Goal: Transaction & Acquisition: Purchase product/service

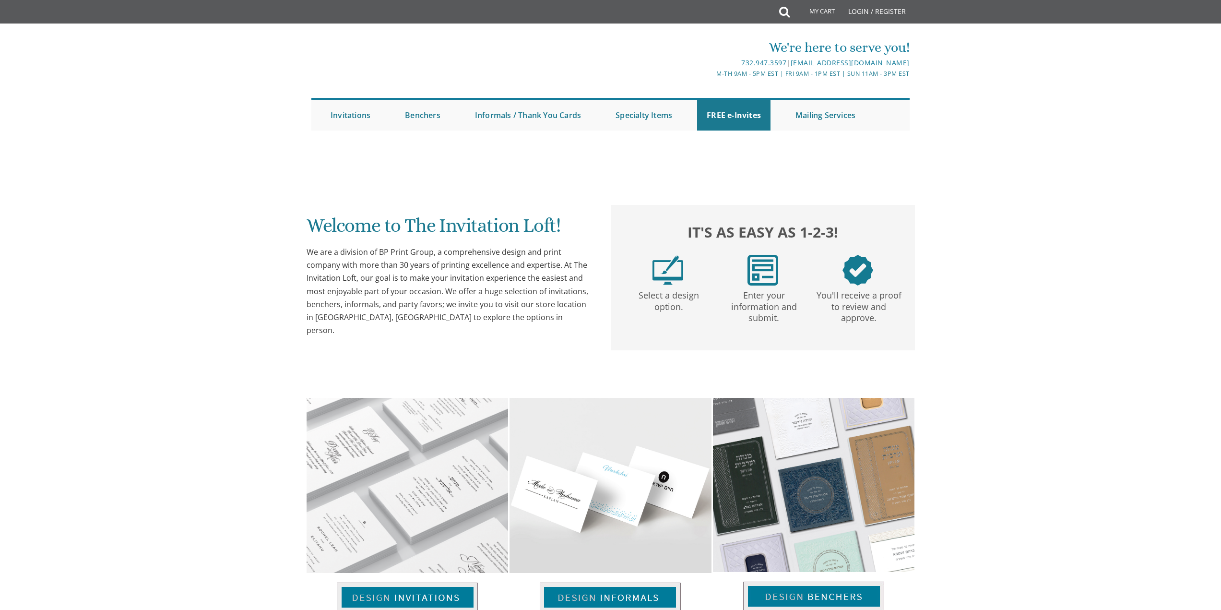
scroll to position [240, 0]
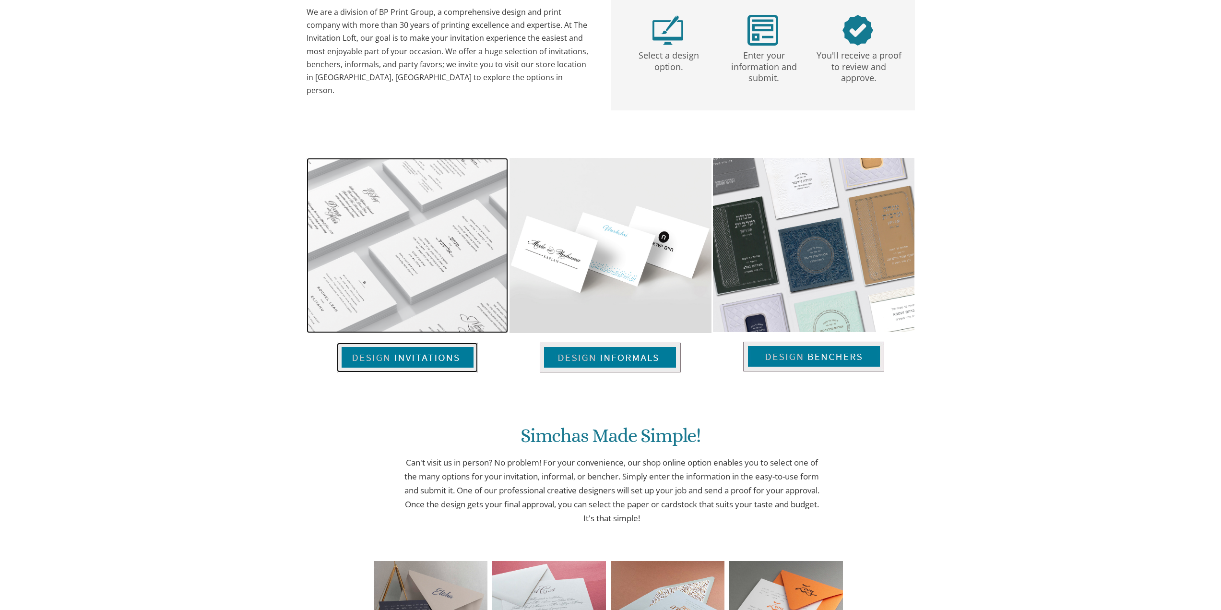
click at [390, 365] on img at bounding box center [407, 358] width 141 height 30
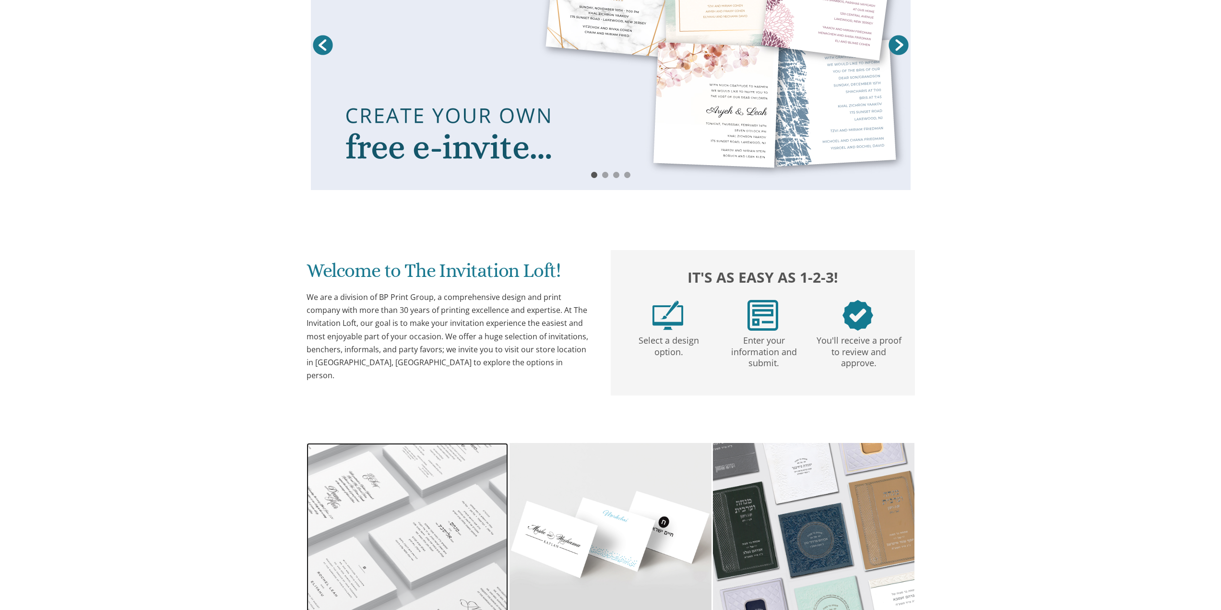
scroll to position [525, 0]
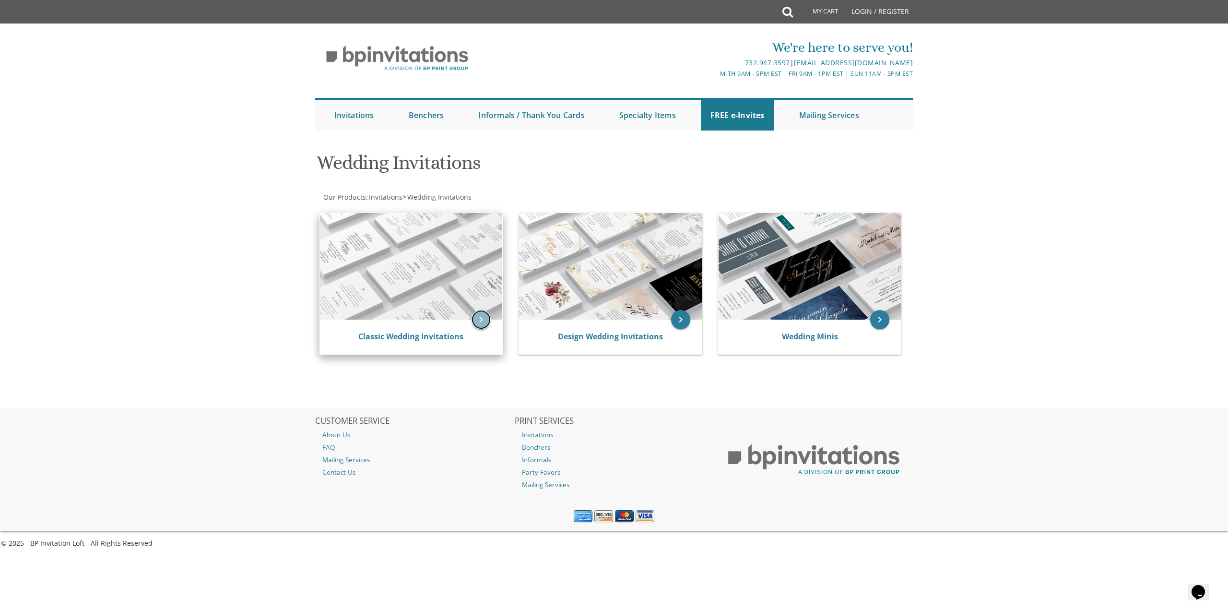
click at [475, 320] on icon "keyboard_arrow_right" at bounding box center [481, 319] width 19 height 19
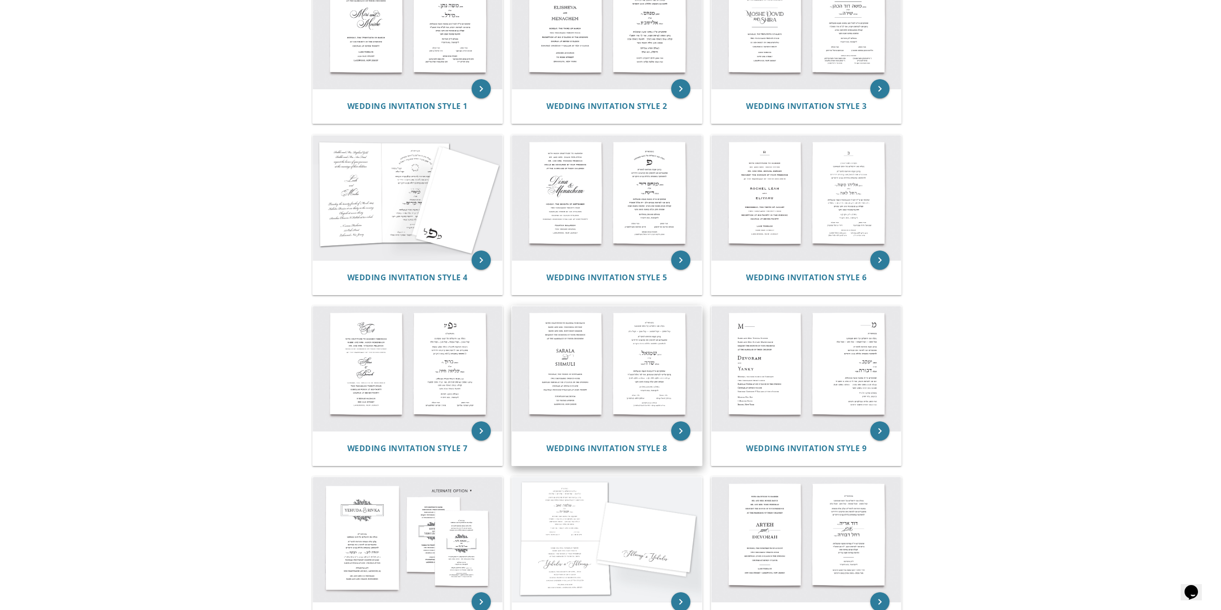
scroll to position [288, 0]
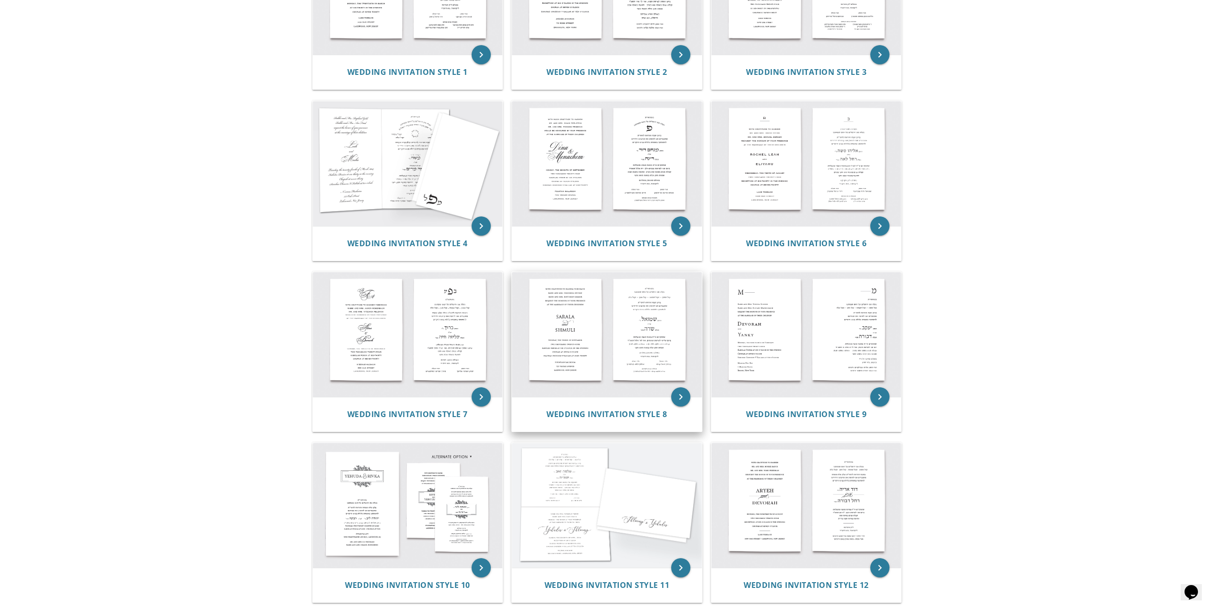
click at [591, 372] on img at bounding box center [607, 334] width 190 height 125
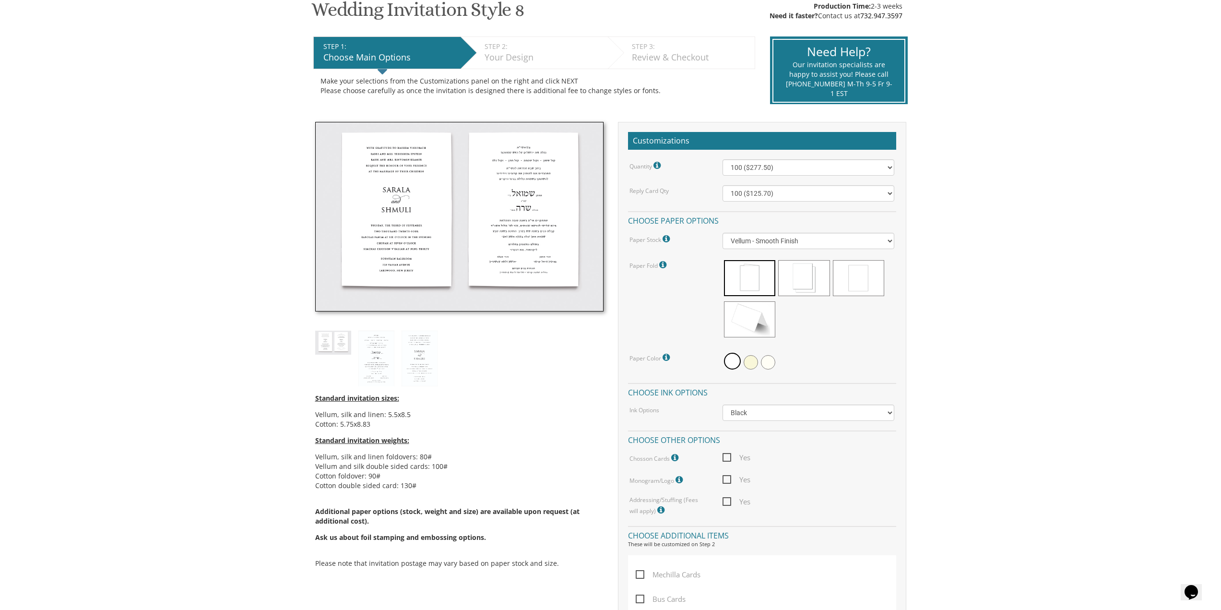
scroll to position [240, 0]
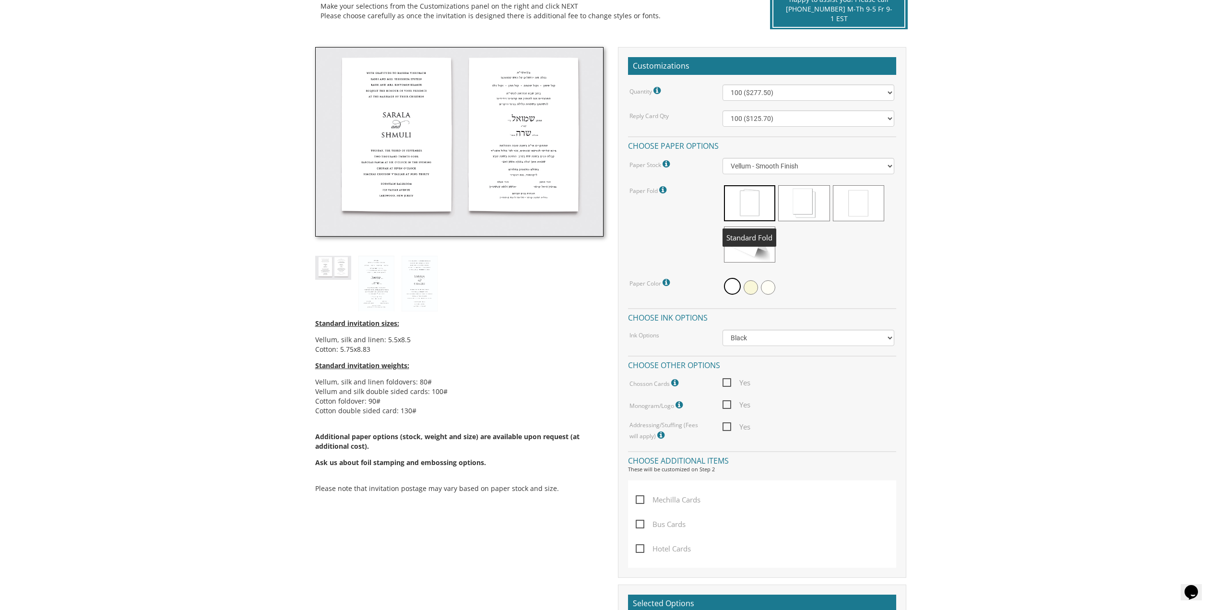
click at [749, 202] on span at bounding box center [749, 203] width 51 height 36
click at [747, 88] on select "100 ($277.50) 200 ($330.45) 300 ($380.65) 400 ($432.70) 500 ($482.10) 600 ($534…" at bounding box center [808, 92] width 172 height 16
select select "500"
click at [722, 84] on select "100 ($277.50) 200 ($330.45) 300 ($380.65) 400 ($432.70) 500 ($482.10) 600 ($534…" at bounding box center [808, 92] width 172 height 16
click at [761, 123] on select "100 ($125.70) 200 ($150.60) 300 ($177.95) 400 ($270.70) 500 ($225.30) 600 ($249…" at bounding box center [808, 118] width 172 height 16
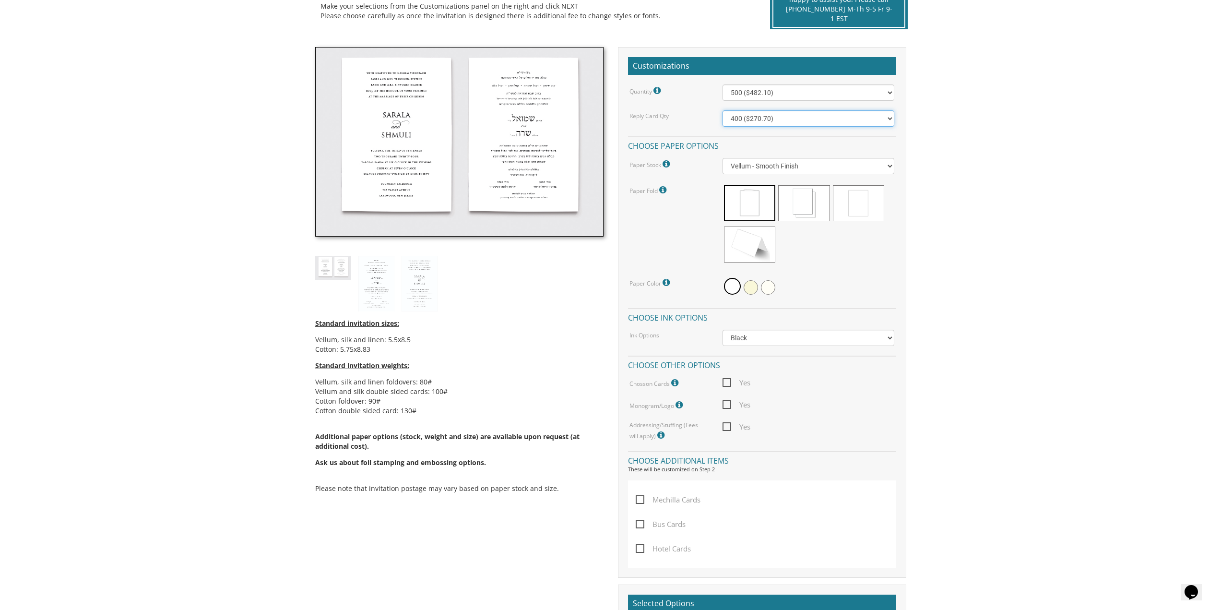
click at [722, 110] on select "100 ($125.70) 200 ($150.60) 300 ($177.95) 400 ($270.70) 500 ($225.30) 600 ($249…" at bounding box center [808, 118] width 172 height 16
click at [684, 108] on div "Quantity Please note: Quantities may be modified after order completion. For we…" at bounding box center [762, 262] width 268 height 356
click at [790, 116] on select "100 ($125.70) 200 ($150.60) 300 ($177.95) 400 ($270.70) 500 ($225.30) 600 ($249…" at bounding box center [808, 118] width 172 height 16
select select "300"
click at [722, 110] on select "100 ($125.70) 200 ($150.60) 300 ($177.95) 400 ($270.70) 500 ($225.30) 600 ($249…" at bounding box center [808, 118] width 172 height 16
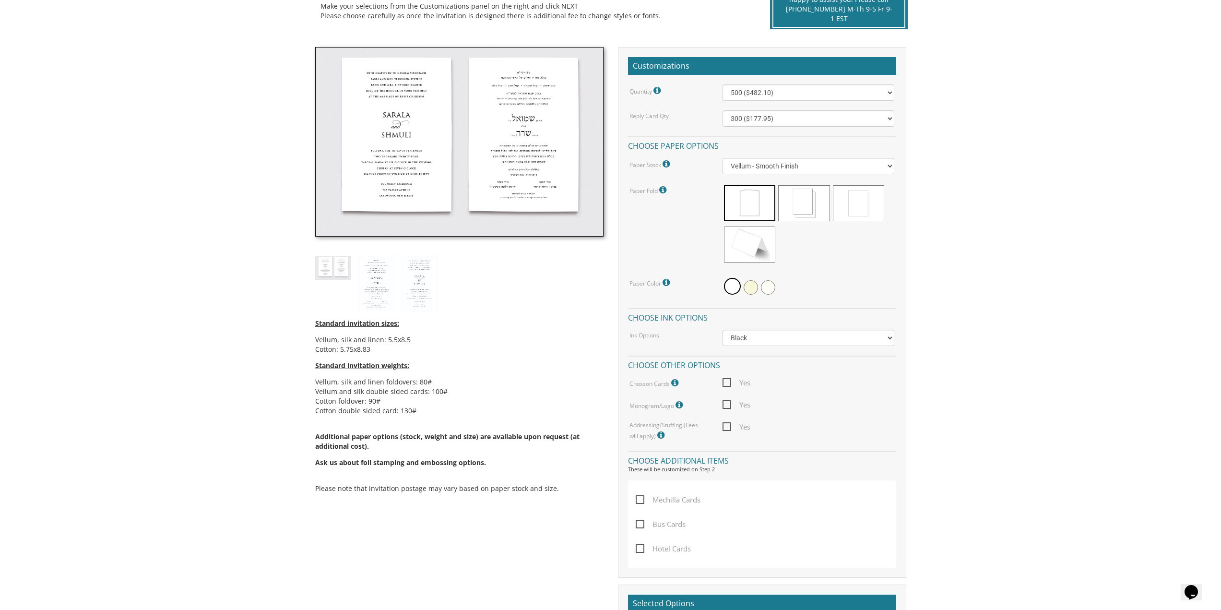
click at [686, 83] on div "Customizations Quantity Please note: Quantities may be modified after order com…" at bounding box center [762, 312] width 288 height 531
click at [771, 94] on select "100 ($277.50) 200 ($330.45) 300 ($380.65) 400 ($432.70) 500 ($482.10) 600 ($534…" at bounding box center [808, 92] width 172 height 16
click at [722, 84] on select "100 ($277.50) 200 ($330.45) 300 ($380.65) 400 ($432.70) 500 ($482.10) 600 ($534…" at bounding box center [808, 92] width 172 height 16
click at [789, 123] on select "100 ($125.70) 200 ($150.60) 300 ($177.95) 400 ($270.70) 500 ($225.30) 600 ($249…" at bounding box center [808, 118] width 172 height 16
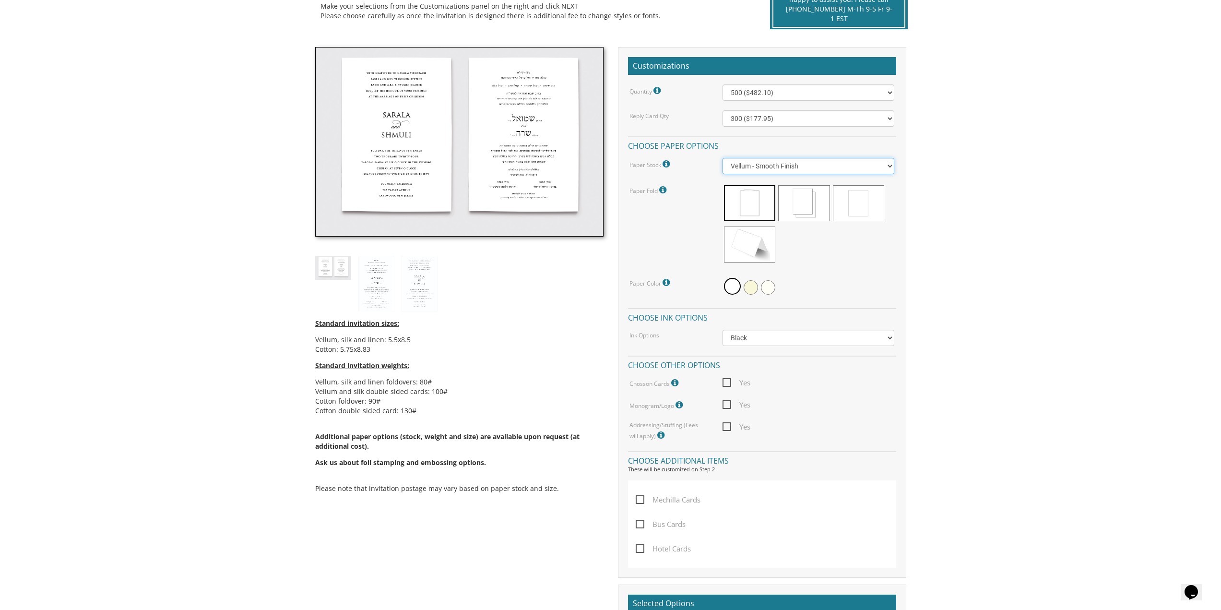
click at [793, 168] on select "Vellum - Smooth Finish Linen - Subtle Embossed Crosshatch Texture Silk - Soft, …" at bounding box center [808, 166] width 172 height 16
click at [769, 172] on select "Vellum - Smooth Finish Linen - Subtle Embossed Crosshatch Texture Silk - Soft, …" at bounding box center [808, 166] width 172 height 16
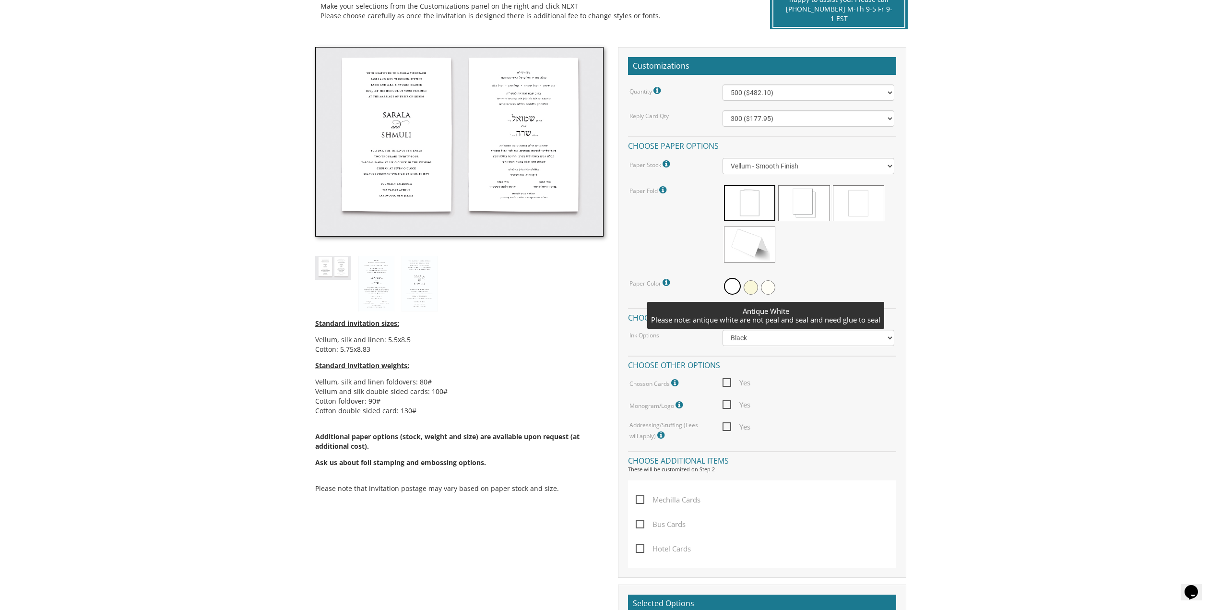
click at [769, 288] on span at bounding box center [768, 287] width 14 height 14
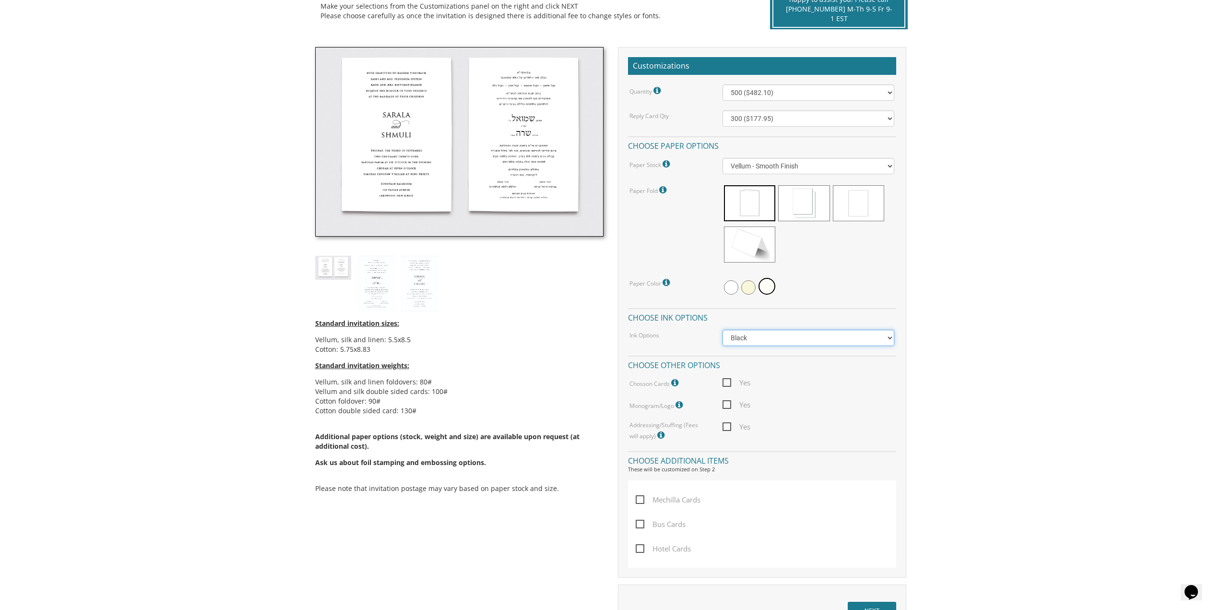
click at [773, 340] on select "Black Colored Ink ($65.00) Black + One Color ($211.00) Two Colors ($265.00)" at bounding box center [808, 338] width 172 height 16
click at [675, 379] on icon at bounding box center [676, 383] width 10 height 9
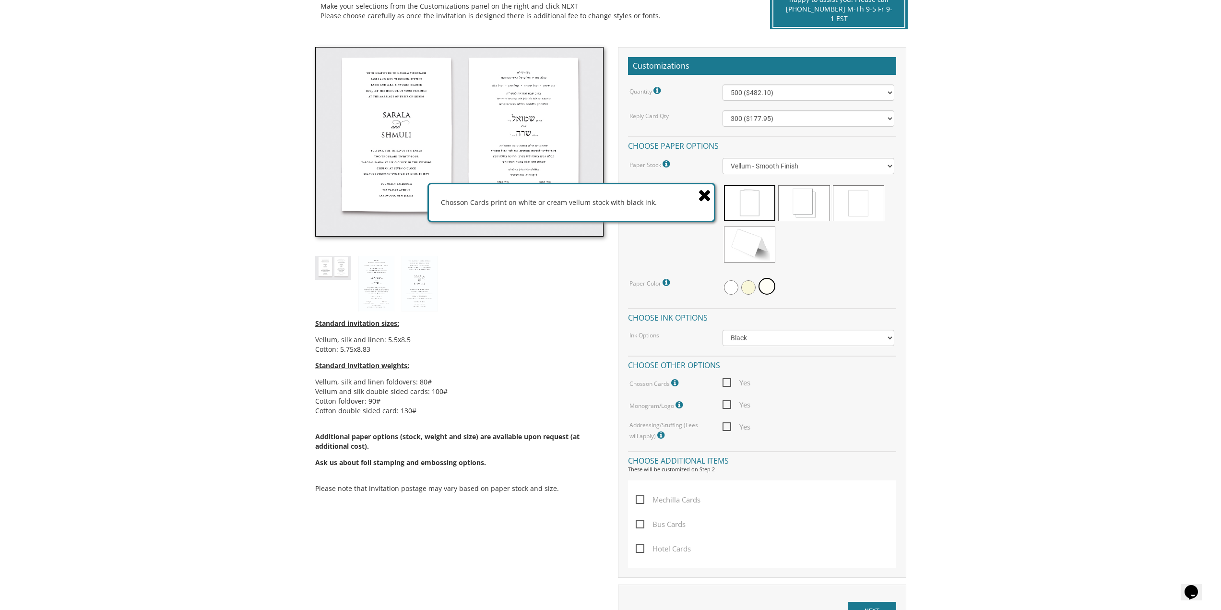
click at [704, 196] on icon at bounding box center [704, 195] width 13 height 17
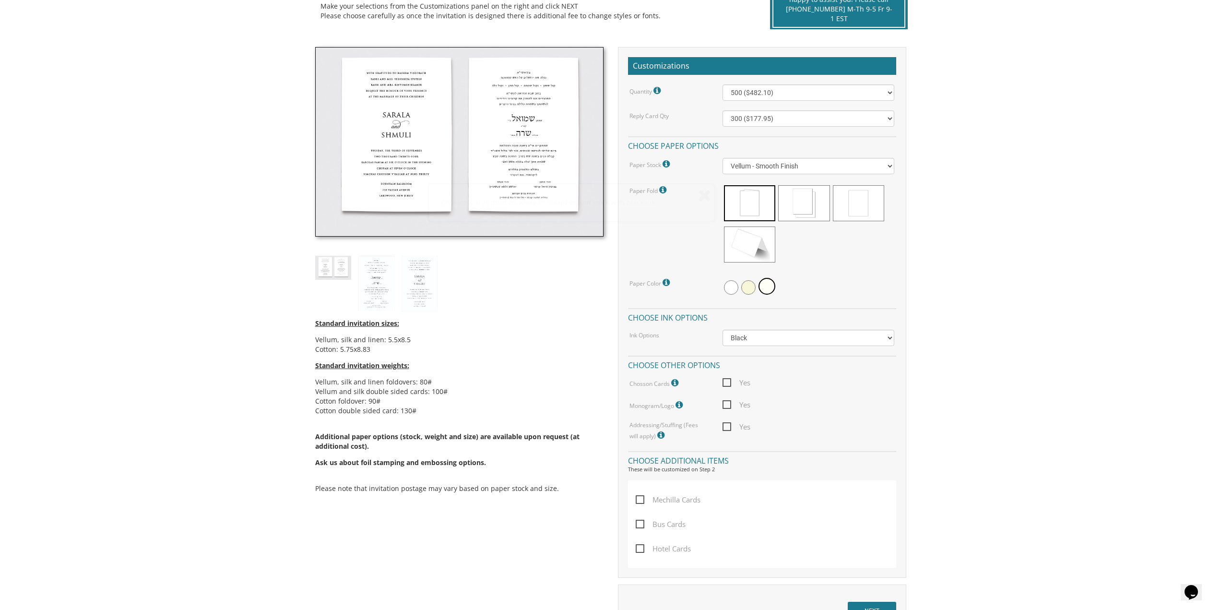
click at [722, 403] on div "Yes" at bounding box center [808, 405] width 186 height 12
click at [730, 405] on span "Yes" at bounding box center [736, 405] width 28 height 12
click at [729, 405] on input "Yes" at bounding box center [725, 404] width 6 height 6
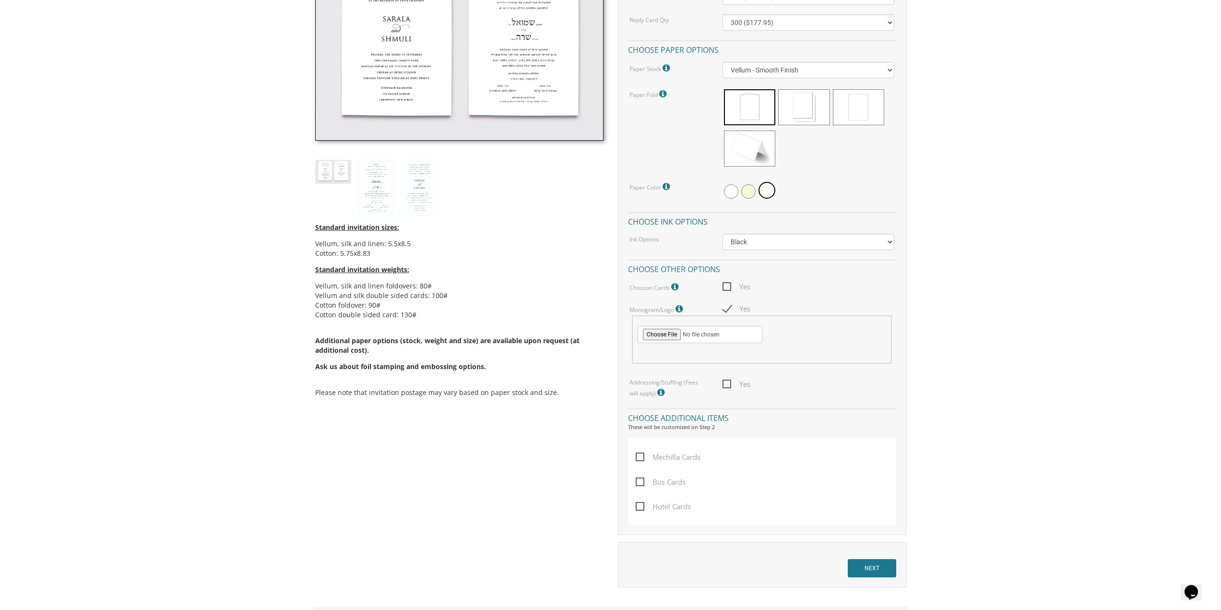
scroll to position [384, 0]
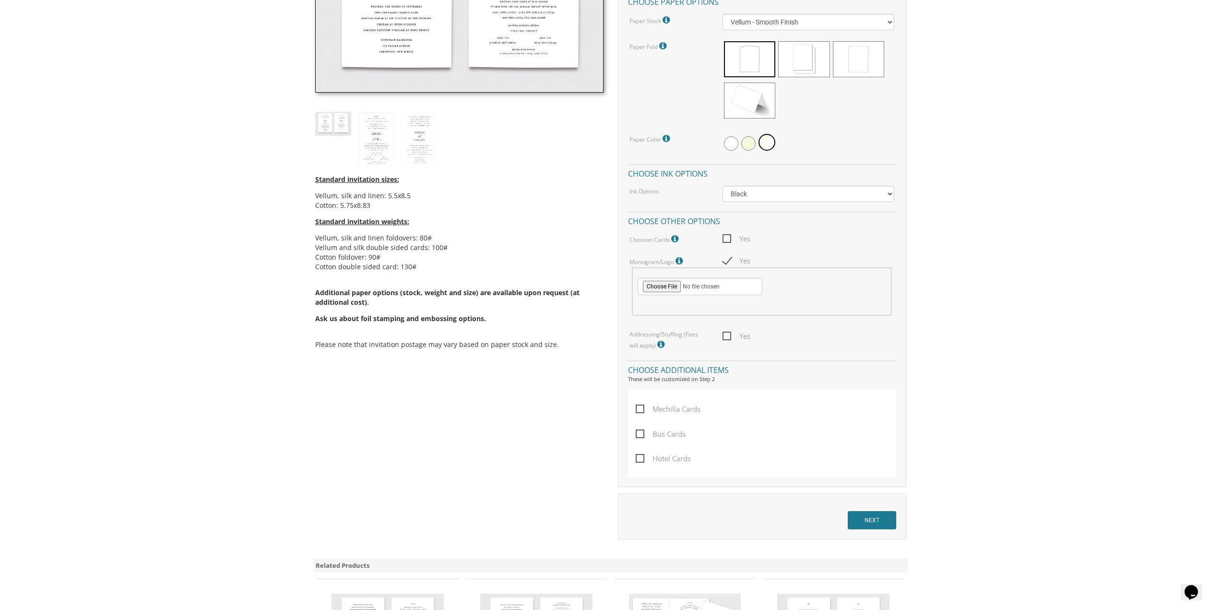
click at [657, 344] on icon at bounding box center [662, 344] width 10 height 9
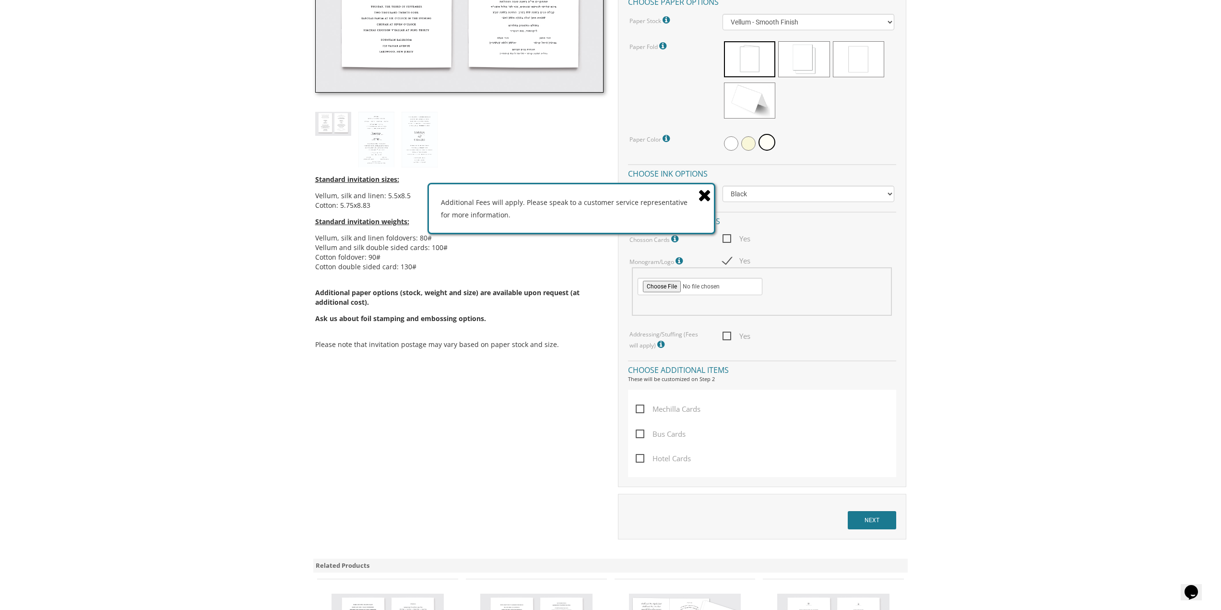
click at [703, 194] on icon at bounding box center [704, 195] width 13 height 17
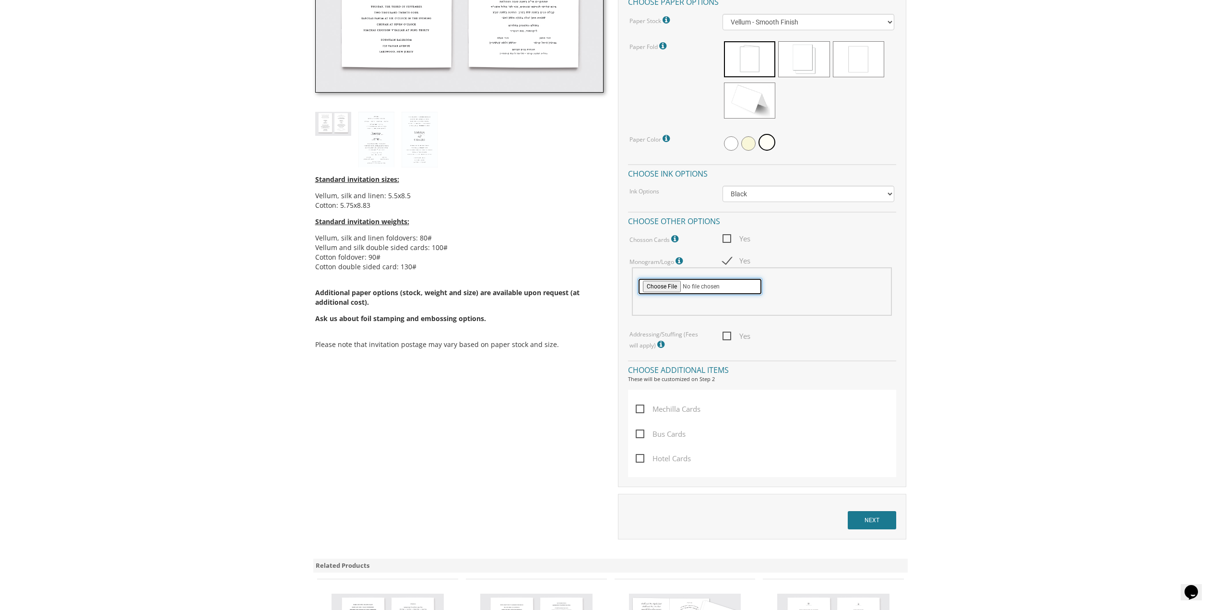
click at [655, 284] on input "file" at bounding box center [700, 286] width 125 height 17
click at [726, 261] on span "Yes" at bounding box center [736, 261] width 28 height 12
click at [726, 261] on input "Yes" at bounding box center [725, 260] width 6 height 6
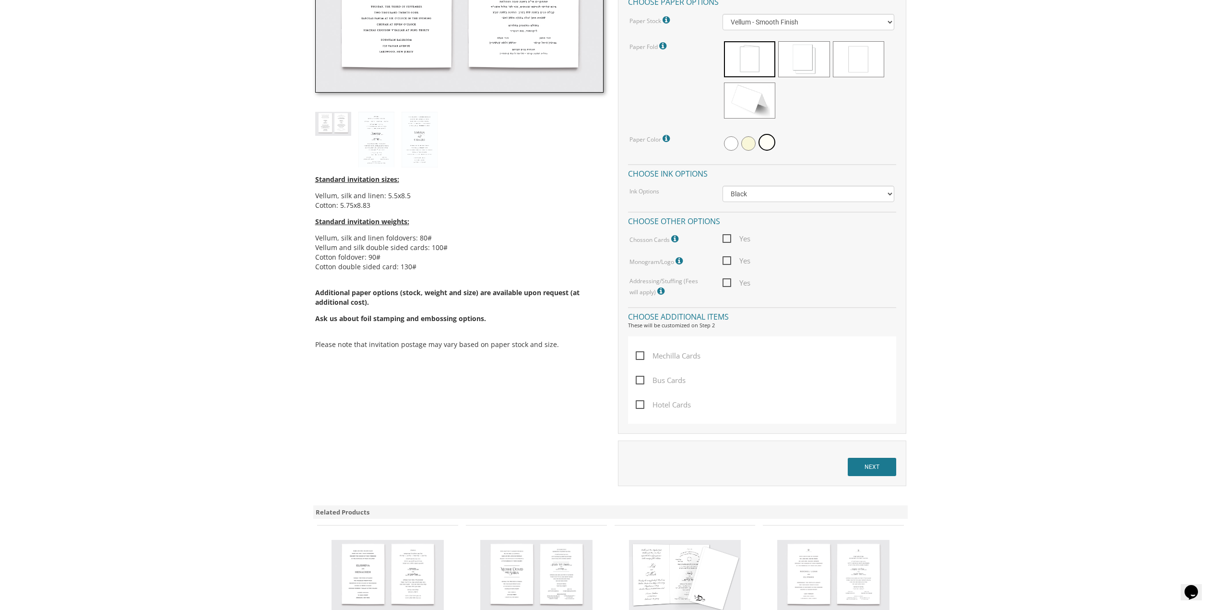
click at [726, 261] on span "Yes" at bounding box center [736, 261] width 28 height 12
click at [726, 261] on input "Yes" at bounding box center [725, 260] width 6 height 6
checkbox input "true"
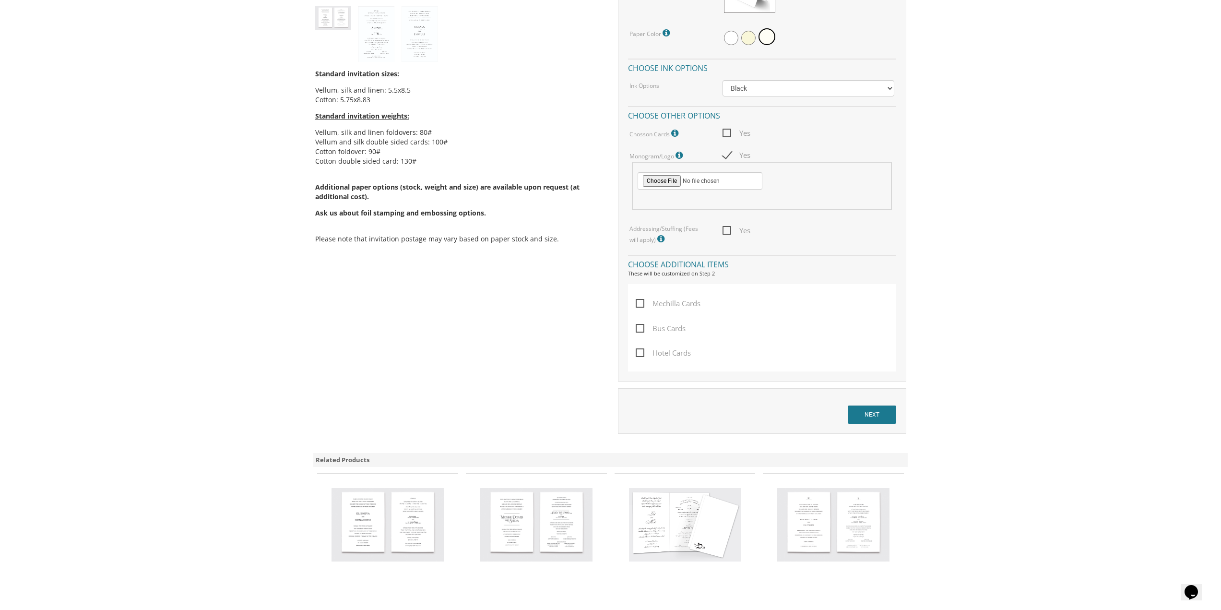
scroll to position [528, 0]
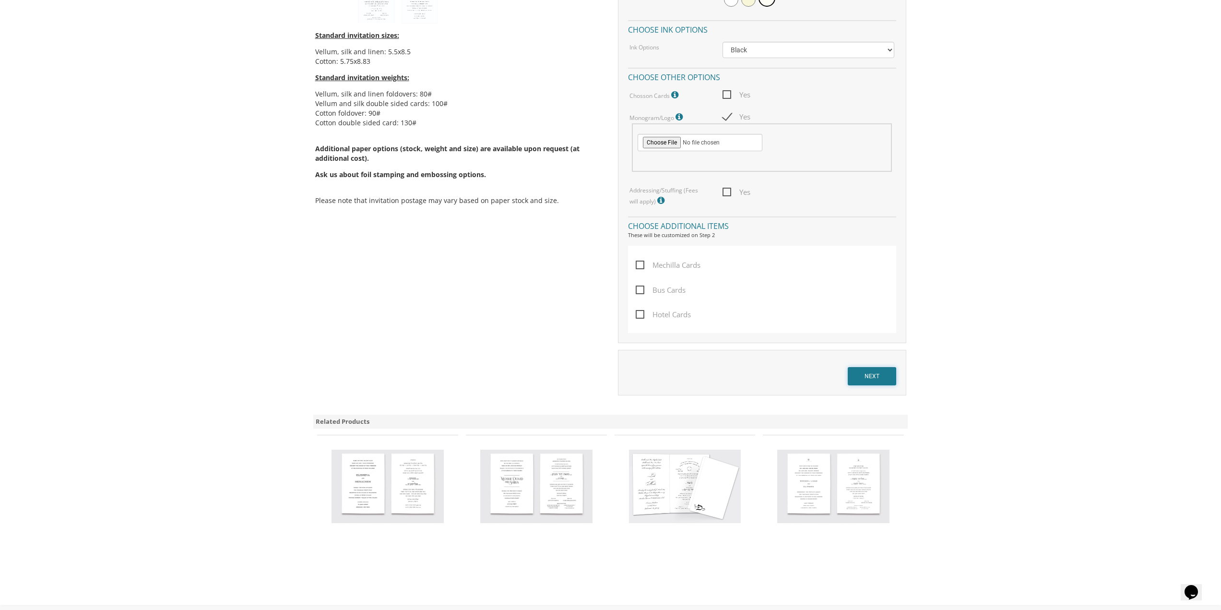
click at [882, 377] on input "NEXT" at bounding box center [872, 376] width 48 height 18
click at [721, 116] on div "Yes" at bounding box center [808, 117] width 186 height 12
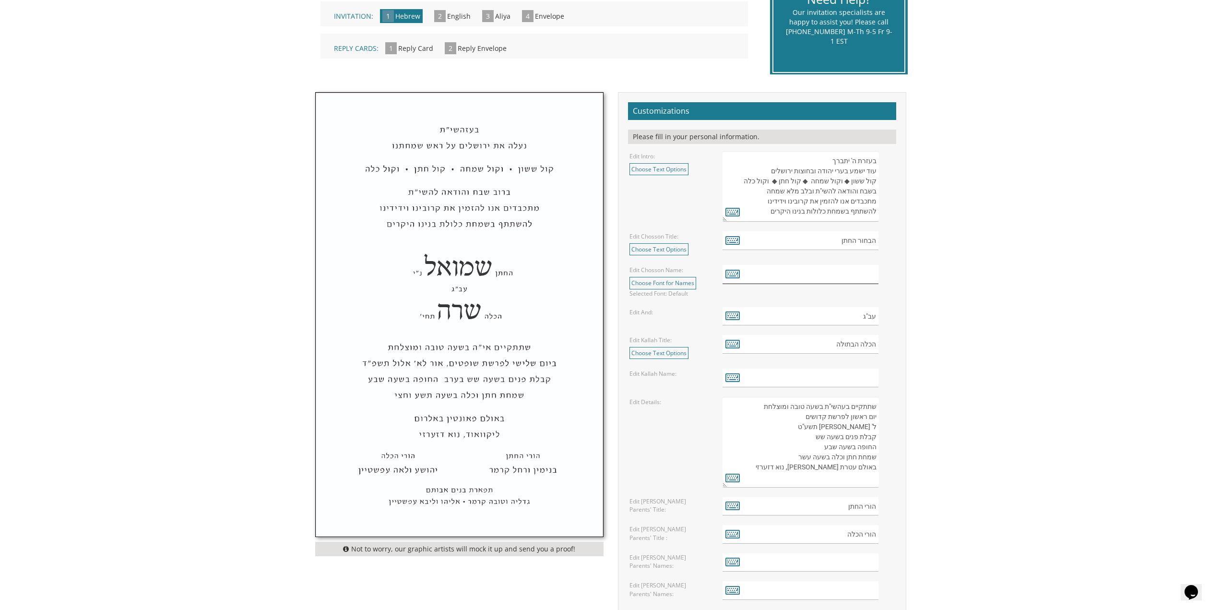
click at [853, 272] on input "text" at bounding box center [800, 274] width 156 height 19
click at [733, 274] on icon at bounding box center [732, 273] width 14 height 13
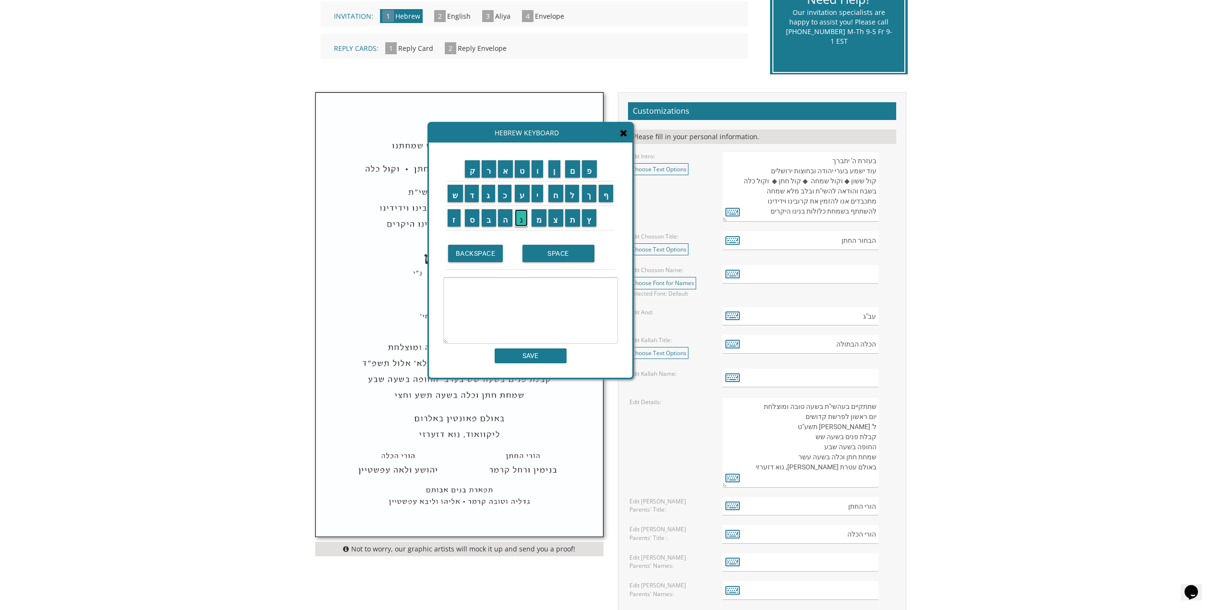
click at [525, 222] on input "נ" at bounding box center [521, 217] width 13 height 17
click at [578, 221] on input "ת" at bounding box center [572, 217] width 15 height 17
click at [552, 172] on input "ן" at bounding box center [554, 168] width 12 height 17
type textarea "נתן"
click at [553, 360] on input "SAVE" at bounding box center [531, 355] width 72 height 15
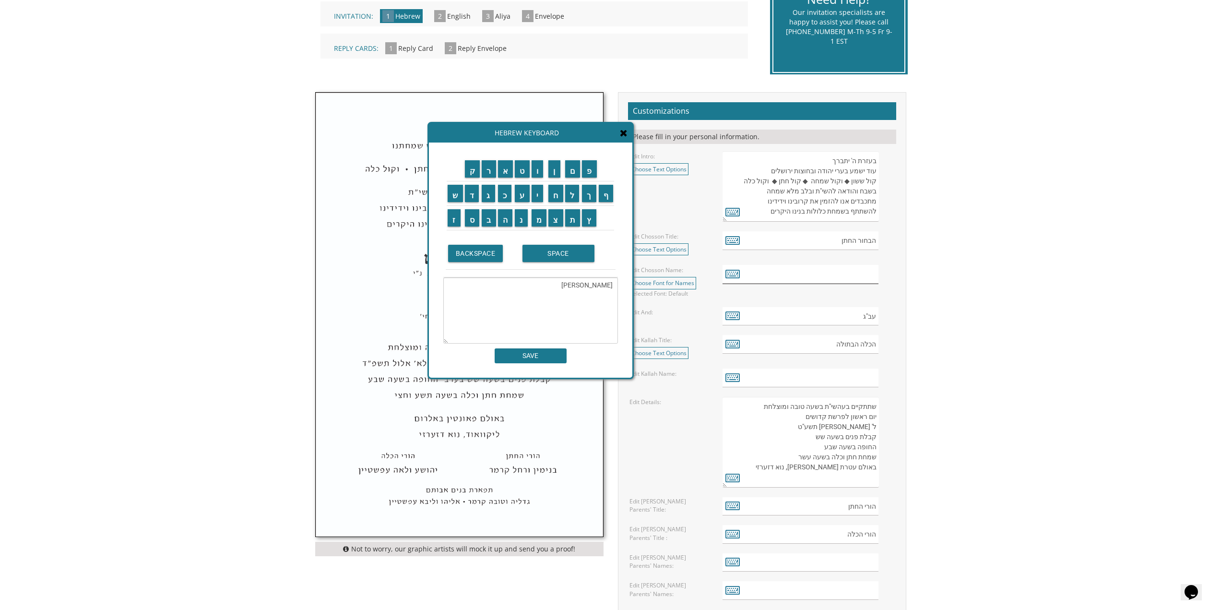
type input "נתן"
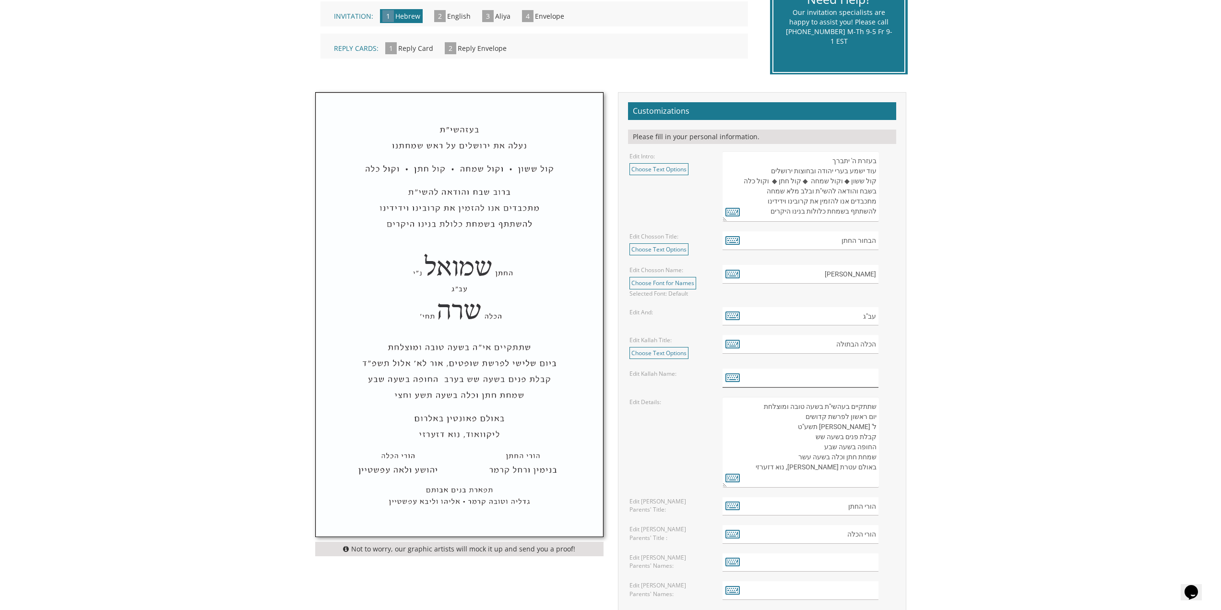
click at [840, 383] on input "text" at bounding box center [800, 377] width 156 height 19
click at [731, 378] on icon at bounding box center [732, 376] width 14 height 13
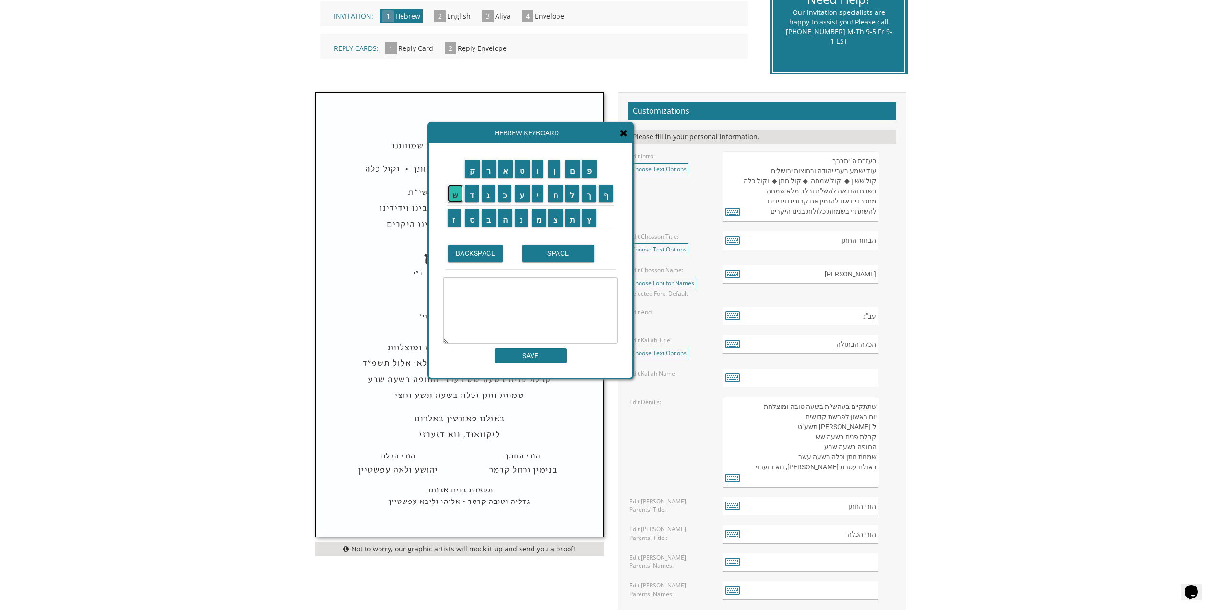
click at [453, 193] on input "ש" at bounding box center [455, 193] width 15 height 17
click at [491, 174] on input "ר" at bounding box center [489, 168] width 14 height 17
click at [509, 221] on input "ה" at bounding box center [505, 217] width 15 height 17
click at [547, 254] on input "SPACE" at bounding box center [558, 253] width 72 height 17
click at [521, 225] on input "נ" at bounding box center [521, 217] width 13 height 17
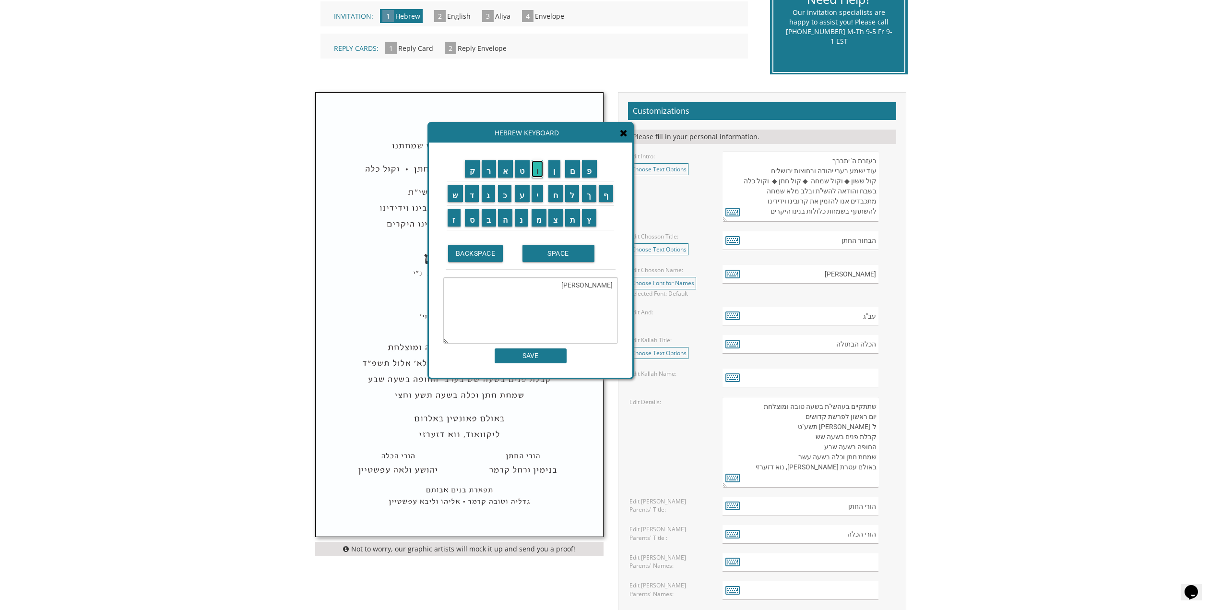
click at [538, 170] on input "ו" at bounding box center [538, 168] width 12 height 17
click at [568, 195] on input "ל" at bounding box center [572, 193] width 14 height 17
click at [541, 173] on input "ו" at bounding box center [538, 168] width 12 height 17
type textarea "שרה נולו"
click at [542, 355] on input "SAVE" at bounding box center [531, 355] width 72 height 15
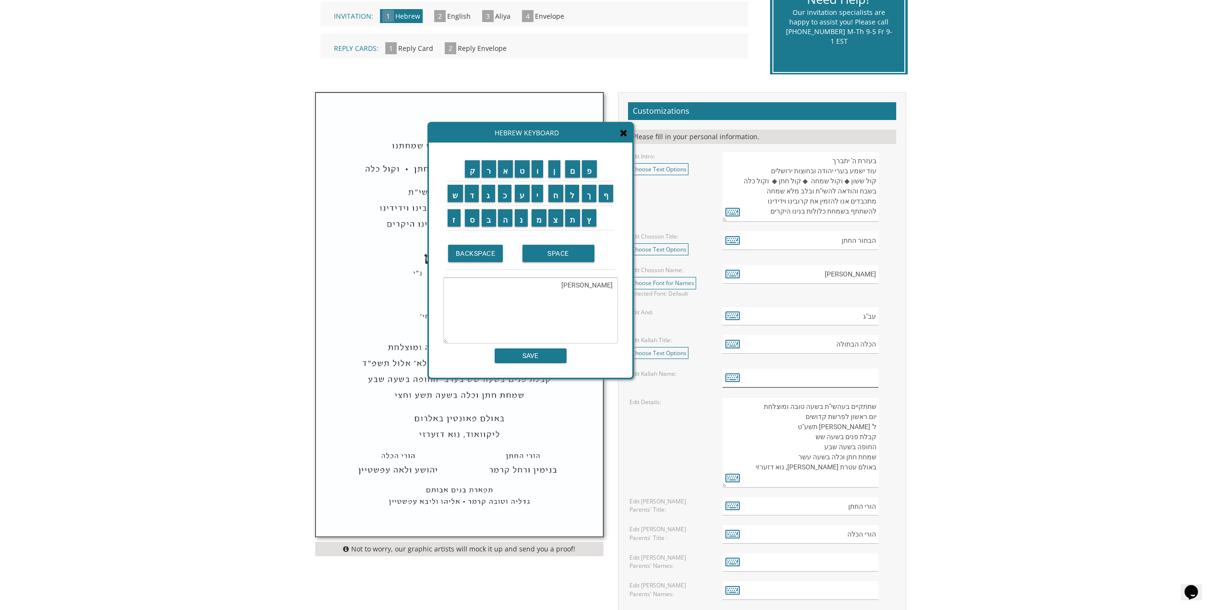
type input "שרה נולו"
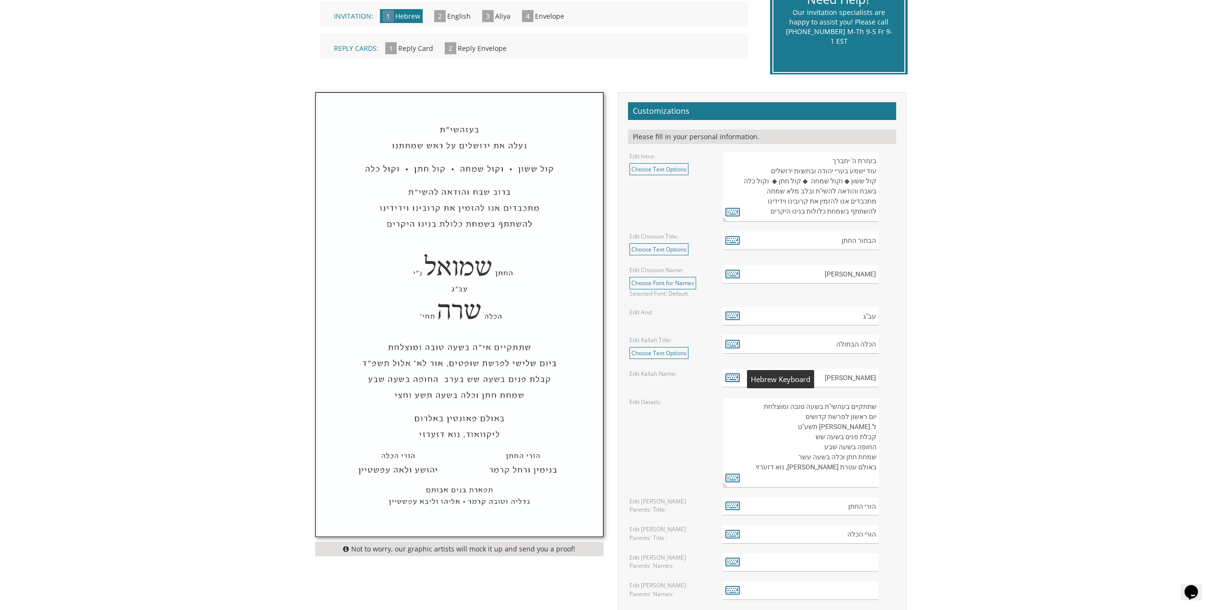
click at [734, 383] on icon at bounding box center [732, 376] width 14 height 13
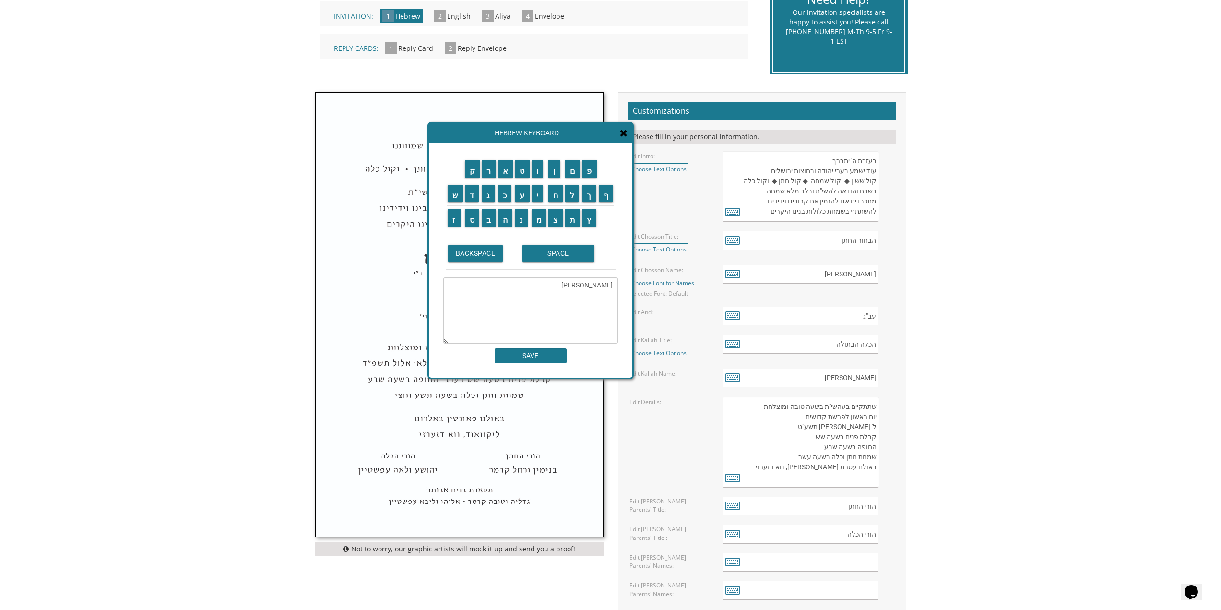
click at [536, 294] on textarea "שרה נולו" at bounding box center [530, 310] width 175 height 66
click at [472, 193] on input "ד" at bounding box center [472, 193] width 14 height 17
click at [537, 190] on input "י" at bounding box center [538, 193] width 12 height 17
click at [525, 222] on input "נ" at bounding box center [521, 217] width 13 height 17
click at [511, 222] on input "ה" at bounding box center [505, 217] width 15 height 17
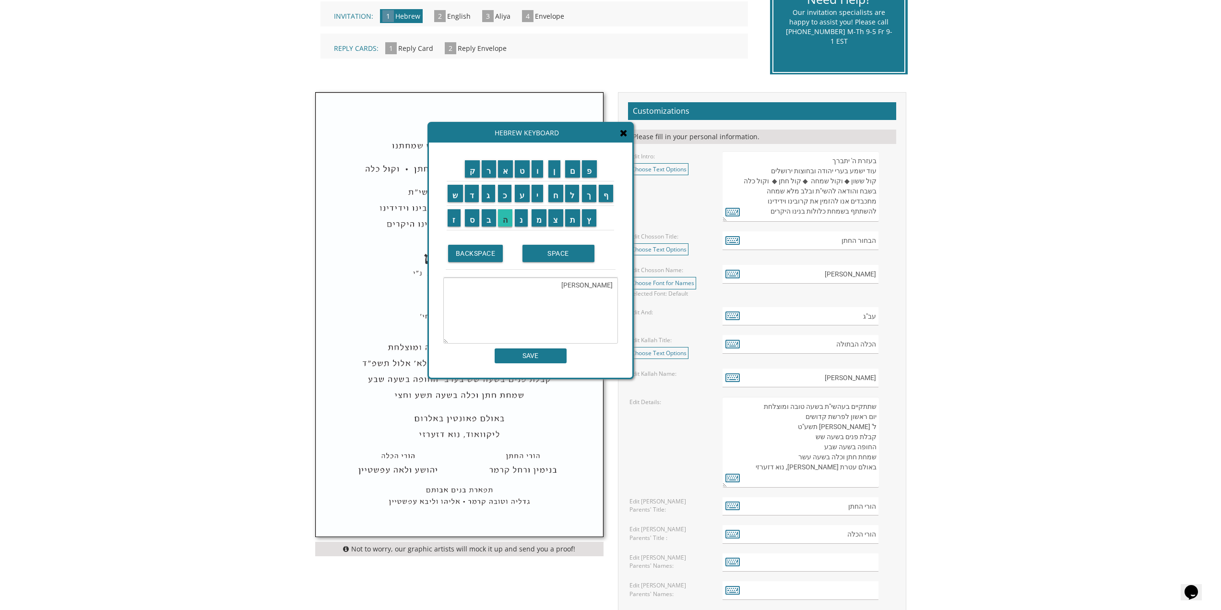
type textarea "שרה דינה"
click at [544, 360] on input "SAVE" at bounding box center [531, 355] width 72 height 15
type input "שרה דינה"
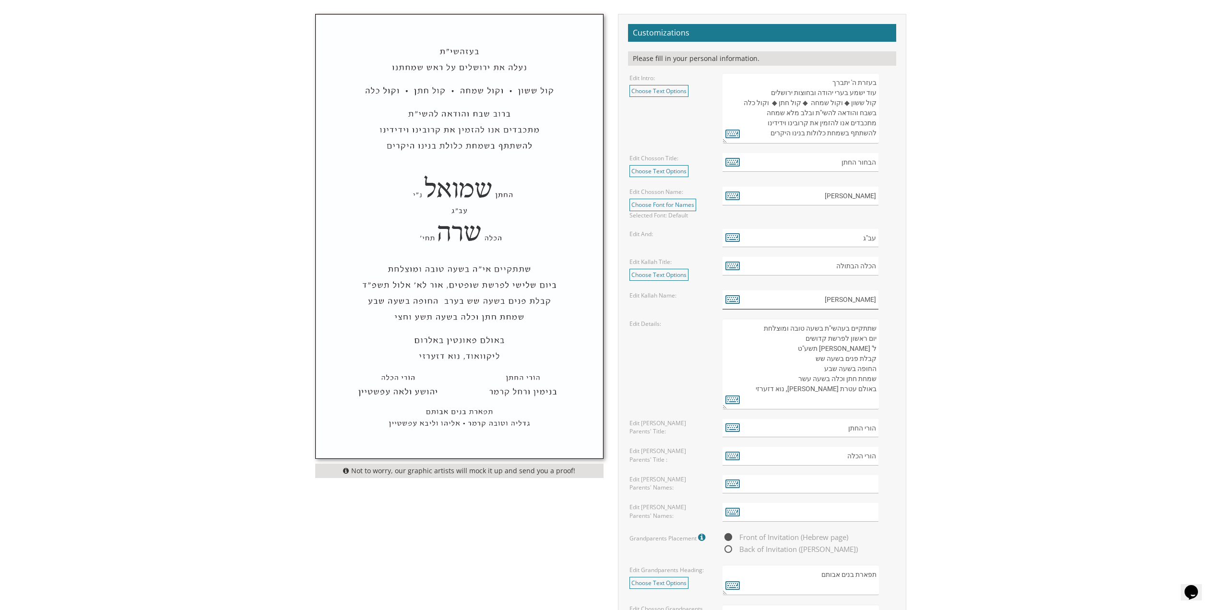
scroll to position [384, 0]
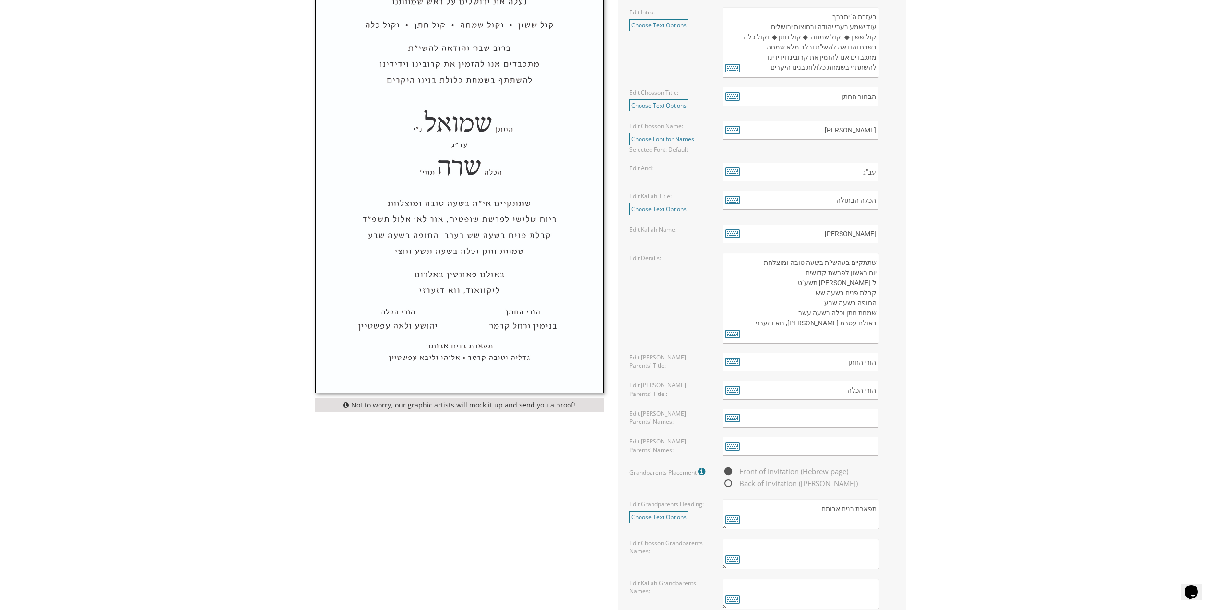
click at [861, 274] on textarea "שתתקיים בעהשי"ת בשעה טובה ומוצלחת יום ראשון לפרשת קדושים ל' ניסן תשע"ט קבלת פני…" at bounding box center [800, 298] width 156 height 91
click at [734, 335] on icon at bounding box center [732, 333] width 14 height 13
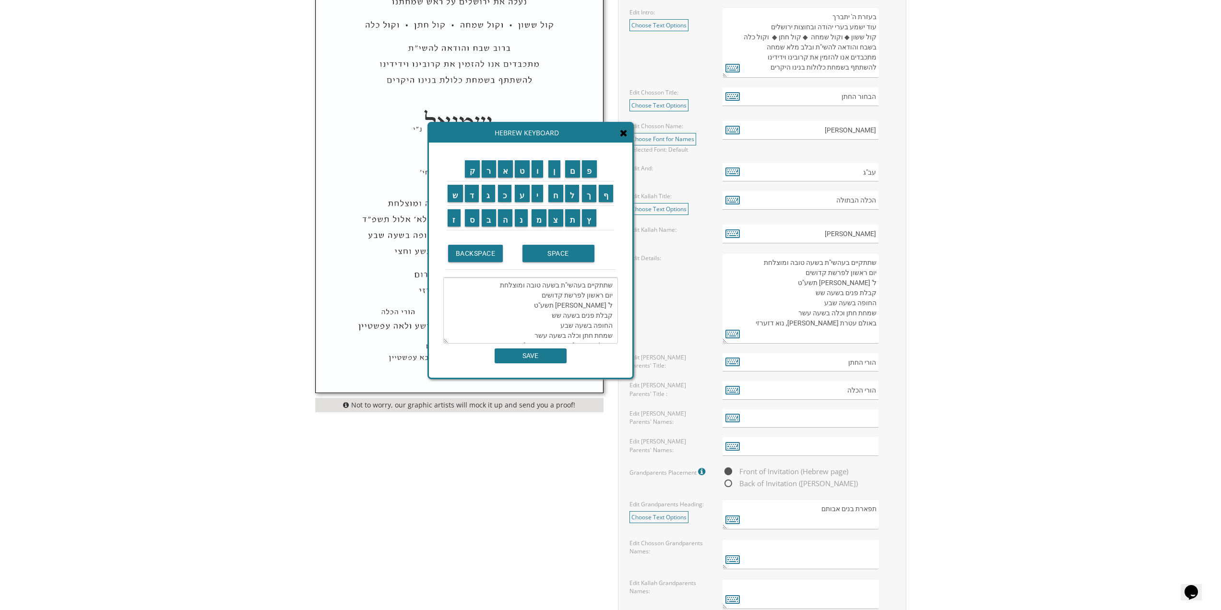
click at [598, 296] on textarea "שתתקיים בעהשי"ת בשעה טובה ומוצלחת יום ראשון לפרשת קדושים ל' ניסן תשע"ט קבלת פני…" at bounding box center [530, 310] width 175 height 66
click at [459, 196] on input "ש" at bounding box center [455, 193] width 15 height 17
click at [521, 218] on input "נ" at bounding box center [521, 217] width 13 height 17
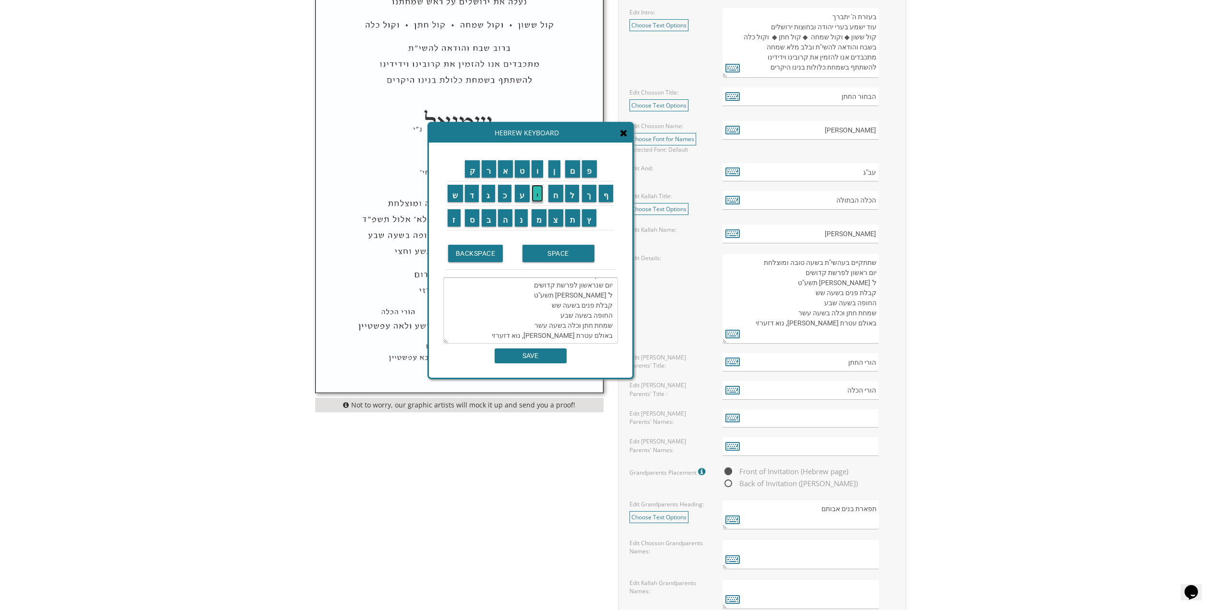
click at [542, 191] on input "י" at bounding box center [538, 193] width 12 height 17
click at [548, 252] on input "SPACE" at bounding box center [558, 253] width 72 height 17
click at [581, 297] on textarea "שתתקיים בעהשי"ת בשעה טובה ומוצלחת יום שני ראשון לפרשת קדושים ל' ניסן תשע"ט קבלת…" at bounding box center [530, 310] width 175 height 66
click at [581, 296] on textarea "שתתקיים בעהשי"ת בשעה טובה ומוצלחת יום שני ראשון לפרשת קדושים ל' ניסן תשע"ט קבלת…" at bounding box center [530, 310] width 175 height 66
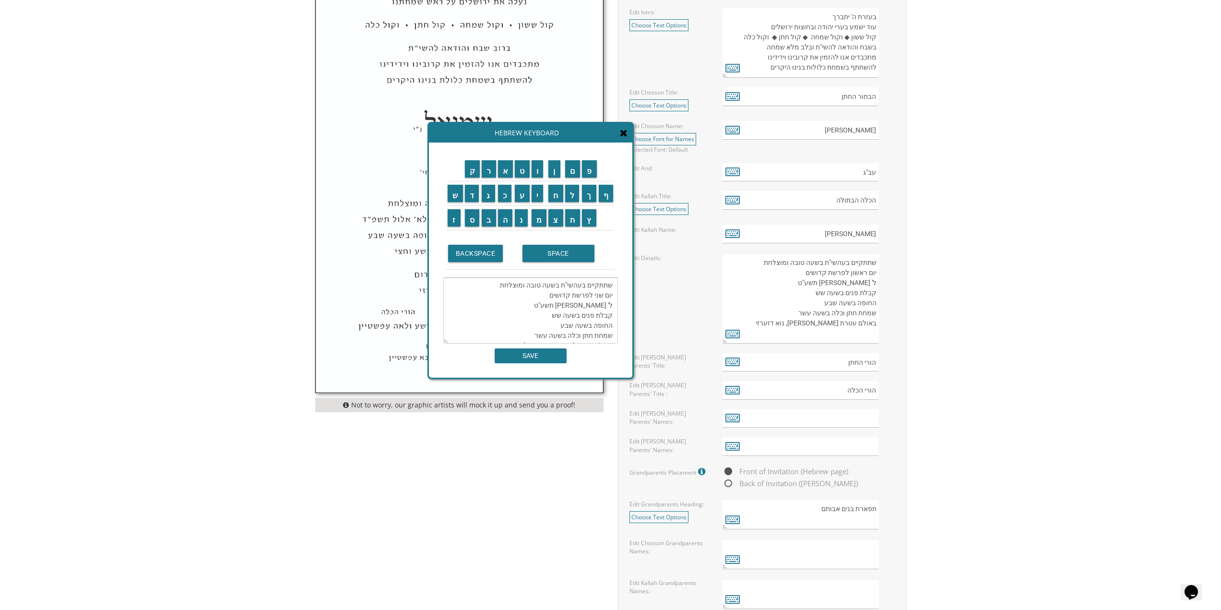
click at [559, 297] on textarea "שתתקיים בעהשי"ת בשעה טובה ומוצלחת יום שני לפרשת קדושים ל' ניסן תשע"ט קבלת פנים …" at bounding box center [530, 310] width 175 height 66
click at [576, 198] on input "ל" at bounding box center [572, 193] width 14 height 17
click at [589, 197] on input "ך" at bounding box center [589, 193] width 14 height 17
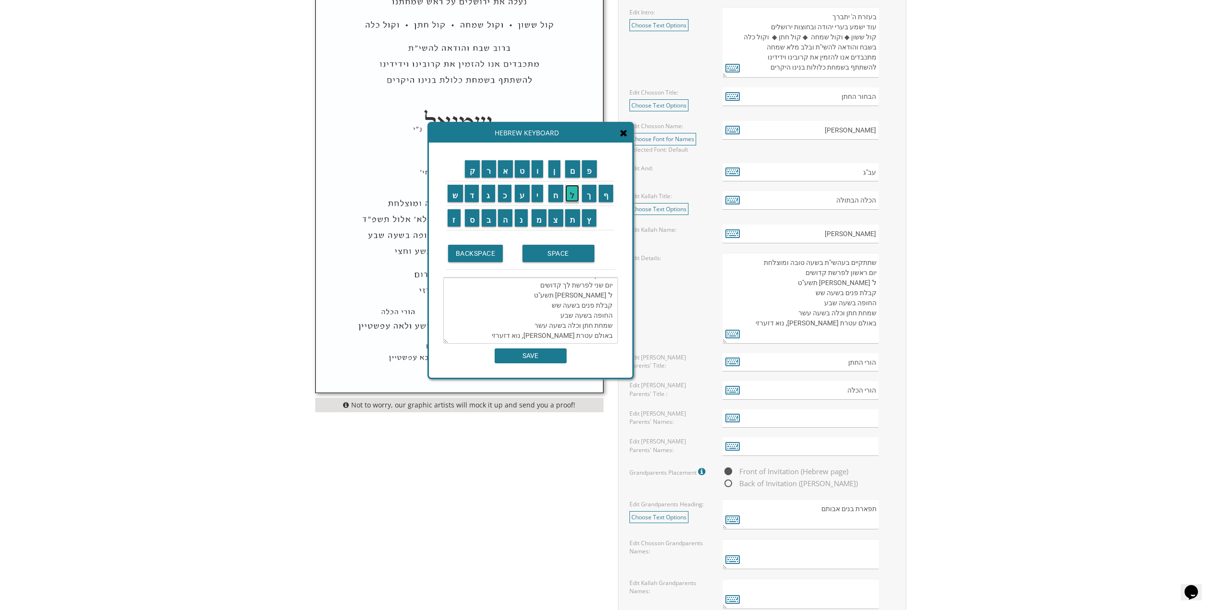
click at [576, 198] on input "ל" at bounding box center [572, 193] width 14 height 17
click at [589, 196] on input "ך" at bounding box center [589, 193] width 14 height 17
click at [544, 297] on textarea "שתתקיים בעהשי"ת בשעה טובה ומוצלחת יום שני לפרשת לך לךקדושים ל' ניסן תשע"ט קבלת …" at bounding box center [530, 310] width 175 height 66
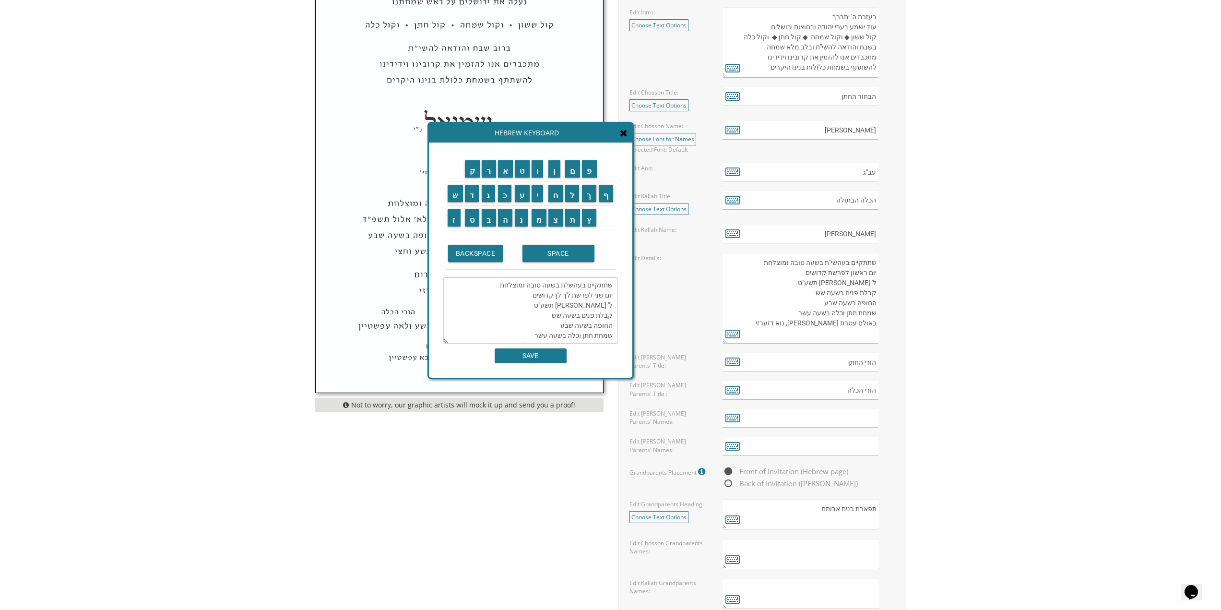
click at [544, 297] on textarea "שתתקיים בעהשי"ת בשעה טובה ומוצלחת יום שני לפרשת לך לךקדושים ל' ניסן תשע"ט קבלת …" at bounding box center [530, 310] width 175 height 66
click at [545, 296] on textarea "שתתקיים בעהשי"ת בשעה טובה ומוצלחת יום שני לפרשת לך לךקדושים ל' ניסן תשע"ט קבלת …" at bounding box center [530, 310] width 175 height 66
click at [550, 294] on textarea "שתתקיים בעהשי"ת בשעה טובה ומוצלחת יום שני לפרשת לך לךקדושים ל' ניסן תשע"ט קבלת …" at bounding box center [530, 310] width 175 height 66
drag, startPoint x: 547, startPoint y: 296, endPoint x: 524, endPoint y: 291, distance: 23.6
click at [524, 291] on textarea "שתתקיים בעהשי"ת בשעה טובה ומוצלחת יום שני לפרשת לך לך קדושים ל' ניסן תשע"ט קבלת…" at bounding box center [530, 310] width 175 height 66
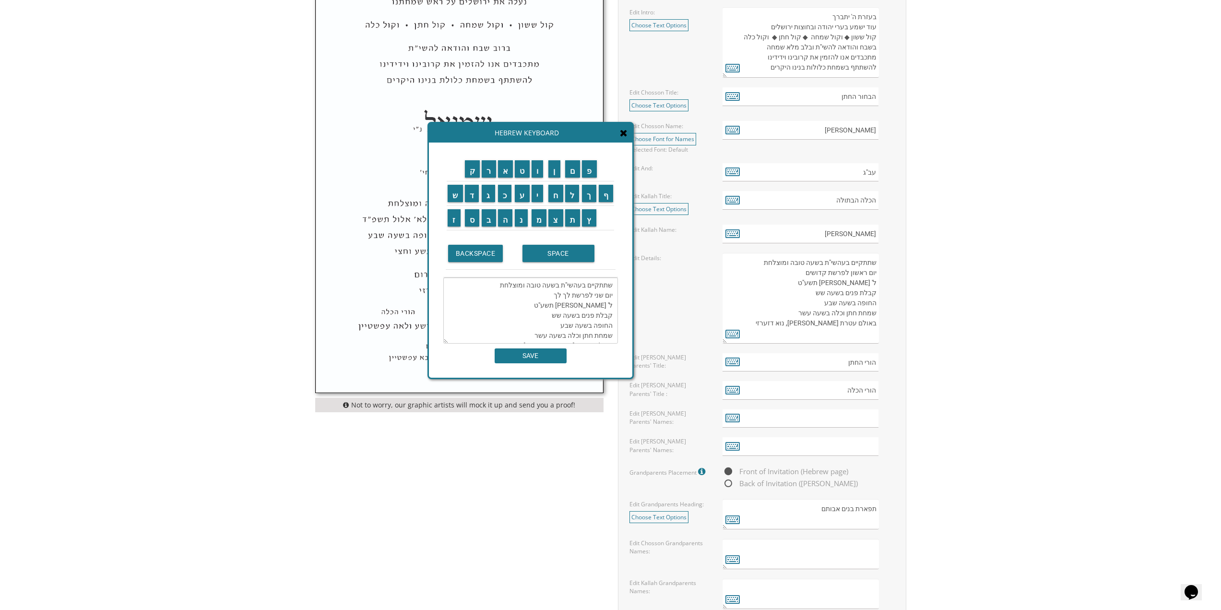
click at [599, 307] on textarea "שתתקיים בעהשי"ת בשעה טובה ומוצלחת יום שני לפרשת לך לך ל' ניסן תשע"ט קבלת פנים ב…" at bounding box center [530, 310] width 175 height 66
click at [560, 195] on input "ח" at bounding box center [555, 193] width 15 height 17
click at [458, 195] on input "ש" at bounding box center [455, 193] width 15 height 17
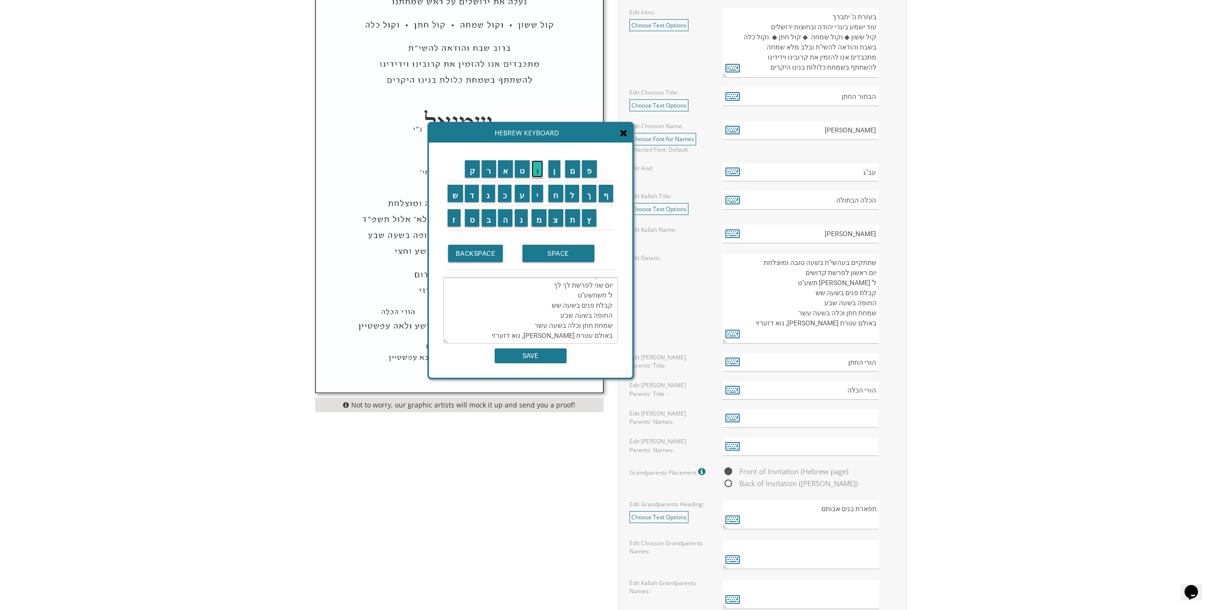
click at [541, 171] on input "ו" at bounding box center [538, 168] width 12 height 17
click at [554, 169] on input "ן" at bounding box center [554, 168] width 12 height 17
click at [610, 281] on textarea "שתתקיים בעהשי"ת בשעה טובה ומוצלחת יום שני לפרשת לך לך ל' חשון תשע"ט קבלת פנים ב…" at bounding box center [530, 310] width 175 height 66
click at [609, 285] on textarea "שתתקיים בעהשי"ת בשעה טובה ומוצלחת יום שני לפרשת לך לך ל' חשון תשע"ט קבלת פנים ב…" at bounding box center [530, 310] width 175 height 66
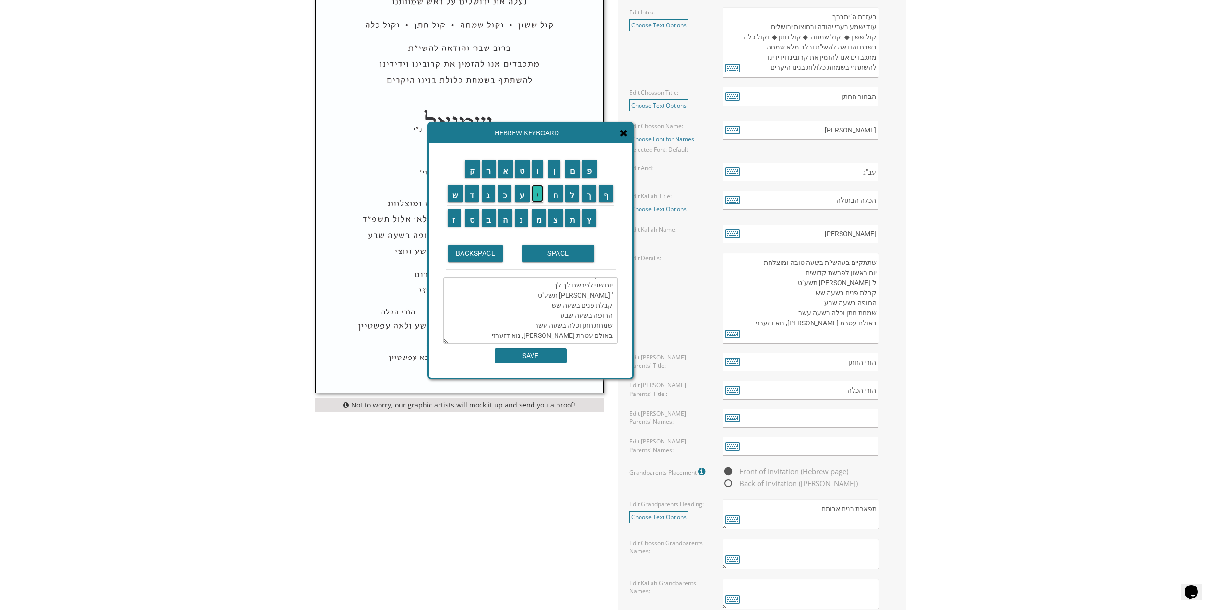
click at [532, 195] on input "י" at bounding box center [538, 193] width 12 height 17
click at [486, 217] on input "ב" at bounding box center [489, 217] width 14 height 17
click at [610, 288] on textarea "שתתקיים בעהשי"ת בשעה טובה ומוצלחת יום שני לפרשת לך לך יב' חשון תשע"ט קבלת פנים …" at bounding box center [530, 310] width 175 height 66
click at [606, 287] on textarea "שתתקיים בעהשי"ת בשעה טובה ומוצלחת יום שני לפרשת לך לך יב' חשון תשע"ט קבלת פנים …" at bounding box center [530, 310] width 175 height 66
click at [609, 285] on textarea "שתתקיים בעהשי"ת בשעה טובה ומוצלחת יום שני לפרשת לך לך יב חשון תשע"ט קבלת פנים ב…" at bounding box center [530, 310] width 175 height 66
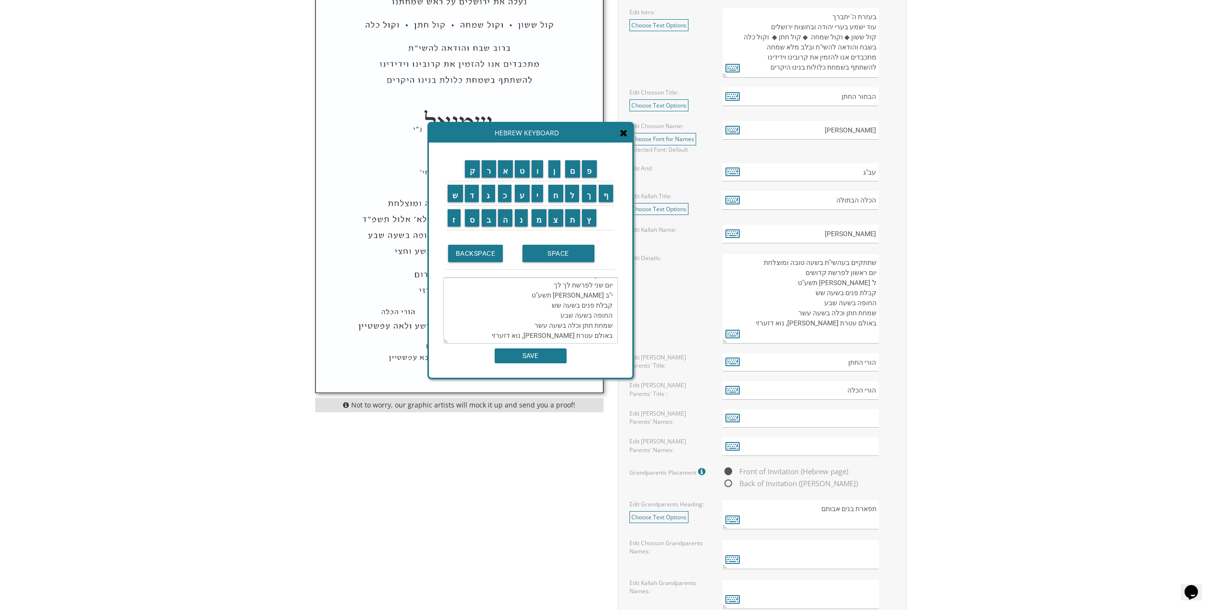
click at [601, 284] on textarea "שתתקיים בעהשי"ת בשעה טובה ומוצלחת יום שני לפרשת לך לך י"ב חשון תשע"ט קבלת פנים …" at bounding box center [530, 310] width 175 height 66
click at [536, 214] on input "מ" at bounding box center [539, 217] width 15 height 17
click at [486, 170] on input "ר" at bounding box center [489, 168] width 14 height 17
type textarea "שתתקיים בעהשי"ת בשעה טובה ומוצלחת יום שני לפרשת לך לך י"ב מרחשון תשע"ט קבלת פני…"
click at [563, 287] on textarea "שתתקיים בעהשי"ת בשעה טובה ומוצלחת יום שני לפרשת לך לך י"ב מרחשון תשע"ט קבלת פני…" at bounding box center [530, 310] width 175 height 66
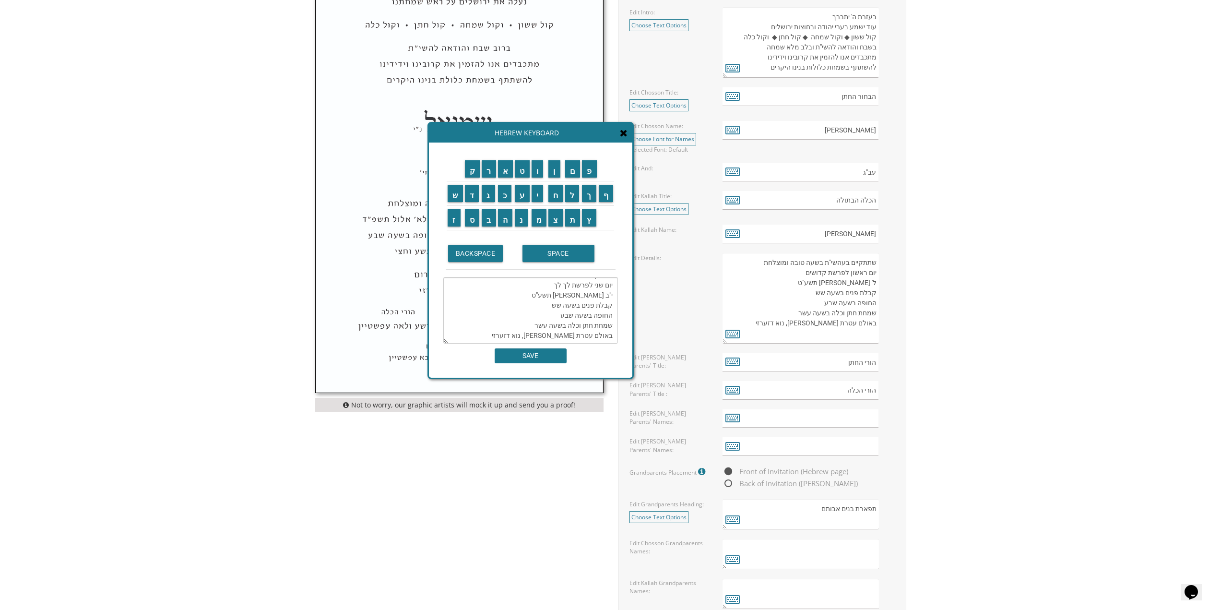
click at [563, 287] on textarea "שתתקיים בעהשי"ת בשעה טובה ומוצלחת יום שני לפרשת לך לך י"ב מרחשון תשע"ט קבלת פני…" at bounding box center [530, 310] width 175 height 66
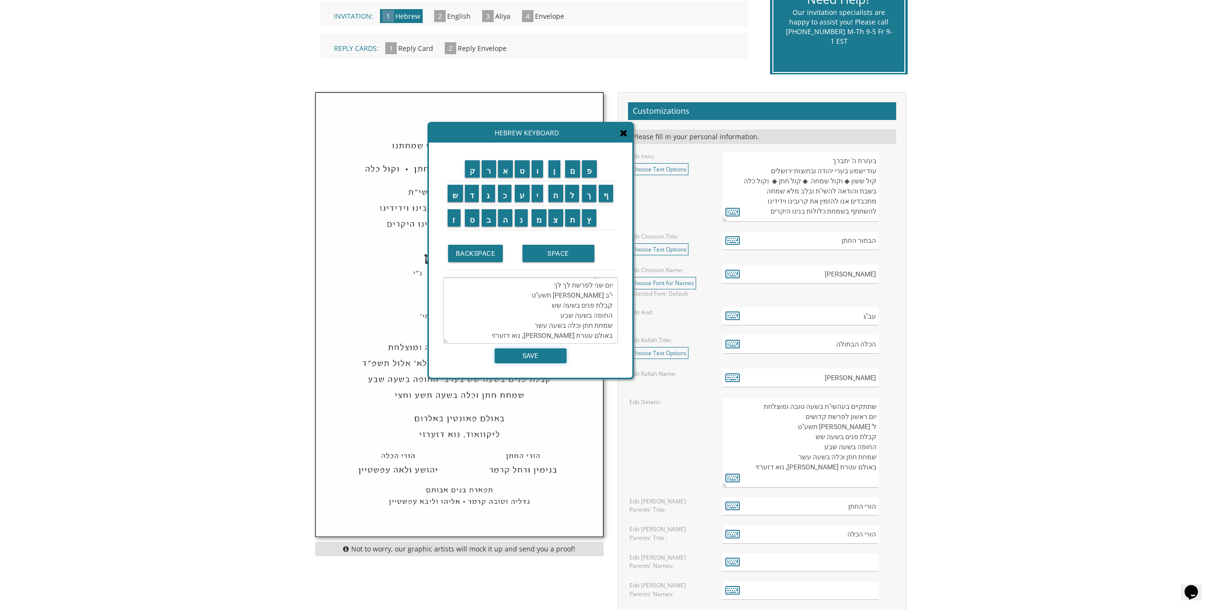
click at [556, 359] on input "SAVE" at bounding box center [531, 355] width 72 height 15
type textarea "שתתקיים בעהשי"ת בשעה טובה ומוצלחת יום שני לפרשת לך לך י"ב מרחשון תשע"ט קבלת פני…"
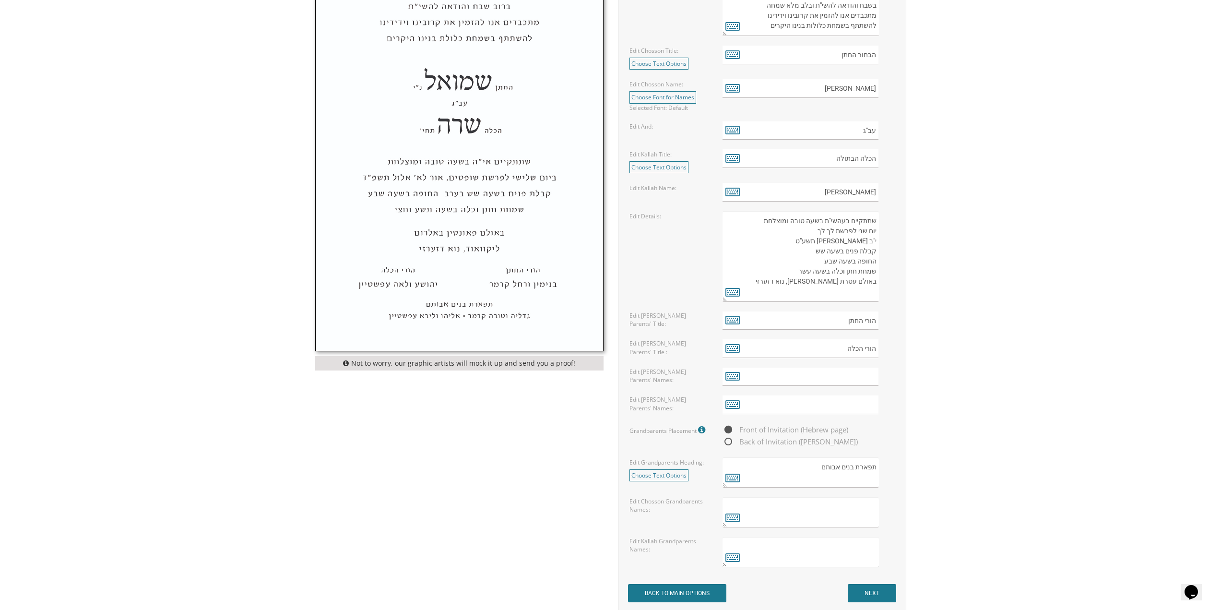
scroll to position [432, 0]
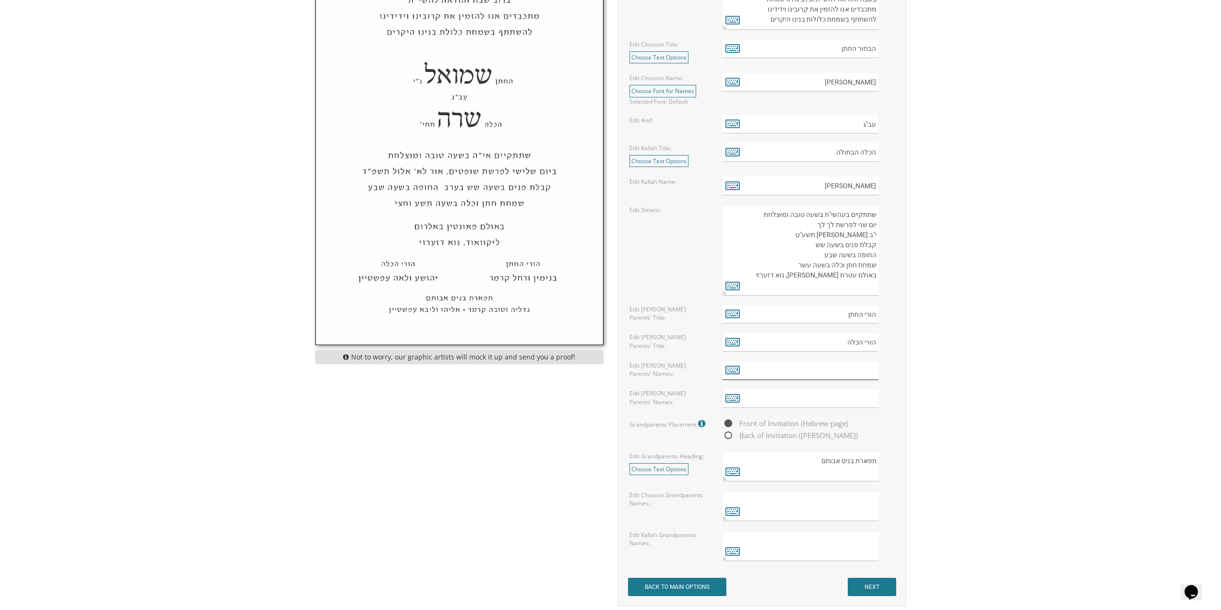
click at [861, 367] on input "text" at bounding box center [800, 370] width 156 height 19
click at [870, 371] on input "text" at bounding box center [800, 370] width 156 height 19
click at [733, 368] on icon at bounding box center [732, 369] width 14 height 13
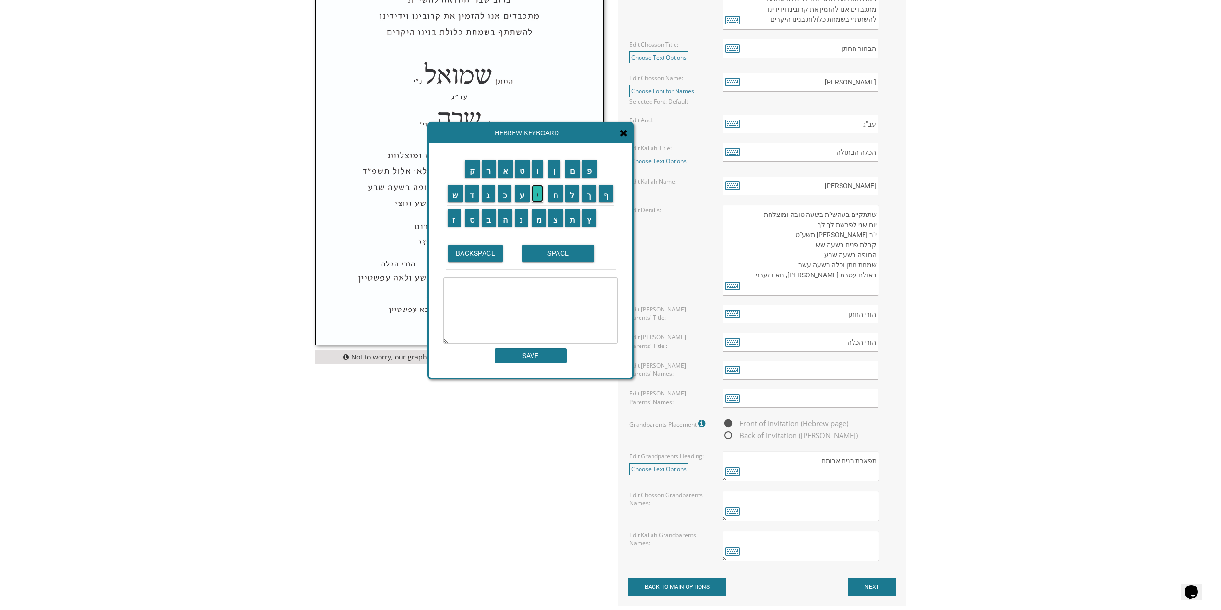
click at [535, 194] on input "י" at bounding box center [538, 193] width 12 height 17
click at [555, 222] on input "צ" at bounding box center [555, 217] width 15 height 17
click at [562, 201] on input "ח" at bounding box center [555, 193] width 15 height 17
click at [473, 173] on input "ק" at bounding box center [472, 168] width 15 height 17
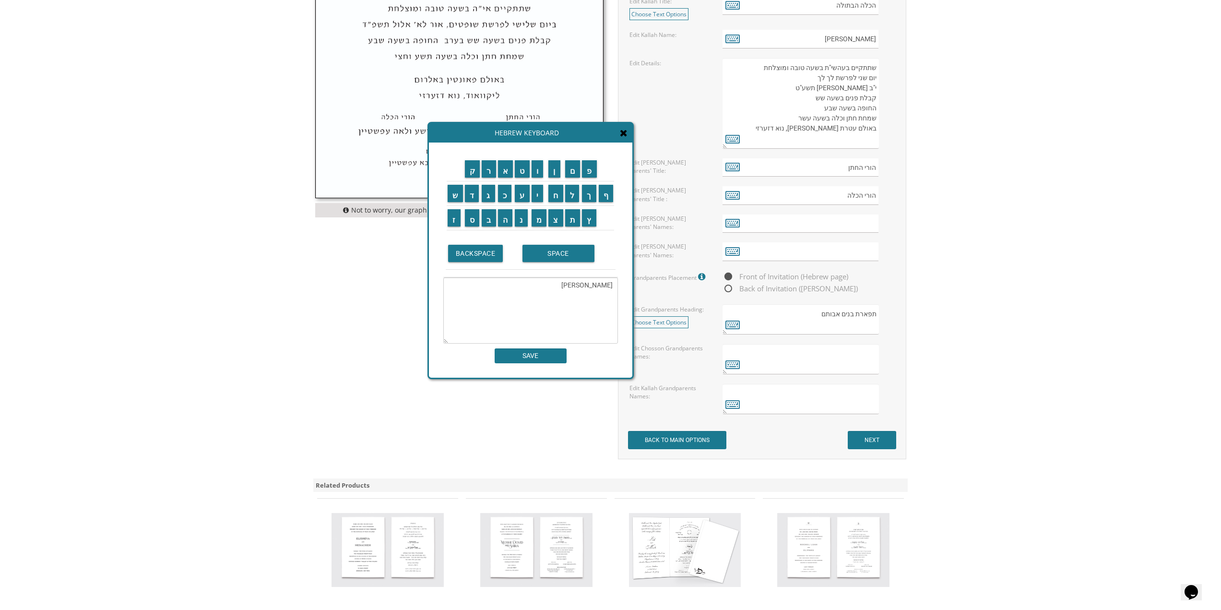
scroll to position [528, 0]
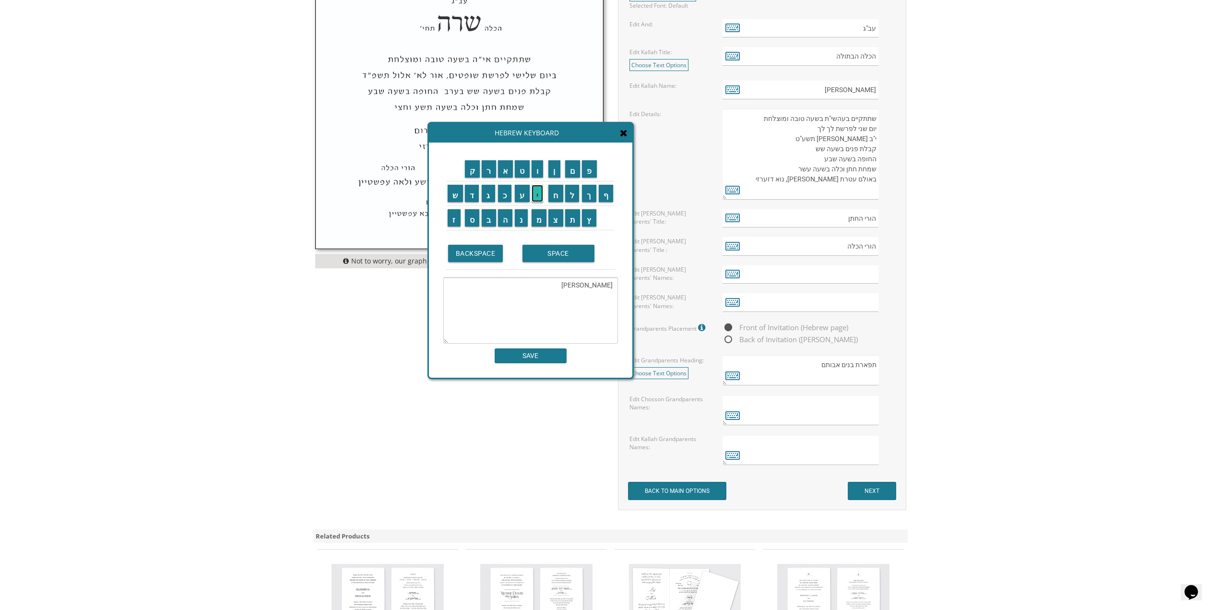
click at [538, 193] on input "י" at bounding box center [538, 193] width 12 height 17
click at [536, 171] on input "ו" at bounding box center [538, 168] width 12 height 17
click at [471, 218] on input "ס" at bounding box center [472, 217] width 15 height 17
click at [612, 198] on input "ף" at bounding box center [606, 193] width 15 height 17
click at [542, 251] on input "SPACE" at bounding box center [558, 253] width 72 height 17
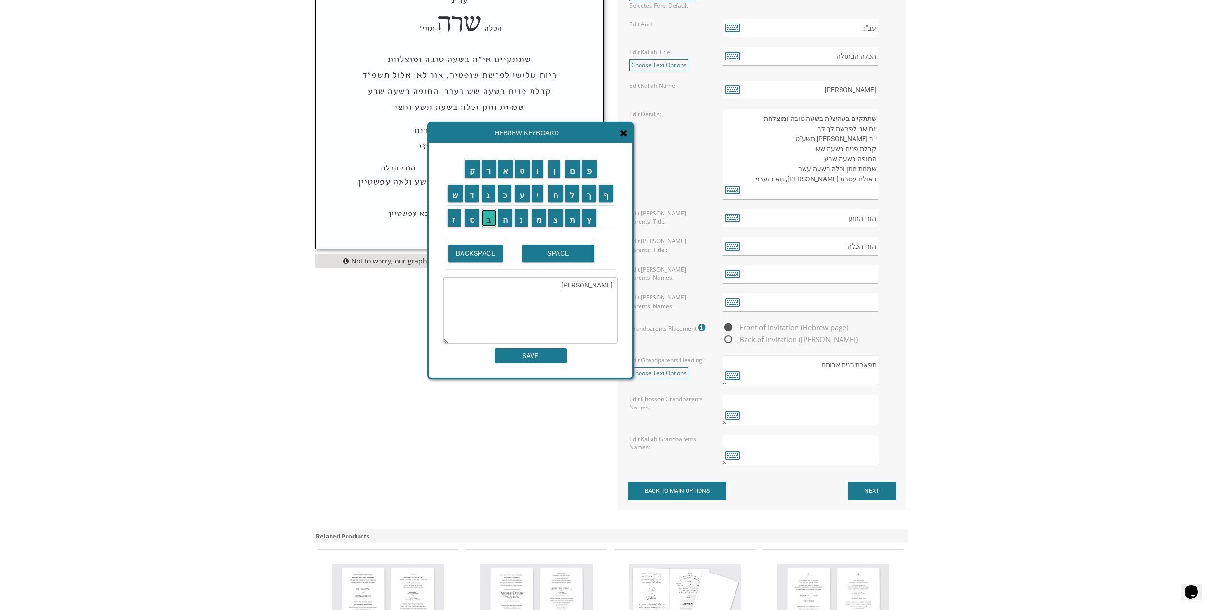
click at [489, 225] on input "ב" at bounding box center [489, 217] width 14 height 17
click at [539, 174] on input "ו" at bounding box center [538, 168] width 12 height 17
click at [491, 175] on input "ר" at bounding box center [489, 168] width 14 height 17
type textarea "יצחק יוסף בור"
click at [546, 357] on input "SAVE" at bounding box center [531, 355] width 72 height 15
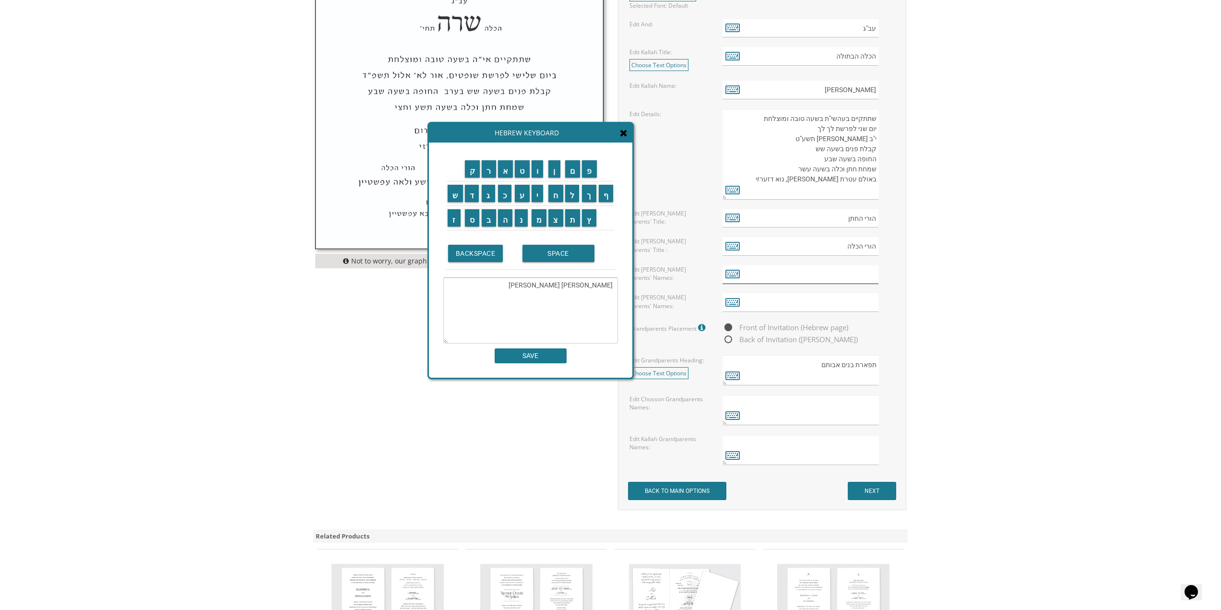
type input "יצחק יוסף בור"
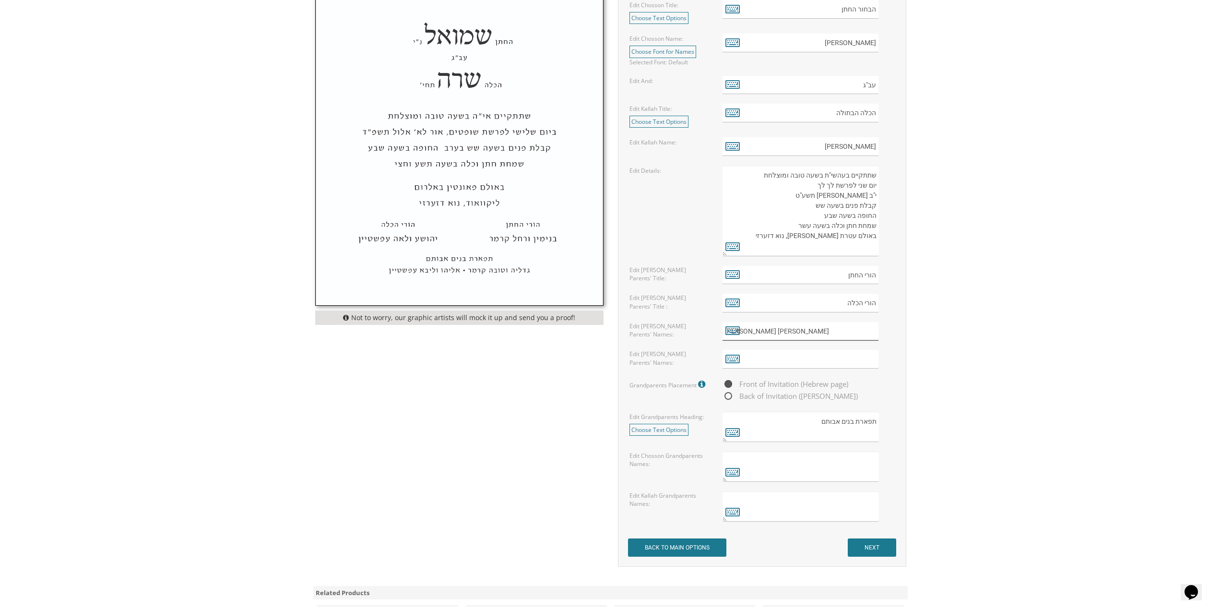
scroll to position [480, 0]
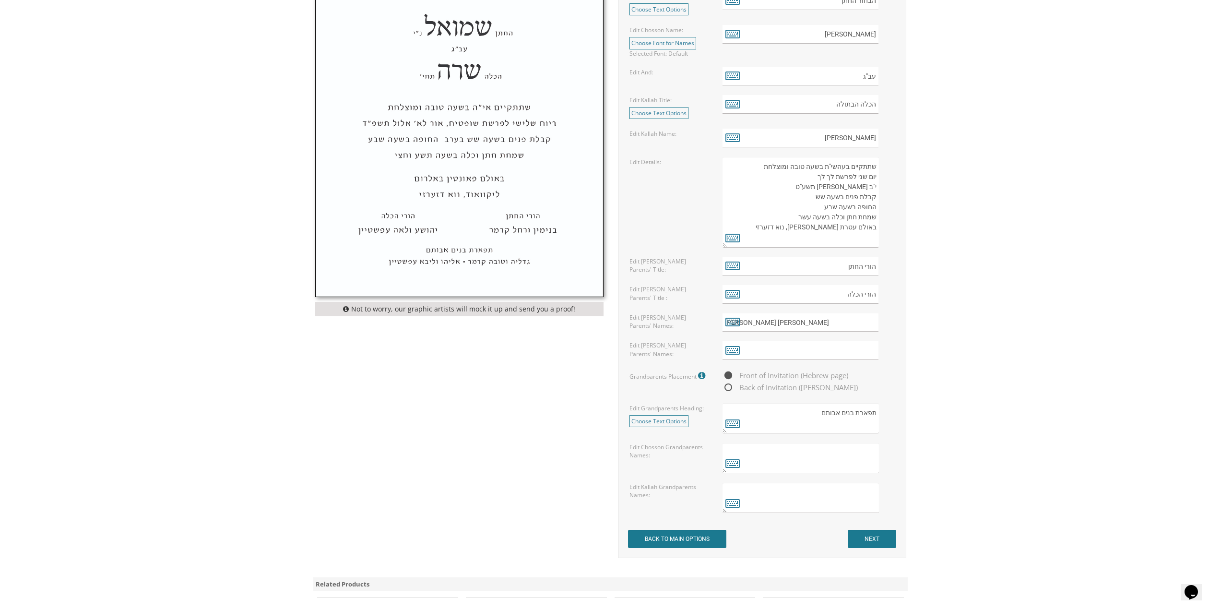
click at [848, 225] on textarea "שתתקיים בעהשי"ת בשעה טובה ומוצלחת יום ראשון לפרשת קדושים ל' ניסן תשע"ט קבלת פני…" at bounding box center [800, 202] width 156 height 91
click at [736, 234] on icon at bounding box center [732, 237] width 14 height 13
type textarea "שתתקיים בעהשי"ת בשעה טובה ומוצלחת יום שני לפרשת לך לך י"ב מרחשון תשע"ט קבלת פני…"
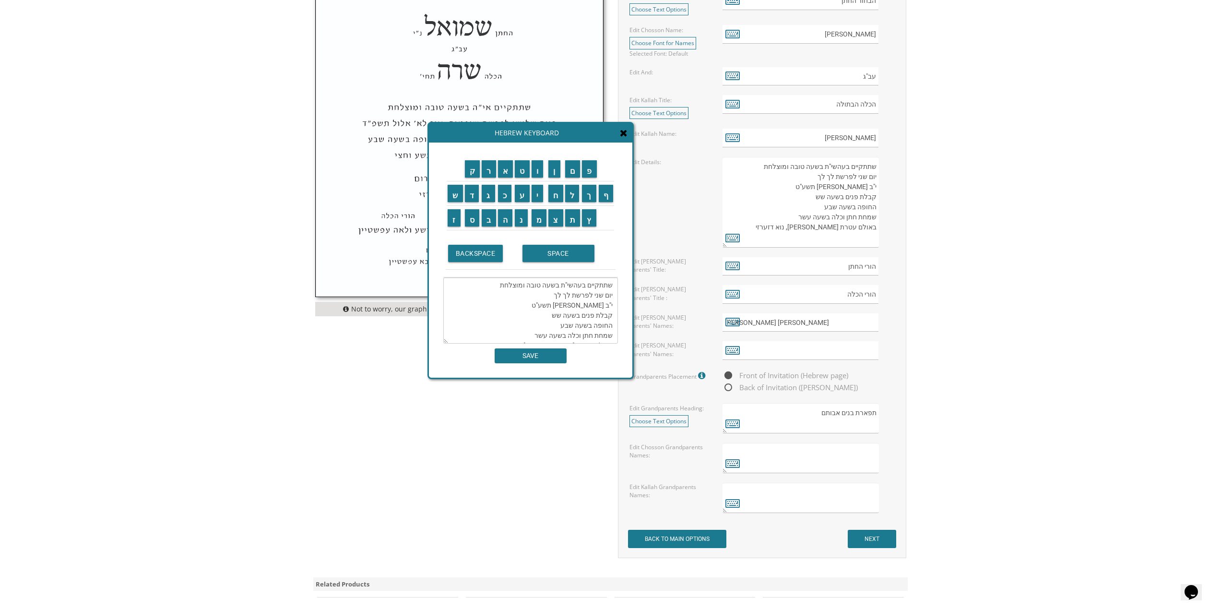
click at [626, 136] on icon at bounding box center [624, 133] width 8 height 10
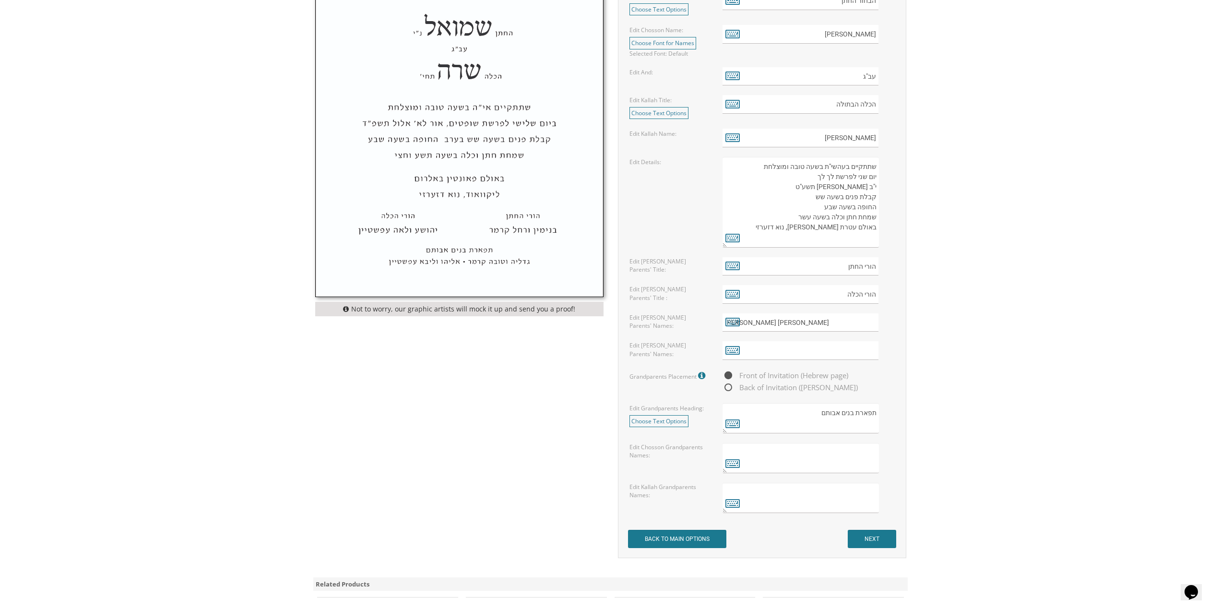
click at [829, 227] on textarea "שתתקיים בעהשי"ת בשעה טובה ומוצלחת יום ראשון לפרשת קדושים ל' ניסן תשע"ט קבלת פני…" at bounding box center [800, 202] width 156 height 91
click at [826, 320] on input "יצחק יוסף בור" at bounding box center [800, 322] width 156 height 19
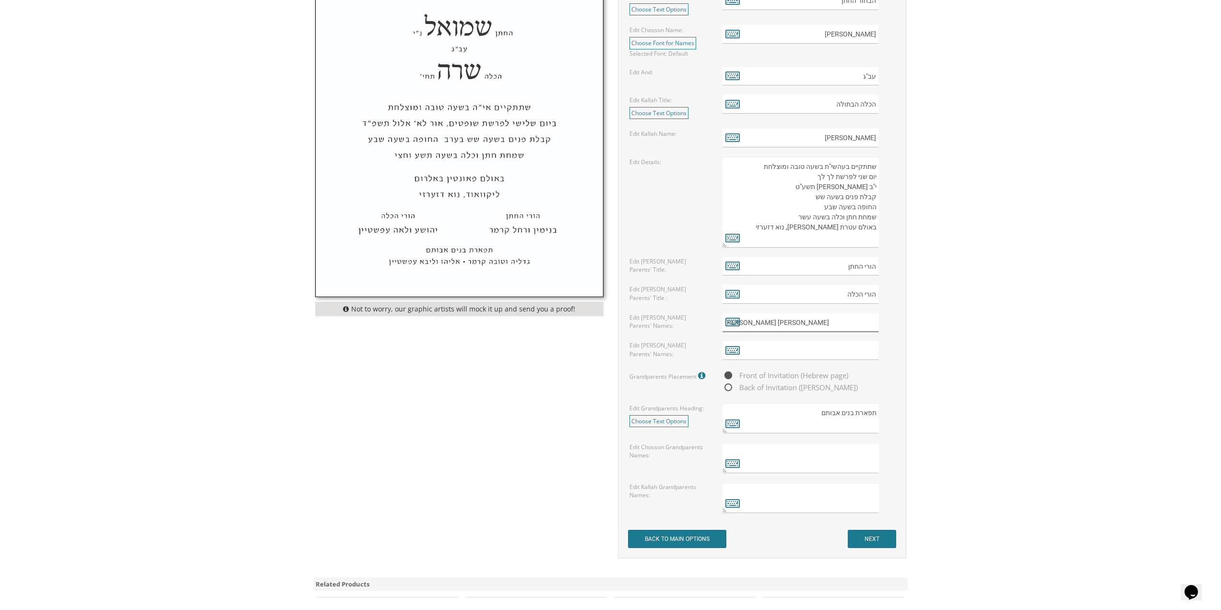
click at [826, 320] on input "יצחק יוסף בור" at bounding box center [800, 322] width 156 height 19
click at [834, 344] on input "text" at bounding box center [800, 350] width 156 height 19
click at [729, 350] on icon at bounding box center [732, 349] width 14 height 13
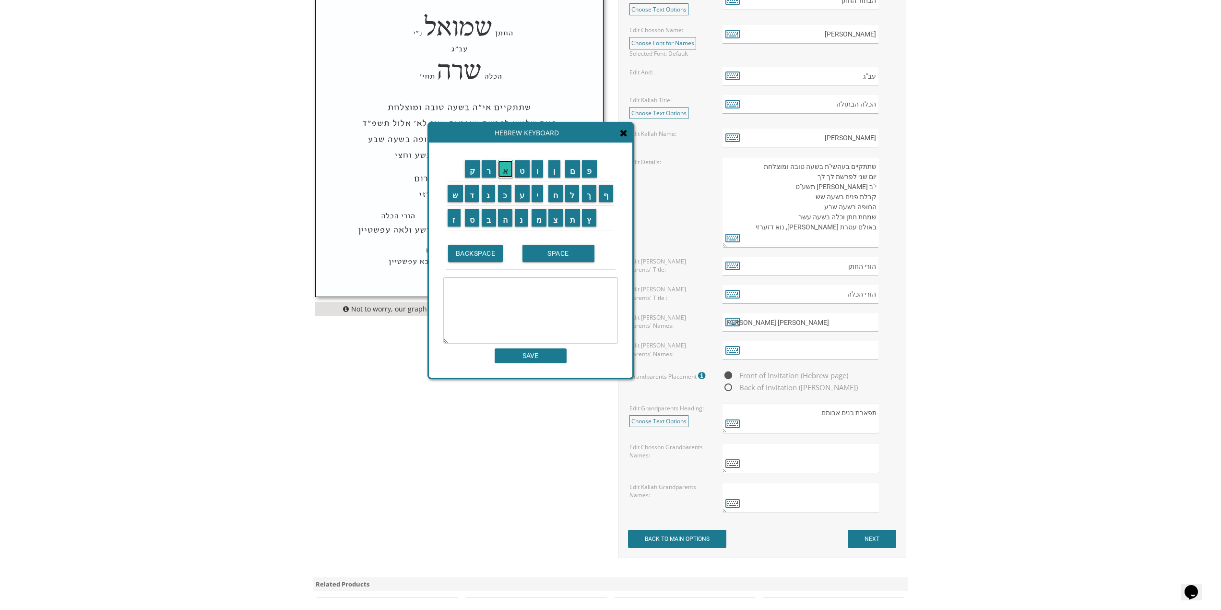
click at [506, 171] on input "א" at bounding box center [505, 168] width 15 height 17
click at [539, 196] on input "י" at bounding box center [538, 193] width 12 height 17
click at [528, 167] on input "ט" at bounding box center [522, 168] width 15 height 17
click at [475, 219] on input "ס" at bounding box center [472, 217] width 15 height 17
click at [491, 168] on input "ר" at bounding box center [489, 168] width 14 height 17
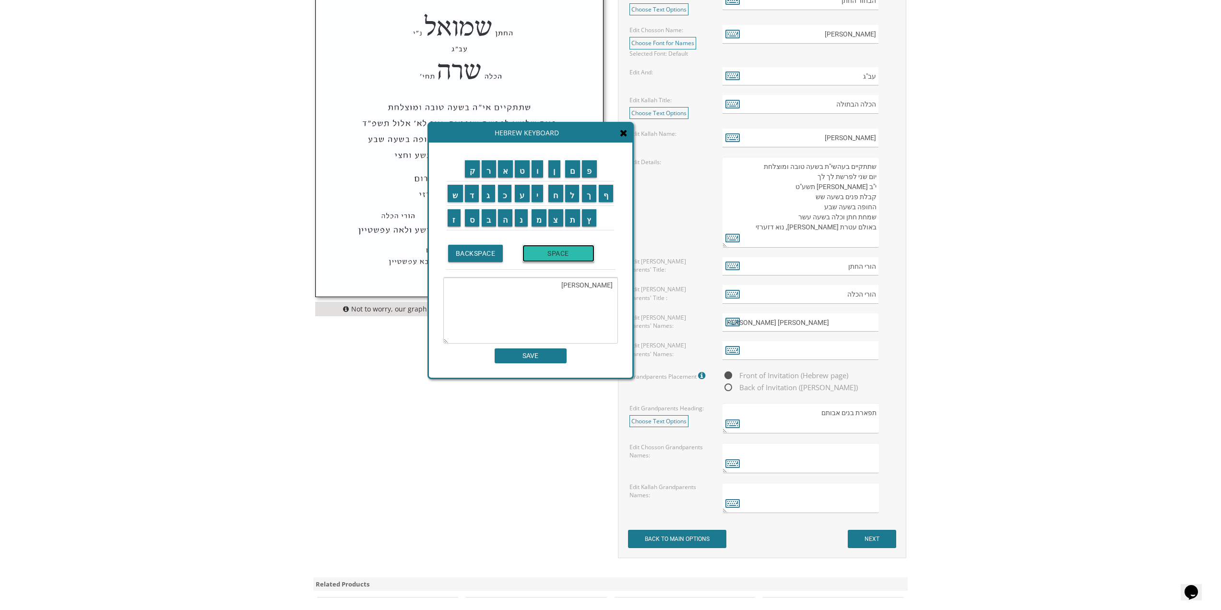
click at [542, 255] on input "SPACE" at bounding box center [558, 253] width 72 height 17
click at [454, 221] on input "ז" at bounding box center [454, 217] width 13 height 17
click at [574, 197] on input "ל" at bounding box center [572, 193] width 14 height 17
click at [540, 220] on input "מ" at bounding box center [539, 217] width 15 height 17
click at [557, 172] on input "ן" at bounding box center [554, 168] width 12 height 17
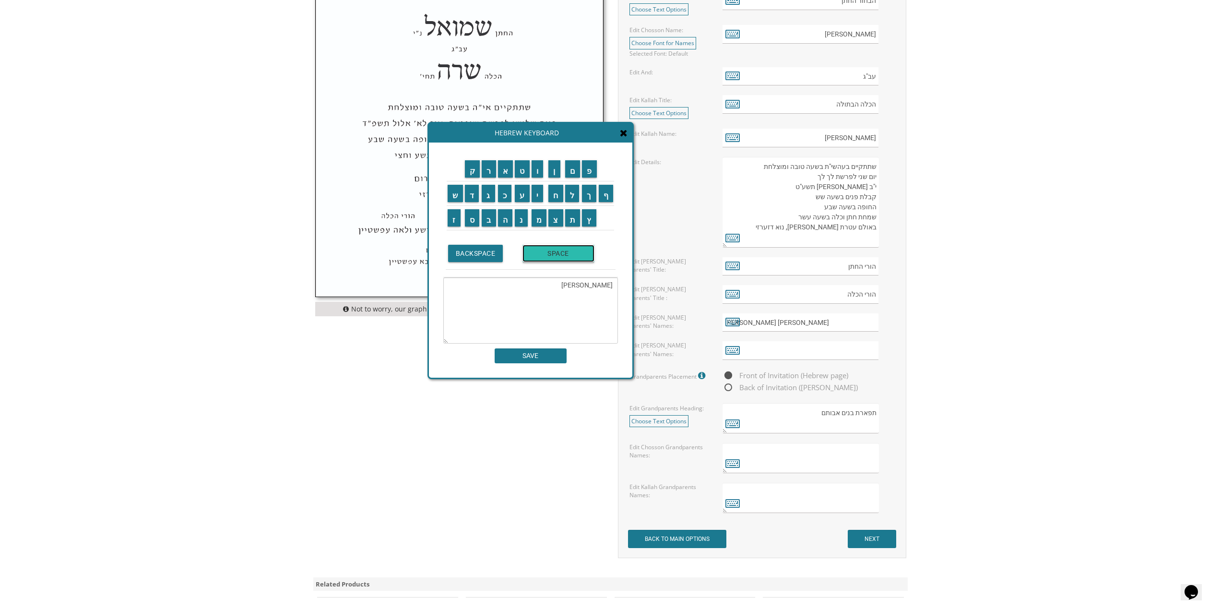
click at [539, 254] on input "SPACE" at bounding box center [558, 253] width 72 height 17
click at [500, 218] on input "ה" at bounding box center [505, 217] width 15 height 17
click at [509, 197] on input "כ" at bounding box center [505, 193] width 14 height 17
click at [505, 215] on input "ה" at bounding box center [505, 217] width 15 height 17
click at [560, 170] on input "ן" at bounding box center [554, 168] width 12 height 17
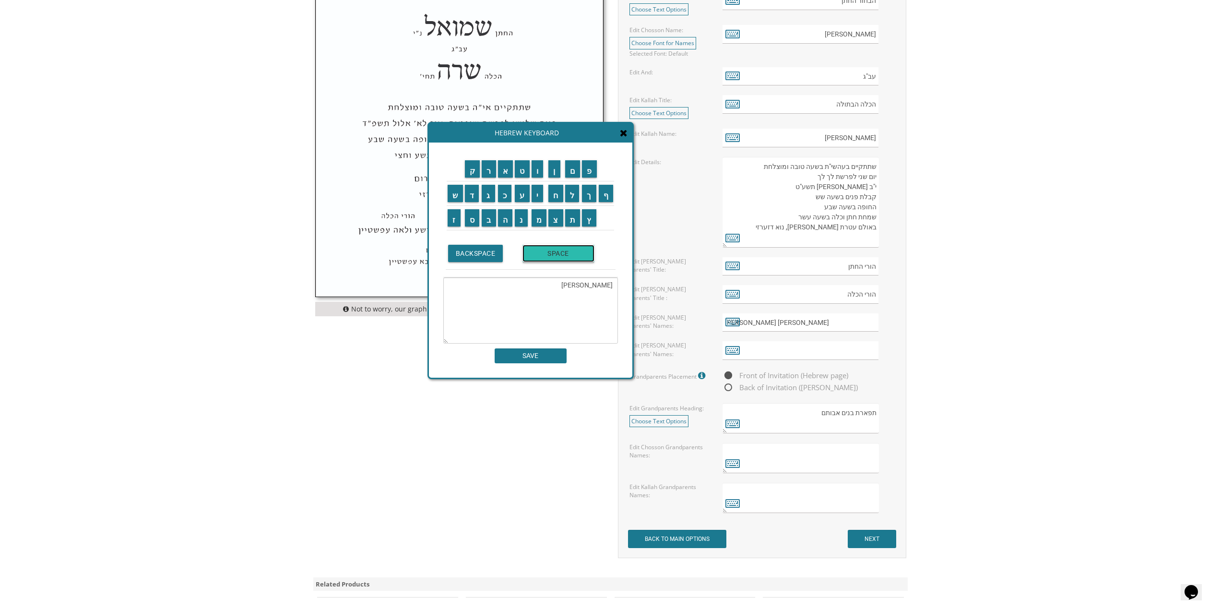
click at [537, 253] on input "SPACE" at bounding box center [558, 253] width 72 height 17
click at [491, 171] on input "ר" at bounding box center [489, 168] width 14 height 17
click at [539, 174] on input "ו" at bounding box center [538, 168] width 12 height 17
click at [489, 219] on input "ב" at bounding box center [489, 217] width 14 height 17
click at [523, 199] on input "ע" at bounding box center [522, 193] width 15 height 17
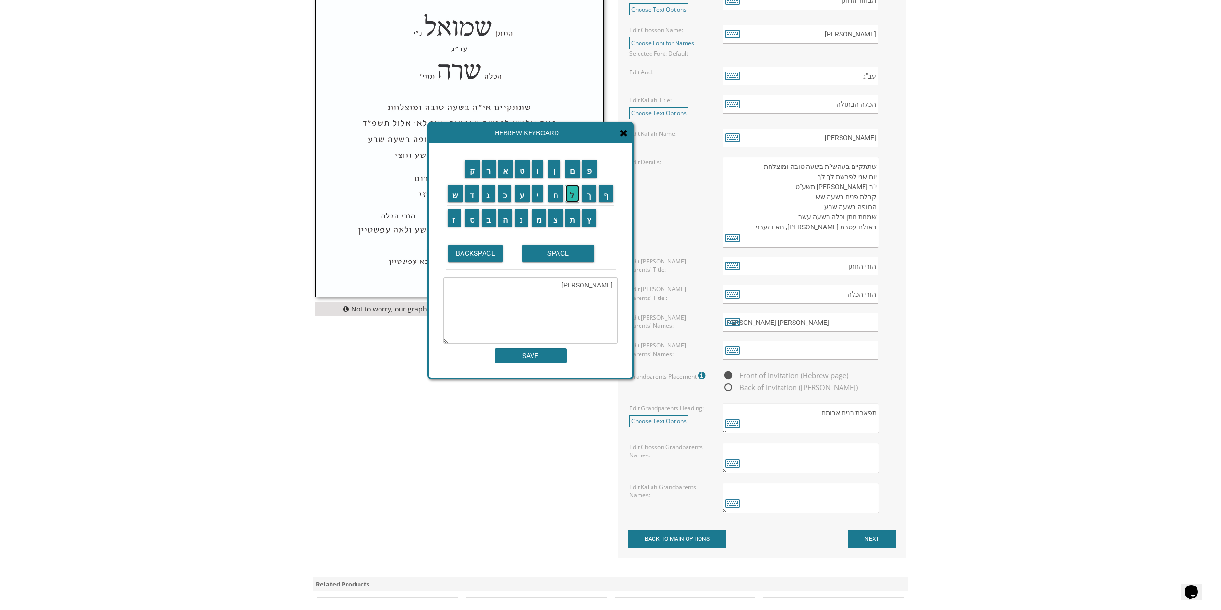
click at [574, 199] on input "ל" at bounding box center [572, 193] width 14 height 17
click at [509, 168] on input "א" at bounding box center [505, 168] width 15 height 17
click at [539, 173] on input "ו" at bounding box center [538, 168] width 12 height 17
type textarea "איסר זלמן הכהן רובעלאוו"
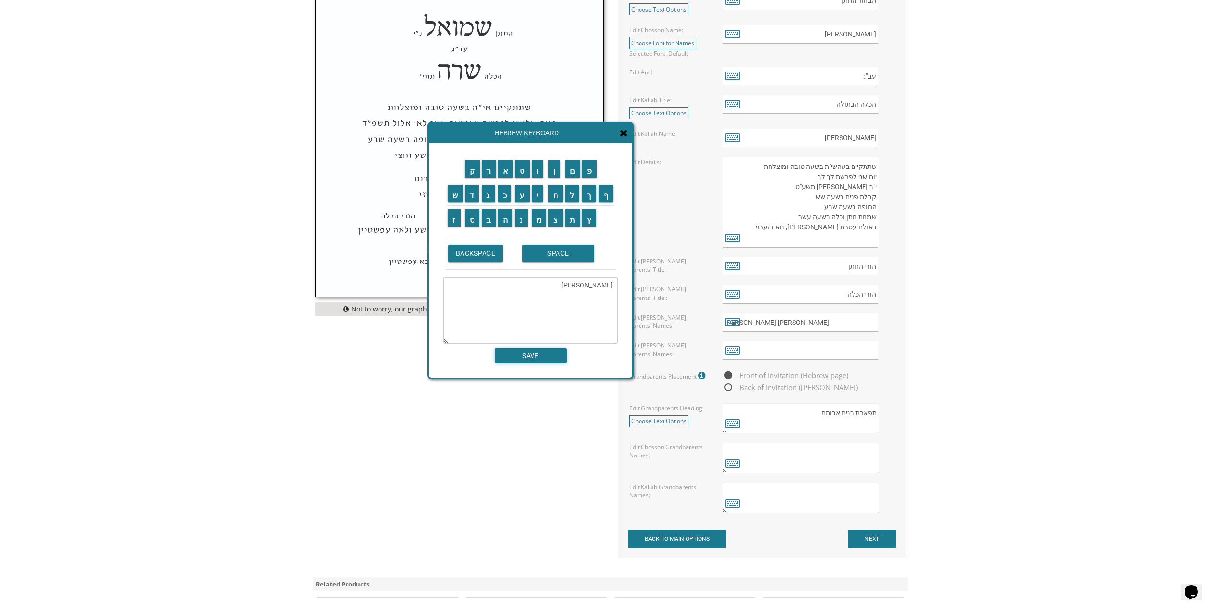
click at [545, 356] on input "SAVE" at bounding box center [531, 355] width 72 height 15
type input "איסר זלמן הכהן רובעלאוו"
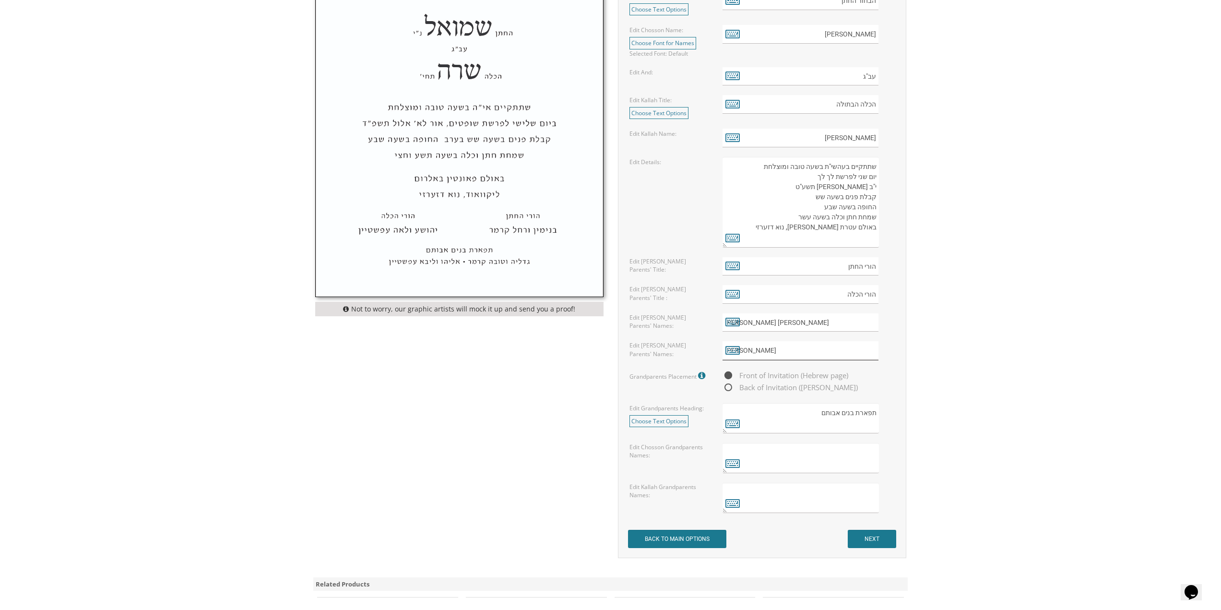
click at [776, 351] on input "איסר זלמן הכהן רובעלאוו" at bounding box center [800, 350] width 156 height 19
click at [768, 321] on input "יצחק יוסף בור" at bounding box center [800, 322] width 156 height 19
click at [725, 322] on icon at bounding box center [732, 321] width 14 height 13
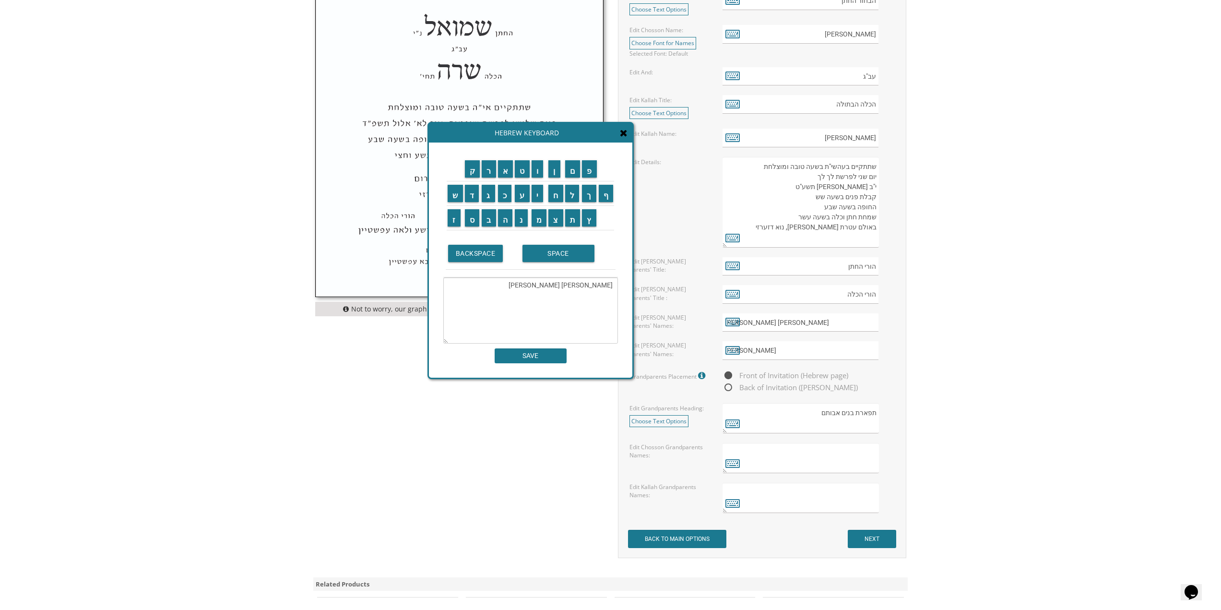
click at [561, 288] on textarea "יצחק יוסף בור" at bounding box center [530, 310] width 175 height 66
click at [506, 196] on input "כ" at bounding box center [505, 193] width 14 height 17
click at [487, 171] on input "ר" at bounding box center [489, 168] width 14 height 17
click at [471, 195] on input "ד" at bounding box center [472, 193] width 14 height 17
click at [515, 174] on input "ט" at bounding box center [522, 168] width 15 height 17
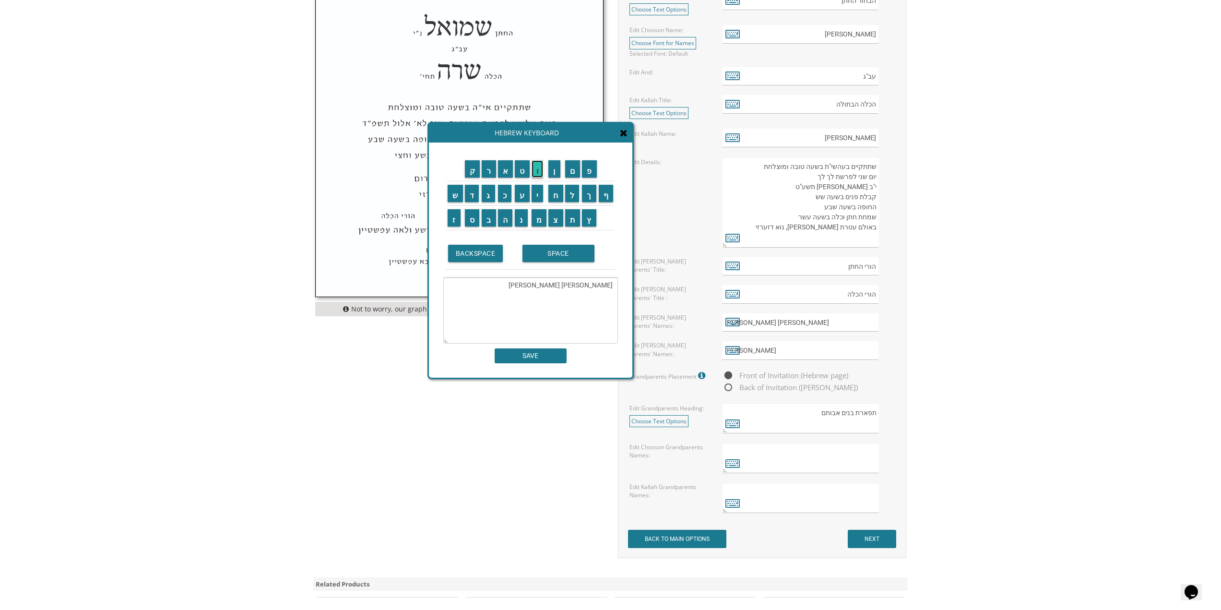
click at [543, 166] on input "ו" at bounding box center [538, 168] width 12 height 17
click at [487, 167] on input "ר" at bounding box center [489, 168] width 14 height 17
drag, startPoint x: 518, startPoint y: 186, endPoint x: 531, endPoint y: 190, distance: 13.5
click at [518, 186] on input "ע" at bounding box center [522, 193] width 15 height 17
click at [535, 191] on input "י" at bounding box center [538, 193] width 12 height 17
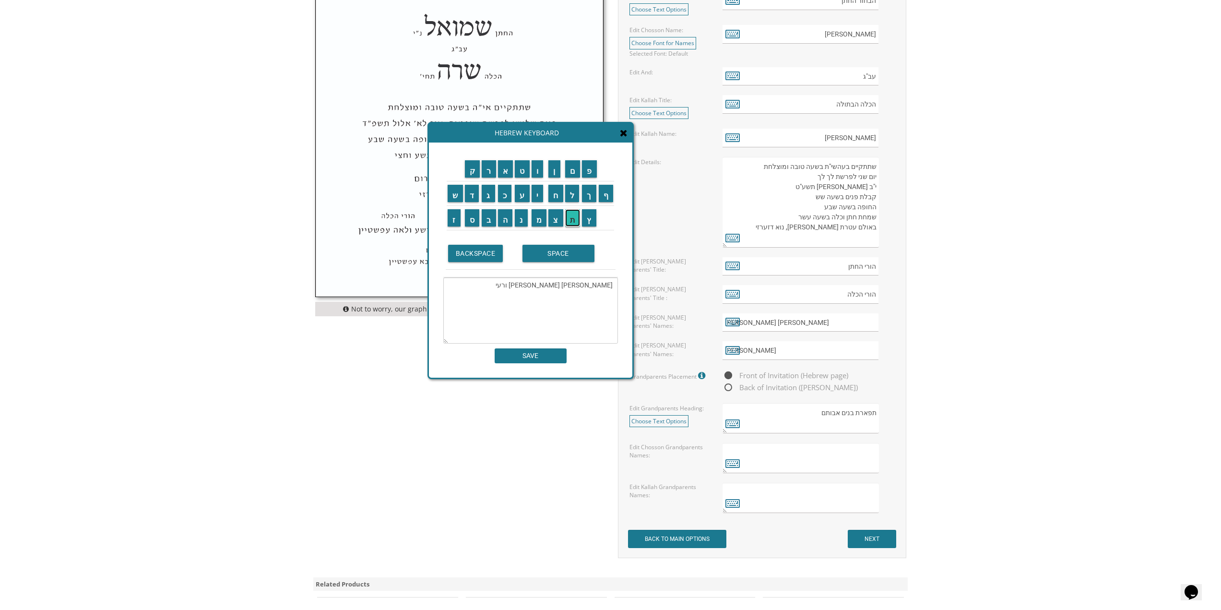
click at [576, 220] on input "ת" at bounding box center [572, 217] width 15 height 17
click at [539, 170] on input "ו" at bounding box center [538, 168] width 12 height 17
type textarea "יצחק יוסף בורכרדט ורעיתו"
click at [550, 360] on input "SAVE" at bounding box center [531, 355] width 72 height 15
type input "יצחק יוסף בורכרדט ורעיתו"
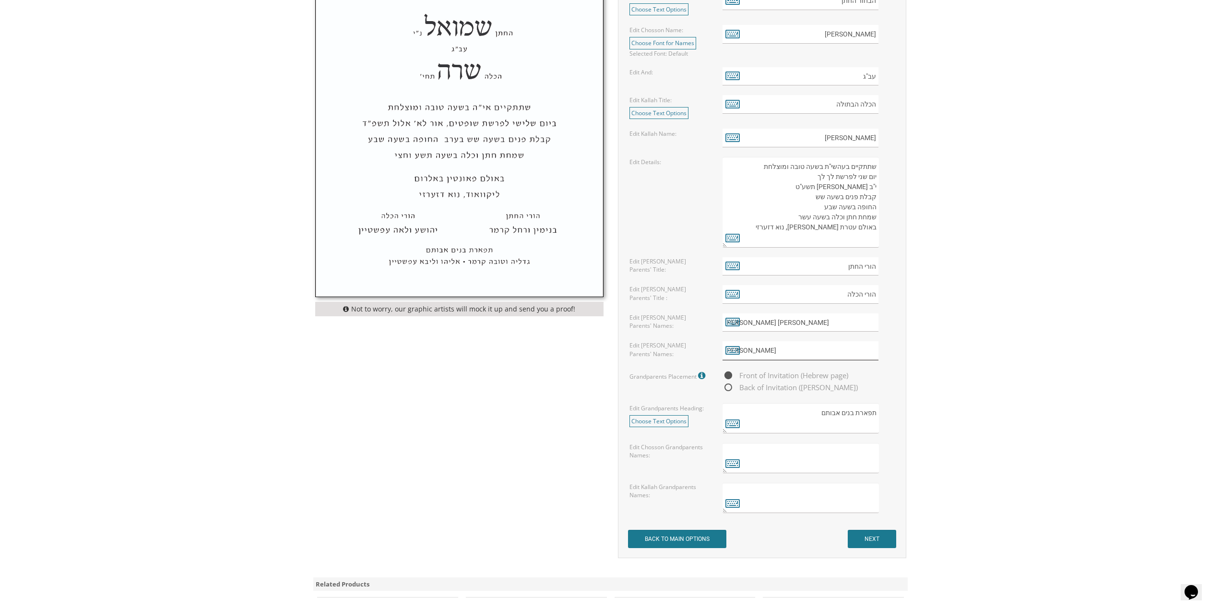
click at [800, 355] on input "איסר זלמן הכהן רובעלאוו" at bounding box center [800, 350] width 156 height 19
click at [808, 323] on input "יצחק יוסף בורכרדט ורעיתו" at bounding box center [800, 322] width 156 height 19
click at [760, 342] on input "איסר זלמן הכהן רובעלאוו" at bounding box center [800, 350] width 156 height 19
paste input "ורעיתו"
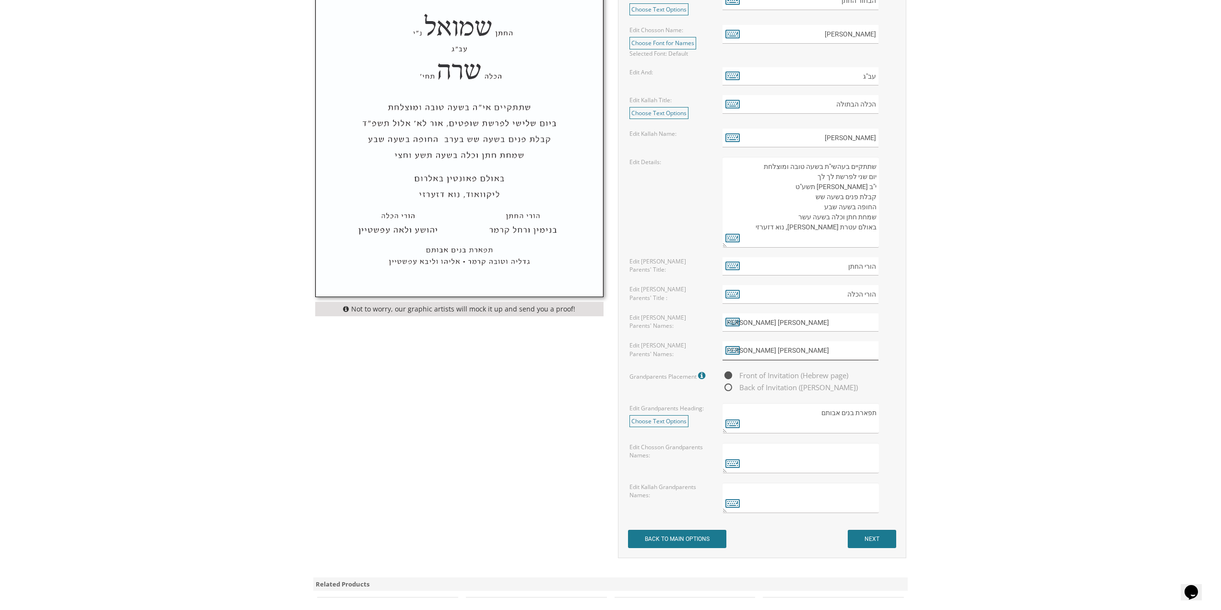
type input "איסר זלמן הכהן רובעלאוו ורעיתו"
click at [796, 325] on input "יצחק יוסף בורכרדט ורעיתו" at bounding box center [800, 322] width 156 height 19
click at [852, 414] on textarea "תפארת בנים אבותם" at bounding box center [800, 418] width 156 height 30
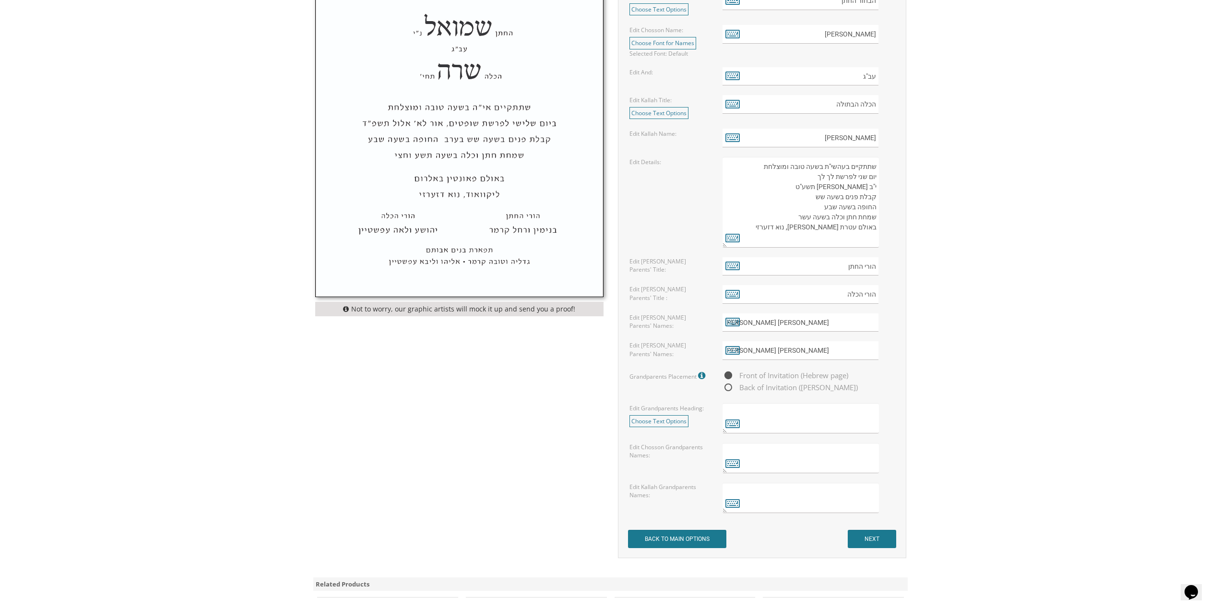
click at [653, 390] on div "Grandparents Placement Including grandparents on invitation is optional. If you…" at bounding box center [761, 381] width 279 height 24
click at [659, 420] on link "Choose Text Options" at bounding box center [658, 421] width 59 height 12
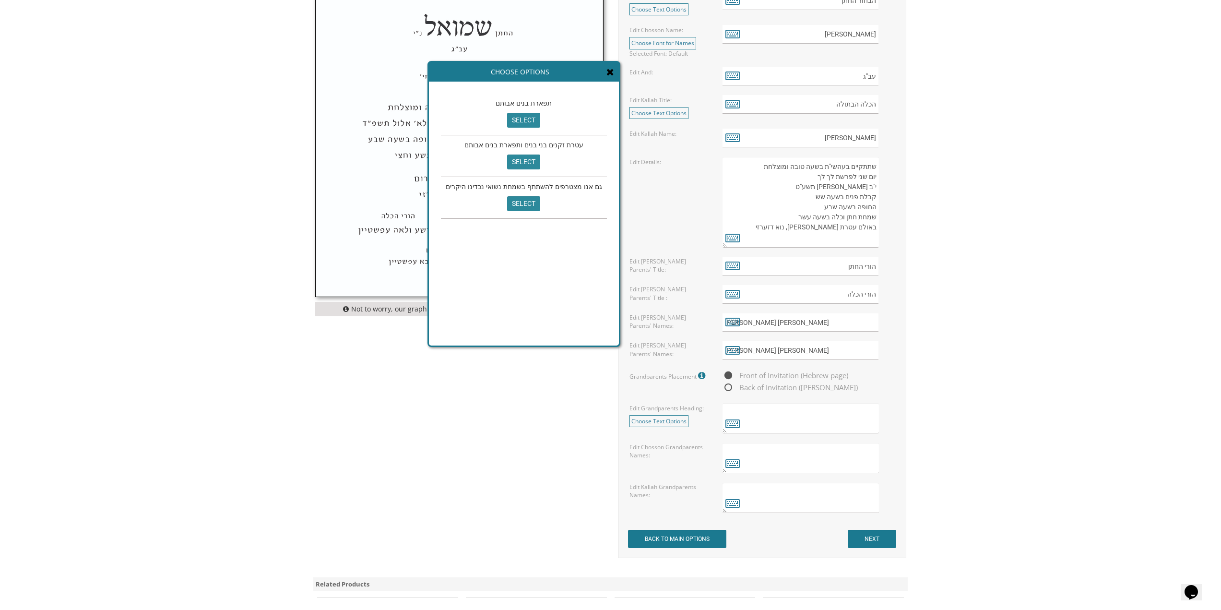
click at [606, 76] on icon at bounding box center [610, 72] width 8 height 10
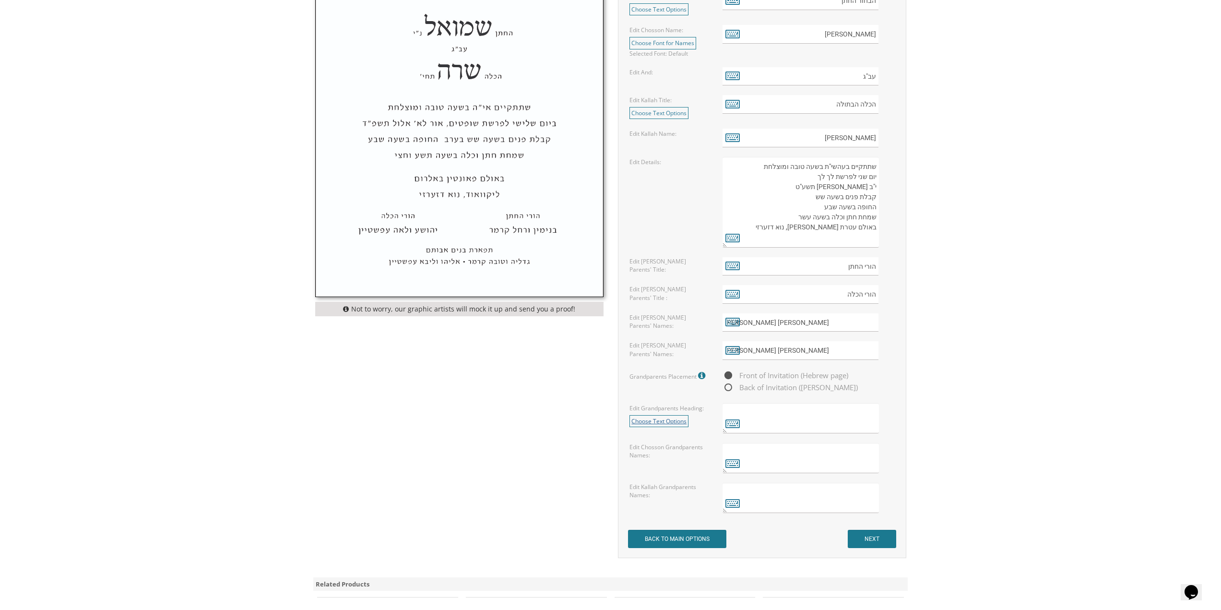
click at [666, 421] on link "Choose Text Options" at bounding box center [658, 421] width 59 height 12
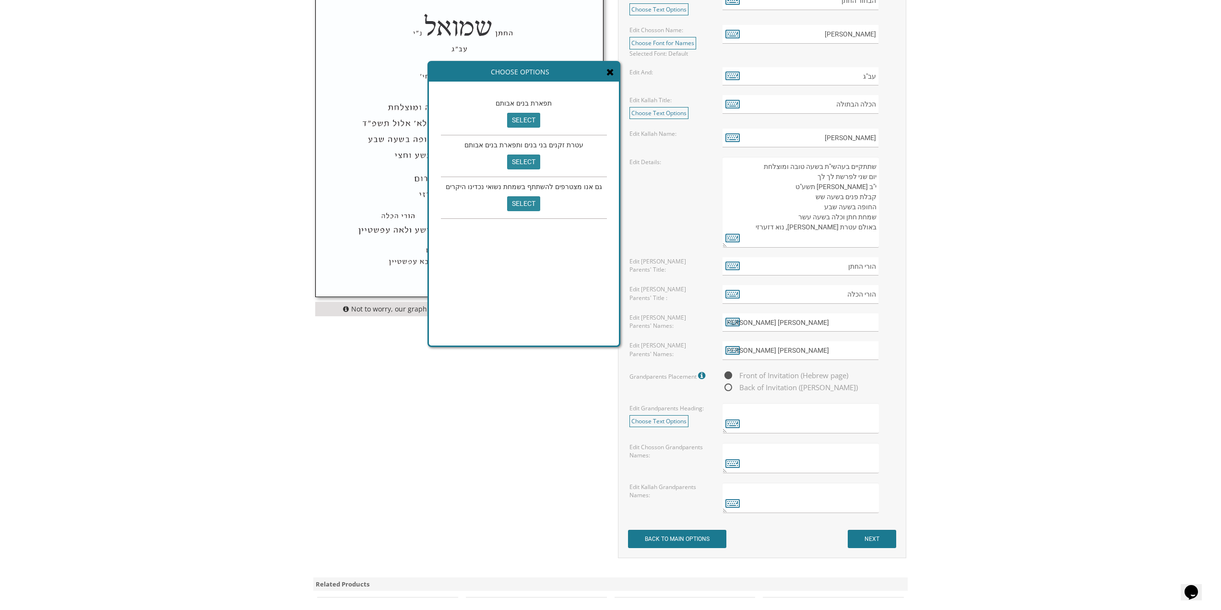
click at [606, 71] on icon at bounding box center [610, 72] width 8 height 10
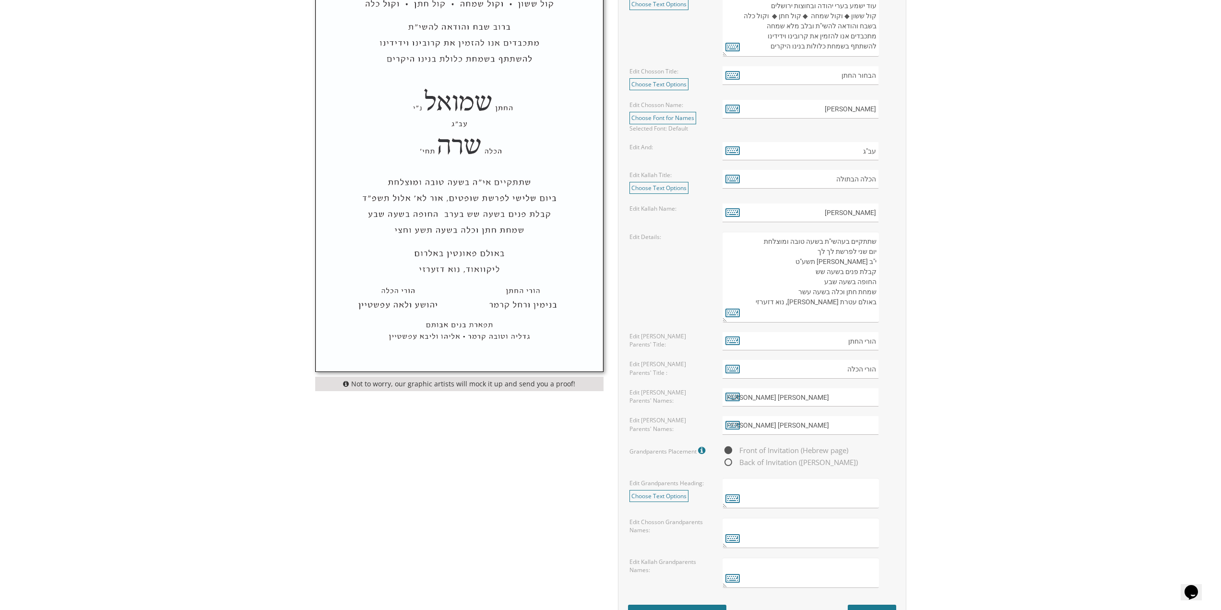
scroll to position [384, 0]
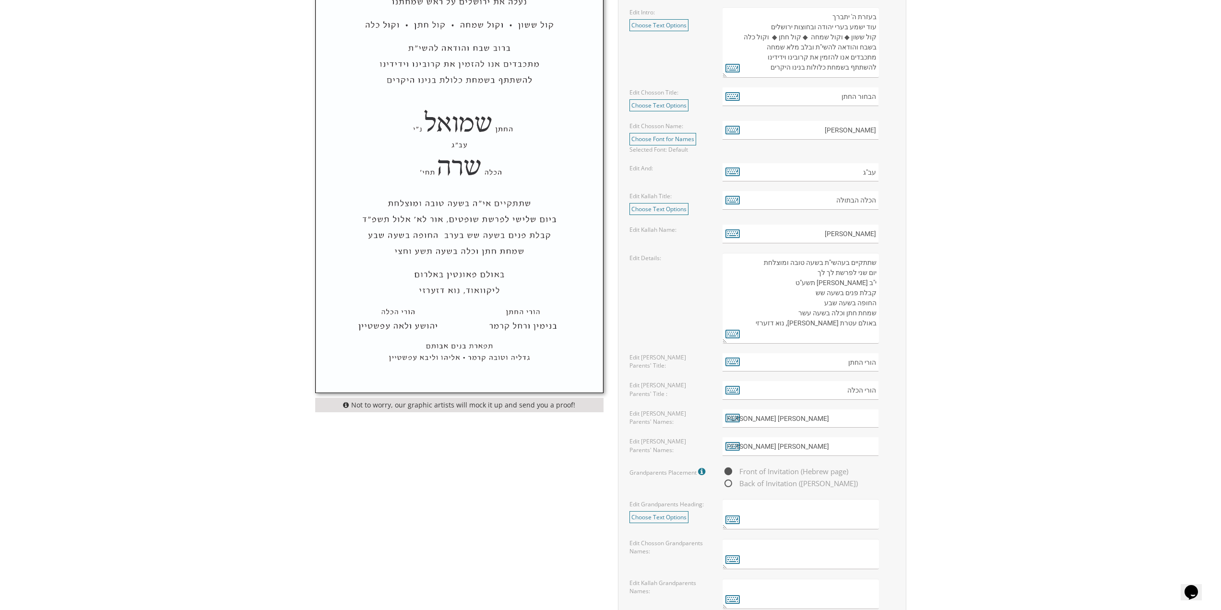
click at [822, 310] on textarea "שתתקיים בעהשי"ת בשעה טובה ומוצלחת יום ראשון לפרשת קדושים ל' ניסן תשע"ט קבלת פני…" at bounding box center [800, 298] width 156 height 91
click at [863, 289] on textarea "שתתקיים בעהשי"ת בשעה טובה ומוצלחת יום ראשון לפרשת קדושים ל' ניסן תשע"ט קבלת פני…" at bounding box center [800, 298] width 156 height 91
click at [729, 333] on icon at bounding box center [732, 333] width 14 height 13
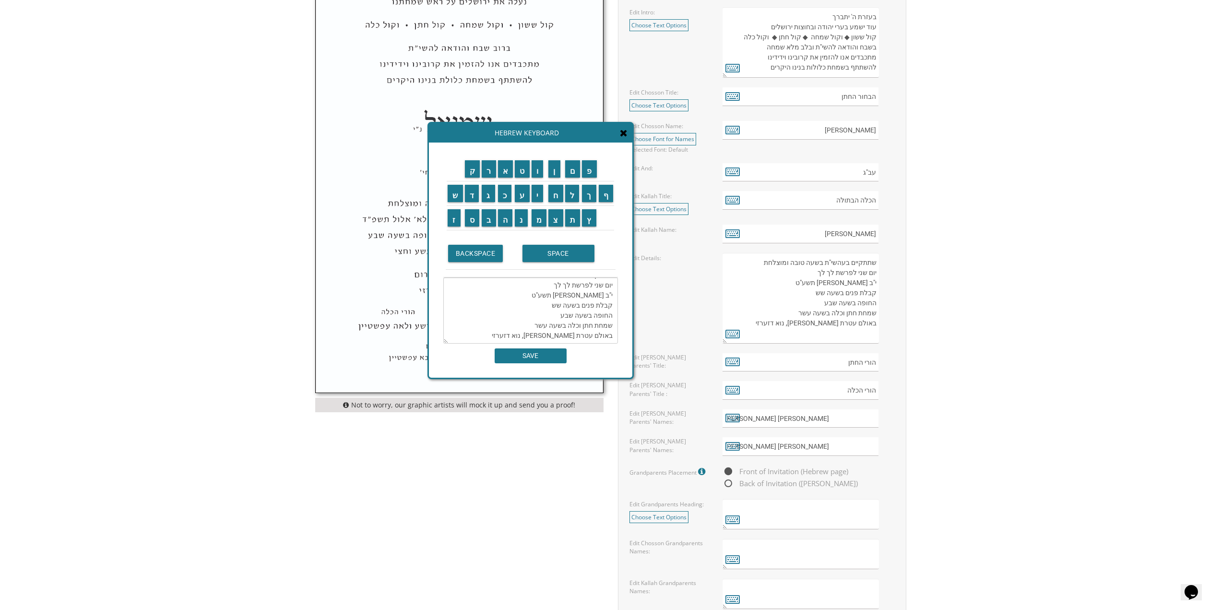
scroll to position [20, 0]
drag, startPoint x: 571, startPoint y: 325, endPoint x: 559, endPoint y: 325, distance: 12.0
click at [559, 325] on textarea "שתתקיים בעהשי"ת בשעה טובה ומוצלחת יום שני לפרשת לך לך י"ב מרחשון תשע"ט קבלת פני…" at bounding box center [530, 310] width 175 height 66
click at [517, 195] on input "ע" at bounding box center [522, 193] width 15 height 17
click at [576, 194] on input "ל" at bounding box center [572, 193] width 14 height 17
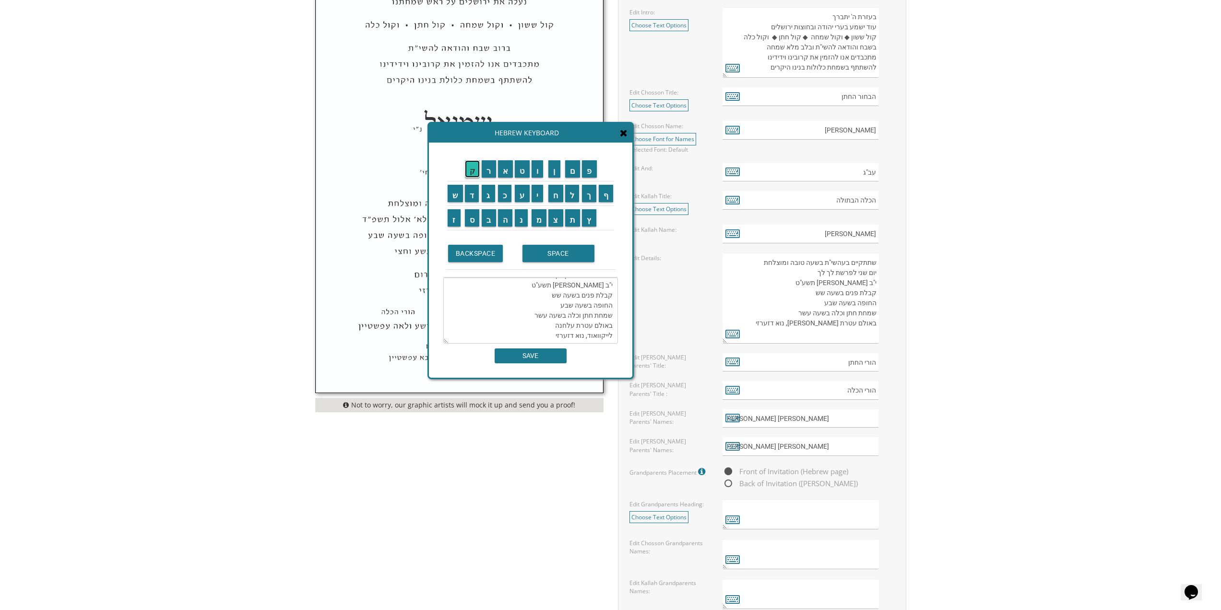
click at [467, 173] on input "ק" at bounding box center [472, 168] width 15 height 17
click at [503, 164] on input "א" at bounding box center [505, 168] width 15 height 17
click at [602, 339] on textarea "שתתקיים בעהשי"ת בשעה טובה ומוצלחת יום שני לפרשת לך לך י"ב מרחשון תשע"ט קבלת פני…" at bounding box center [530, 310] width 175 height 66
click at [485, 218] on input "ב" at bounding box center [489, 217] width 14 height 17
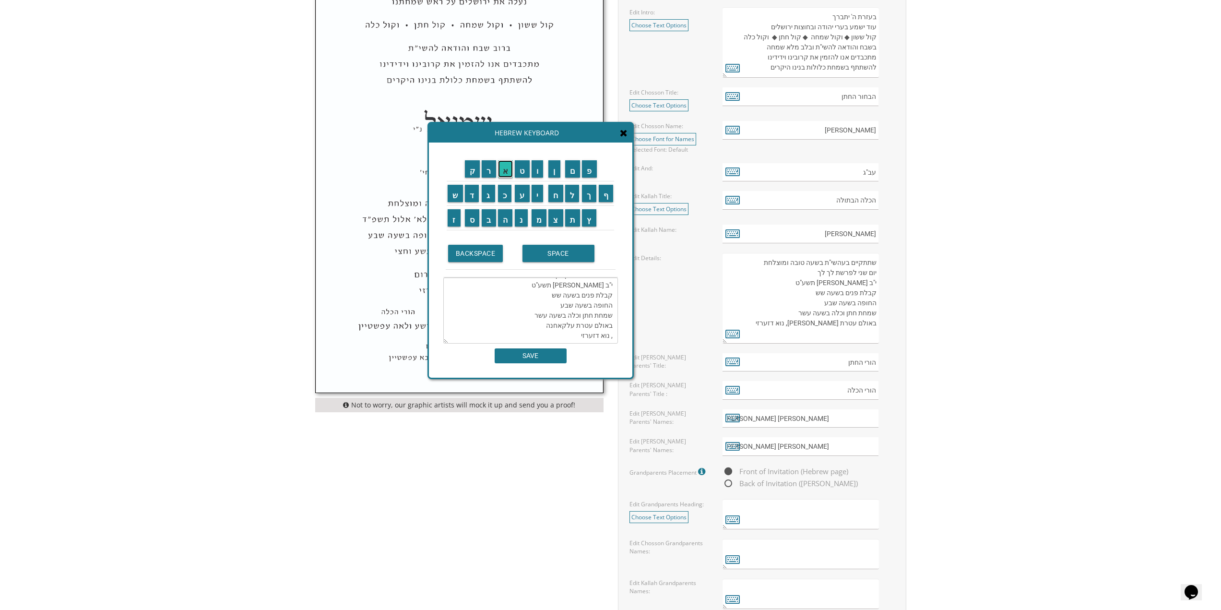
click at [506, 174] on input "א" at bounding box center [505, 168] width 15 height 17
click at [540, 171] on input "ו" at bounding box center [538, 168] width 12 height 17
click at [536, 195] on input "י" at bounding box center [538, 193] width 12 height 17
click at [522, 218] on input "נ" at bounding box center [521, 217] width 13 height 17
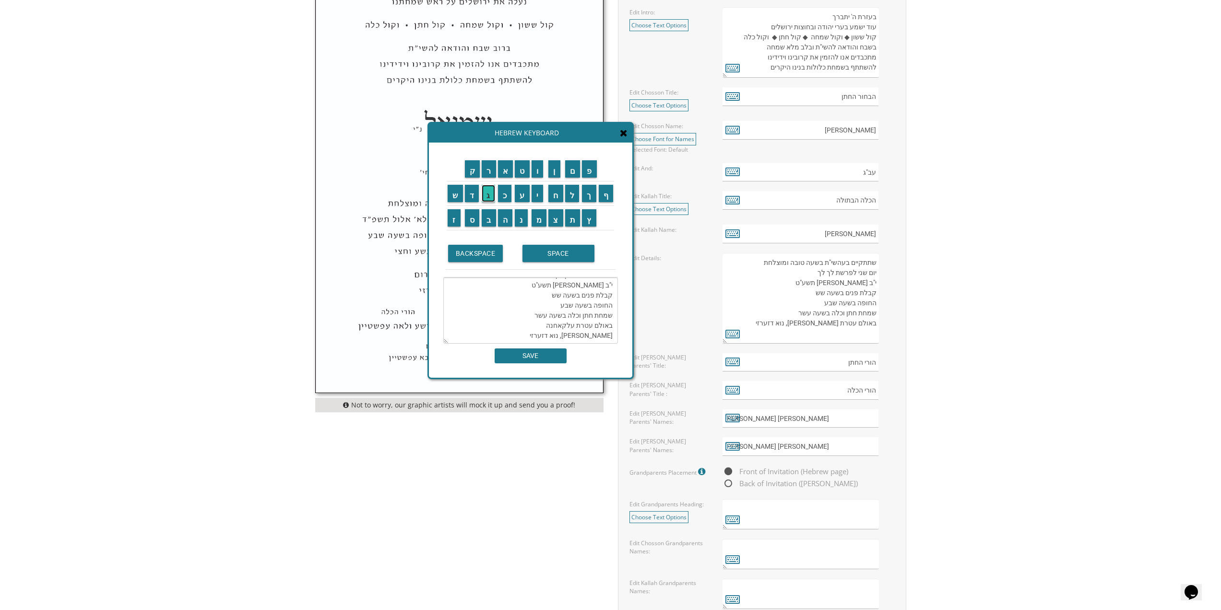
click at [486, 196] on input "ג" at bounding box center [488, 193] width 13 height 17
click at [475, 218] on input "ס" at bounding box center [472, 217] width 15 height 17
click at [539, 218] on input "מ" at bounding box center [539, 217] width 15 height 17
click at [538, 192] on input "י" at bounding box center [538, 193] width 12 height 17
click at [574, 195] on input "ל" at bounding box center [572, 193] width 14 height 17
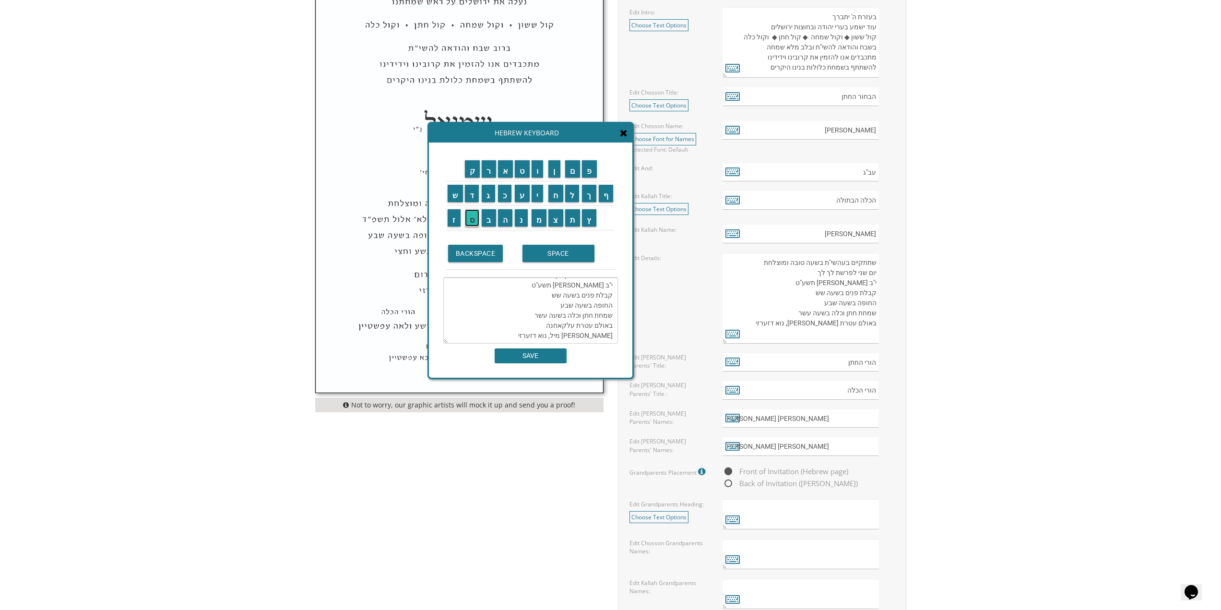
click at [469, 220] on input "ס" at bounding box center [472, 217] width 15 height 17
drag, startPoint x: 571, startPoint y: 337, endPoint x: 544, endPoint y: 333, distance: 27.7
click at [544, 333] on textarea "שתתקיים בעהשי"ת בשעה טובה ומוצלחת יום שני לפרשת לך לך י"ב מרחשון תשע"ט קבלת פני…" at bounding box center [530, 310] width 175 height 66
click at [540, 222] on input "מ" at bounding box center [539, 217] width 15 height 17
click at [491, 175] on input "ר" at bounding box center [489, 168] width 14 height 17
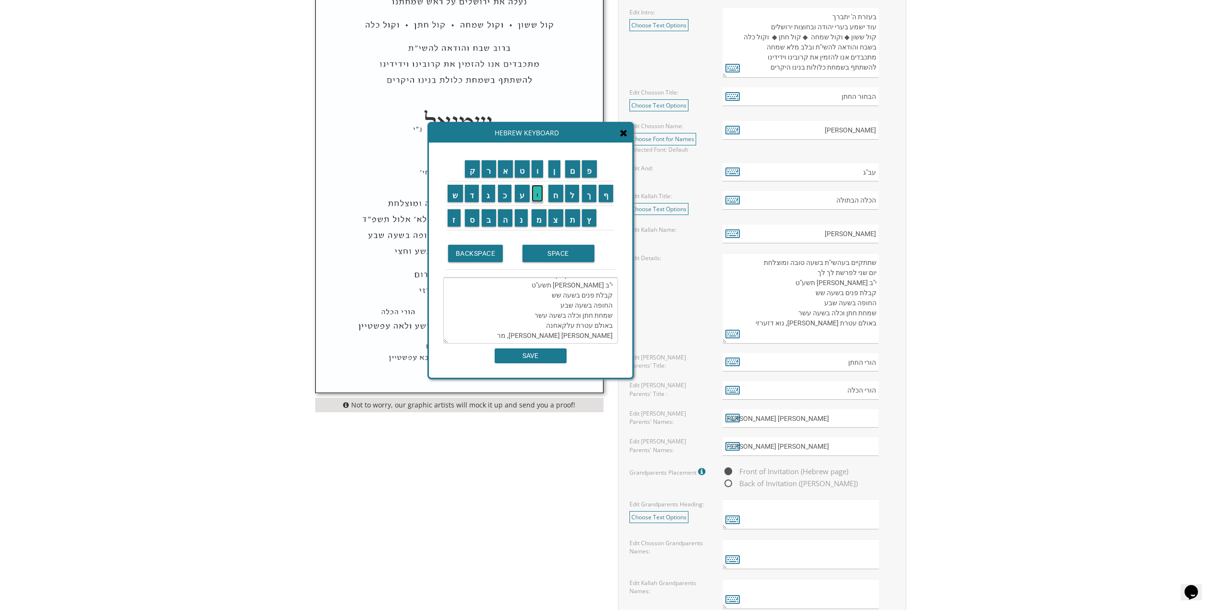
click at [535, 194] on input "י" at bounding box center [538, 193] width 12 height 17
click at [573, 198] on input "ל" at bounding box center [572, 193] width 14 height 17
click at [520, 220] on input "נ" at bounding box center [521, 217] width 13 height 17
click at [473, 199] on input "ד" at bounding box center [472, 193] width 14 height 17
type textarea "שתתקיים בעהשי"ת בשעה טובה ומוצלחת יום שני לפרשת לך לך י"ב מרחשון תשע"ט קבלת פני…"
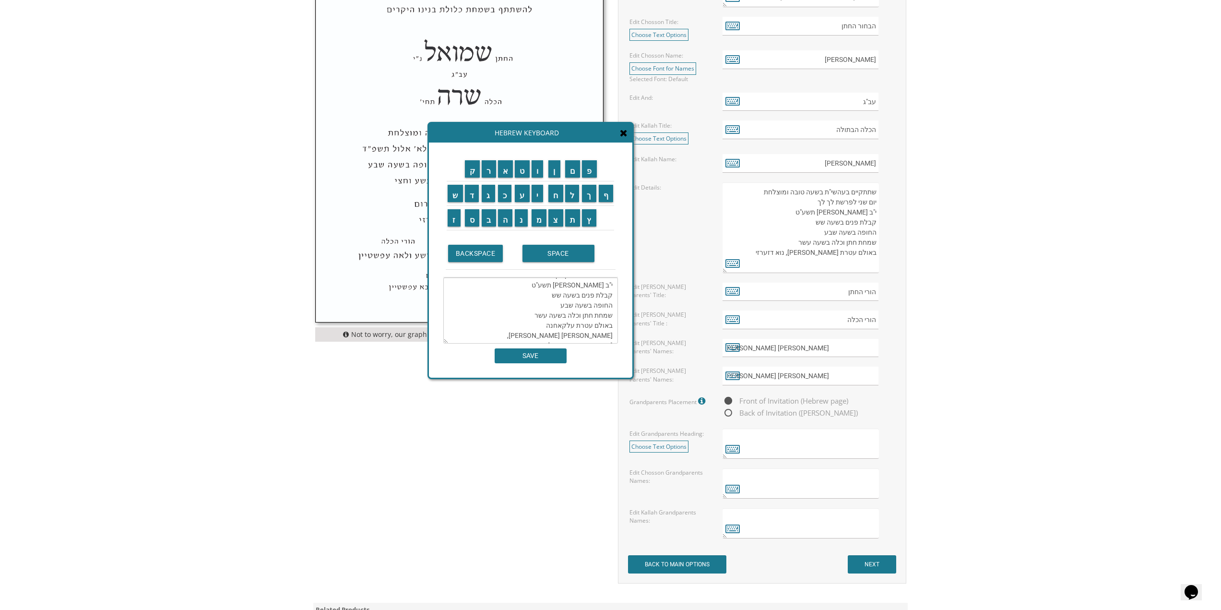
scroll to position [576, 0]
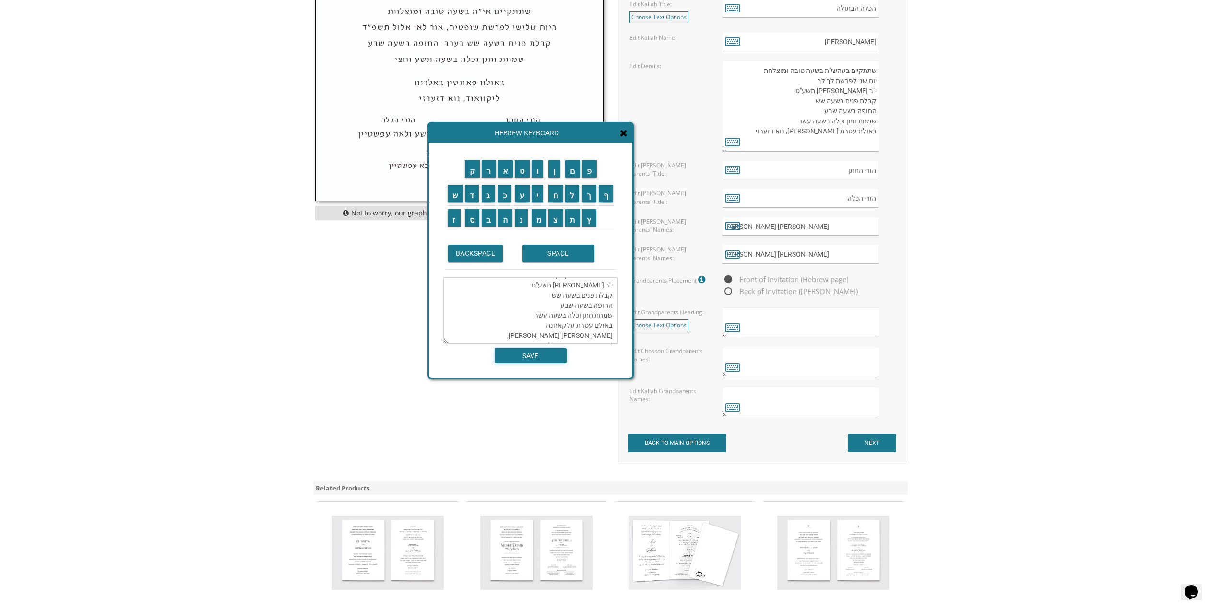
click at [547, 355] on input "SAVE" at bounding box center [531, 355] width 72 height 15
type textarea "שתתקיים בעהשי"ת בשעה טובה ומוצלחת יום שני לפרשת לך לך י"ב מרחשון תשע"ט קבלת פני…"
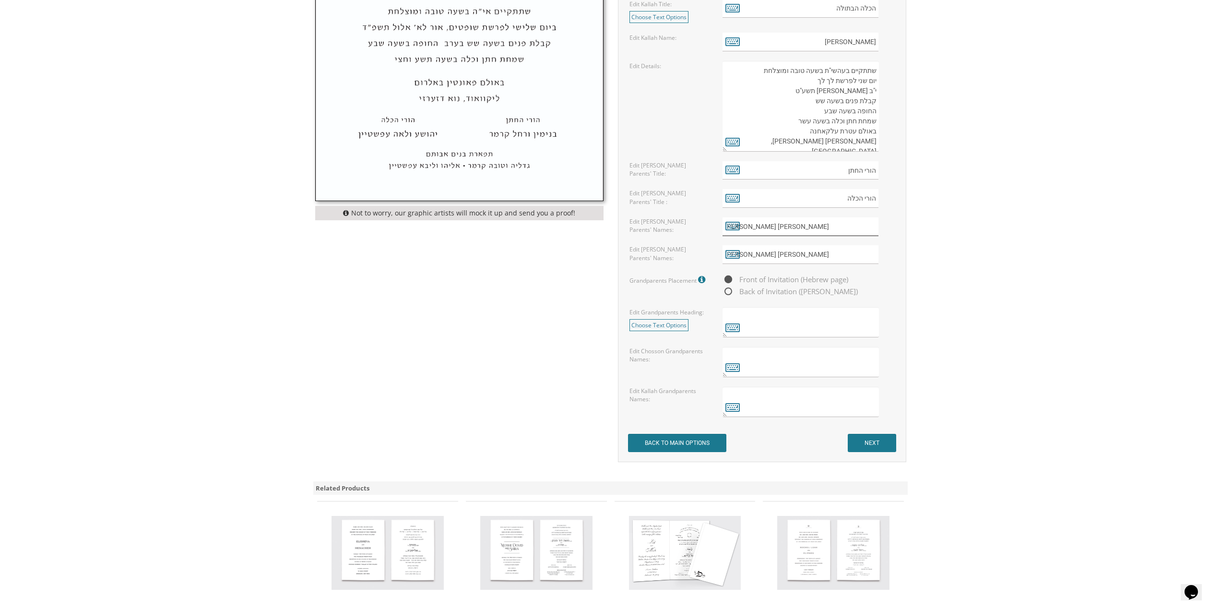
click at [813, 226] on input "יצחק יוסף בורכרדט ורעיתו" at bounding box center [800, 226] width 156 height 19
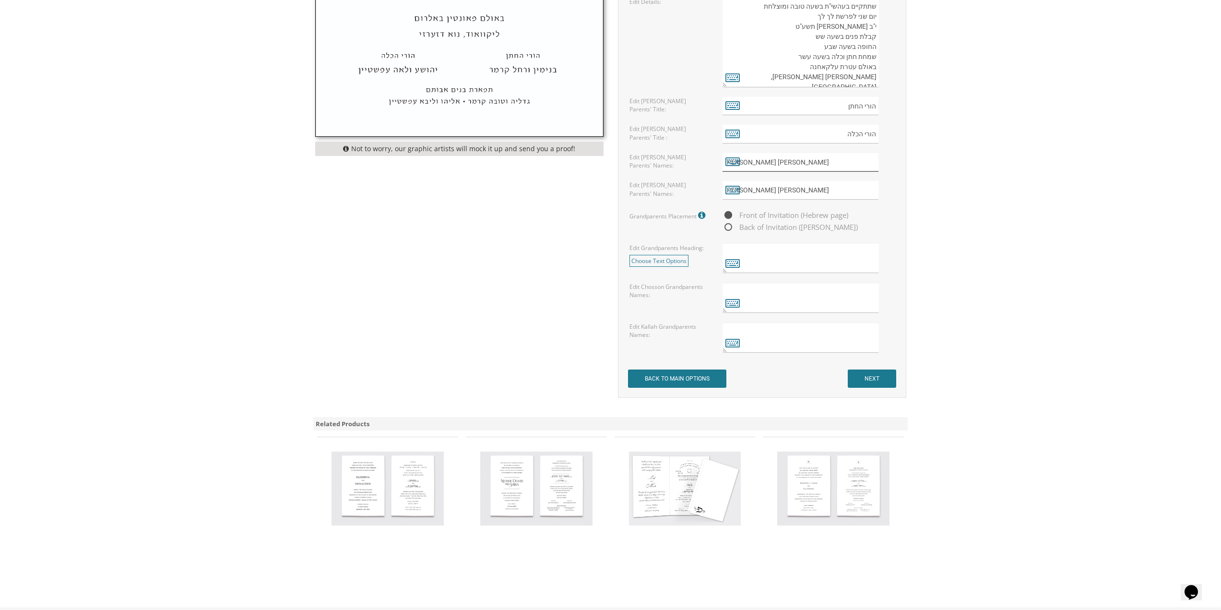
scroll to position [672, 0]
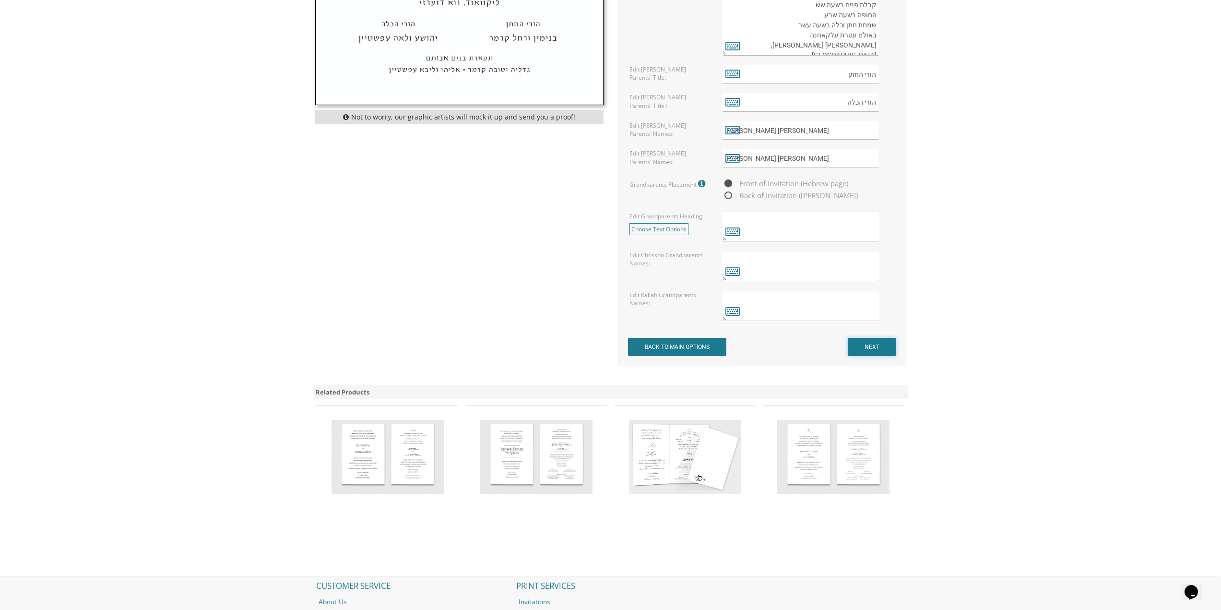
click at [871, 352] on input "NEXT" at bounding box center [872, 347] width 48 height 18
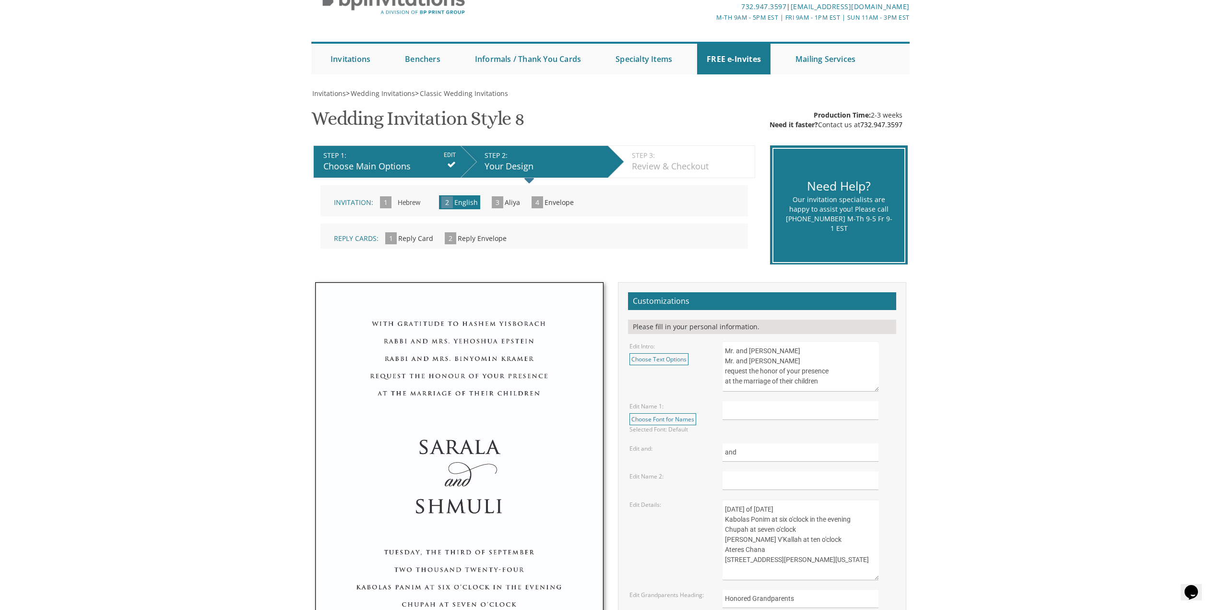
scroll to position [144, 0]
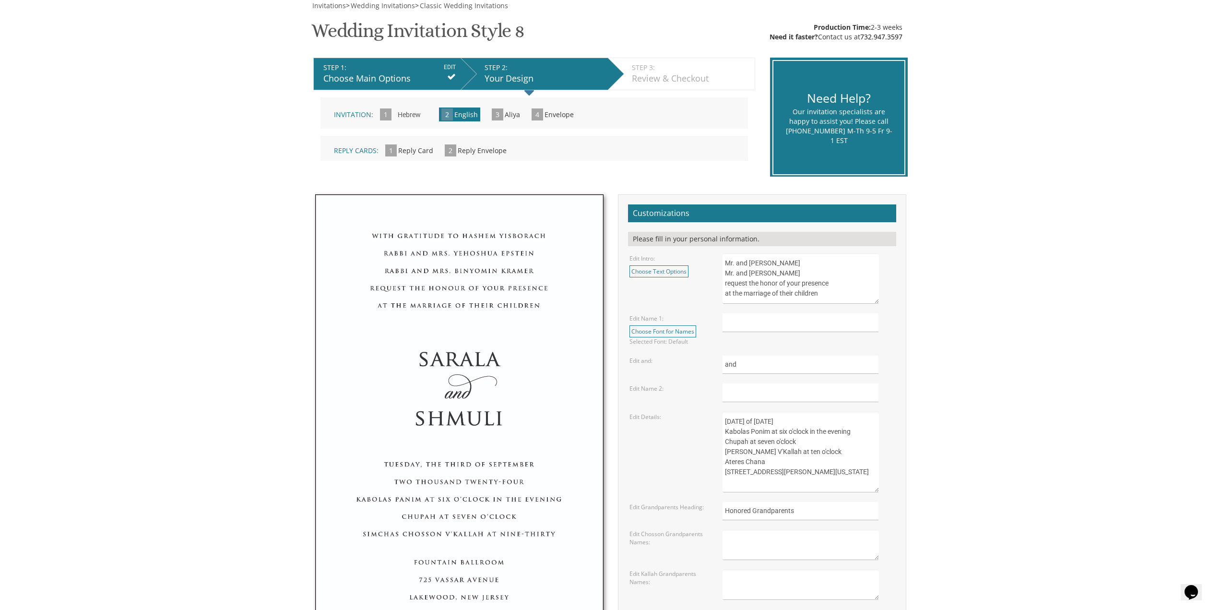
click at [771, 261] on textarea "Mr. and [PERSON_NAME] Mr. and [PERSON_NAME] request the honor of your presence …" at bounding box center [800, 278] width 156 height 50
click at [771, 261] on textarea "Mr. and Mrs. Yossi Schwartz Mr. and Mrs. Yaakov Friedman request the honor of y…" at bounding box center [800, 278] width 156 height 50
click at [801, 262] on textarea "Mr. and Mrs. Yossi Schwartz Mr. and Mrs. Yaakov Friedman request the honor of y…" at bounding box center [800, 278] width 156 height 50
drag, startPoint x: 816, startPoint y: 263, endPoint x: 794, endPoint y: 264, distance: 21.6
click at [794, 264] on textarea "Mr. and Mrs. Yossi Schwartz Mr. and Mrs. Yaakov Friedman request the honor of y…" at bounding box center [800, 278] width 156 height 50
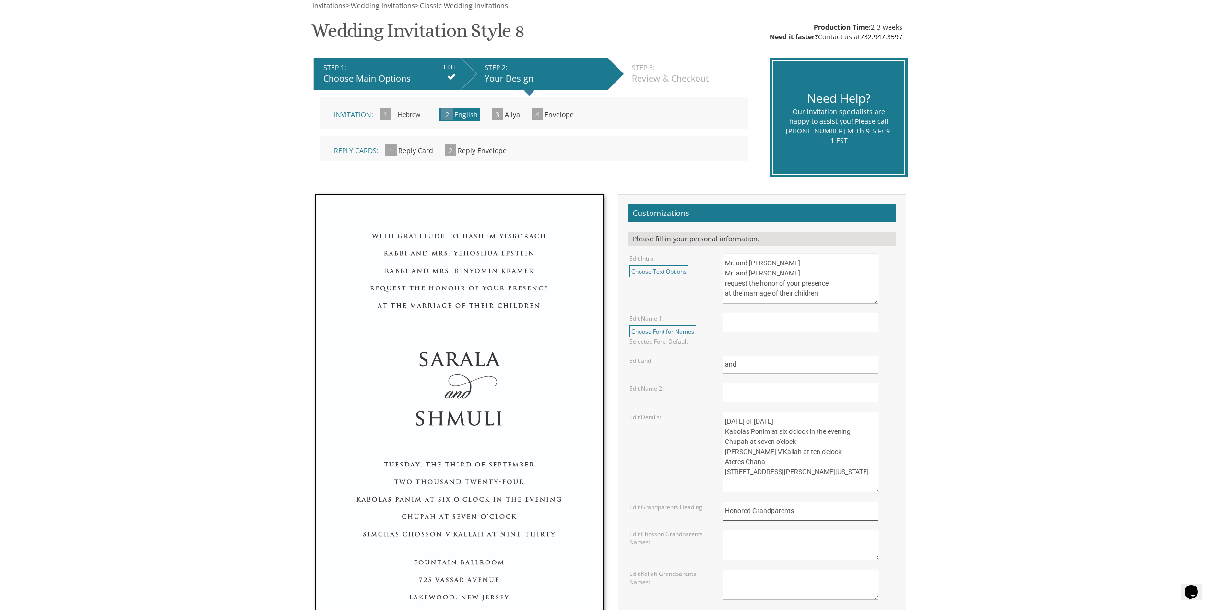
click at [787, 514] on input "Honored Grandparents" at bounding box center [800, 511] width 156 height 19
click at [763, 415] on textarea "Sunday, the eighth of May, 2016 Kabolas Ponim at six o'clock in the evening Chu…" at bounding box center [800, 452] width 156 height 81
click at [758, 323] on input "text" at bounding box center [800, 322] width 156 height 19
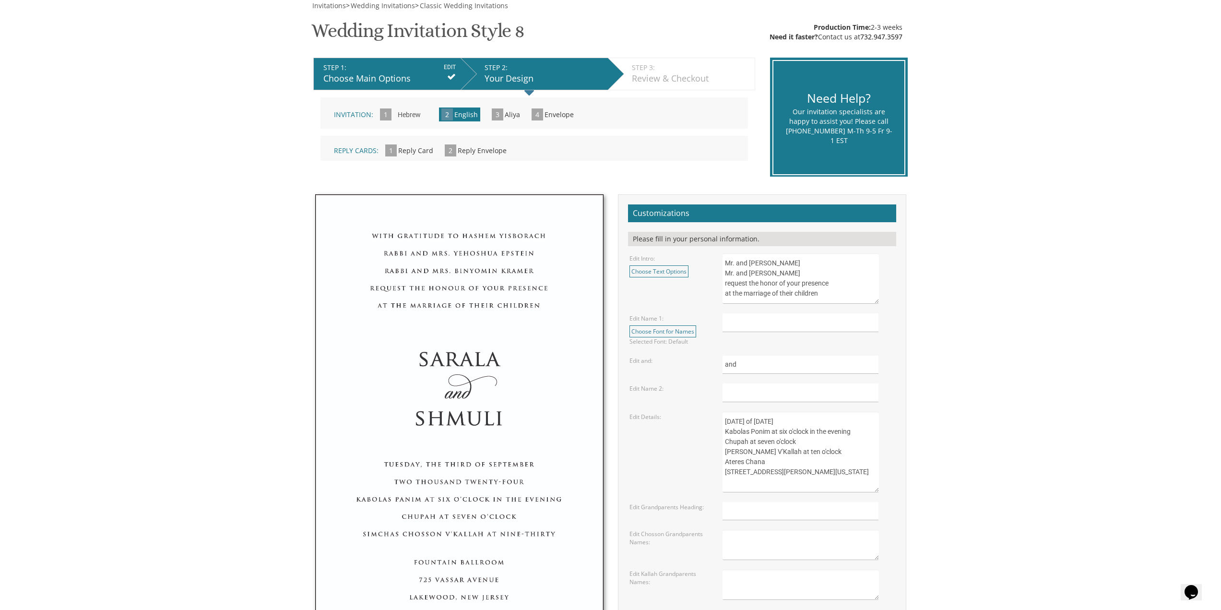
click at [792, 288] on textarea "Mr. and Mrs. Yossi Schwartz Mr. and Mrs. Yaakov Friedman request the honor of y…" at bounding box center [800, 278] width 156 height 50
click at [793, 261] on textarea "Mr. and Mrs. Yossi Schwartz Mr. and Mrs. Yaakov Friedman request the honor of y…" at bounding box center [800, 278] width 156 height 50
click at [727, 270] on textarea "Mr. and Mrs. Yossi Schwartz Mr. and Mrs. Yaakov Friedman request the honor of y…" at bounding box center [800, 278] width 156 height 50
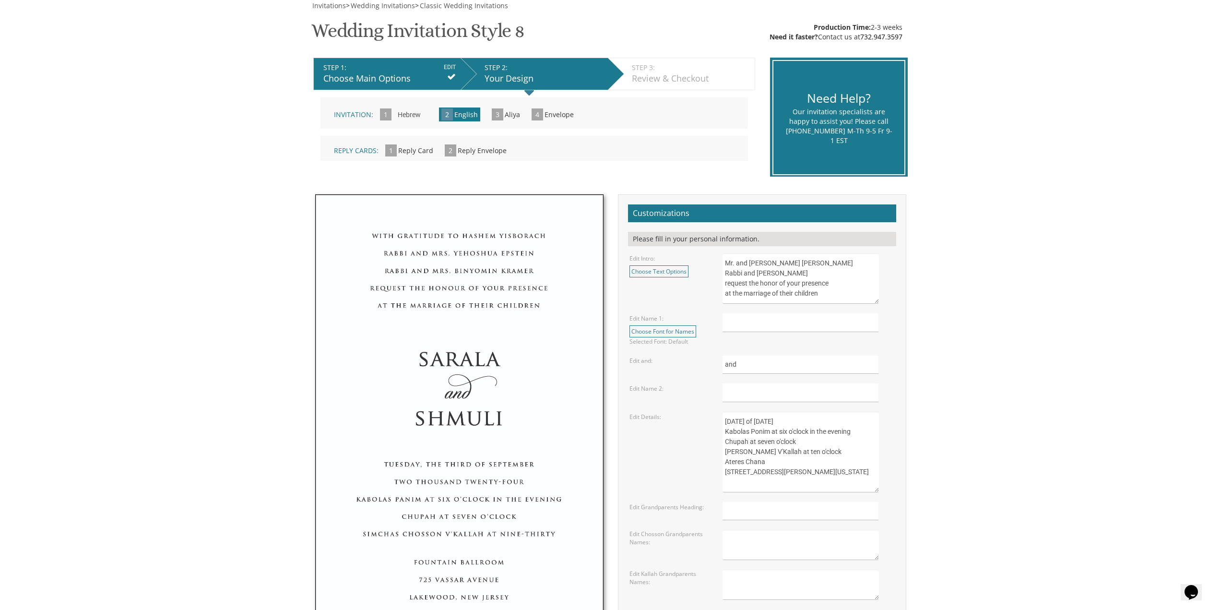
drag, startPoint x: 812, startPoint y: 277, endPoint x: 820, endPoint y: 306, distance: 29.9
click at [820, 306] on form "Customizations Please fill in your personal information. Edit Intro: Choose Tex…" at bounding box center [762, 419] width 268 height 430
type textarea "Mr. and Mrs. Isser Zalmen Rubelow Rabbi and Mrs. Yitzchok Yosef Borchardt reque…"
click at [804, 314] on input "text" at bounding box center [800, 322] width 156 height 19
click at [733, 325] on input "Sarh Dina" at bounding box center [800, 322] width 156 height 19
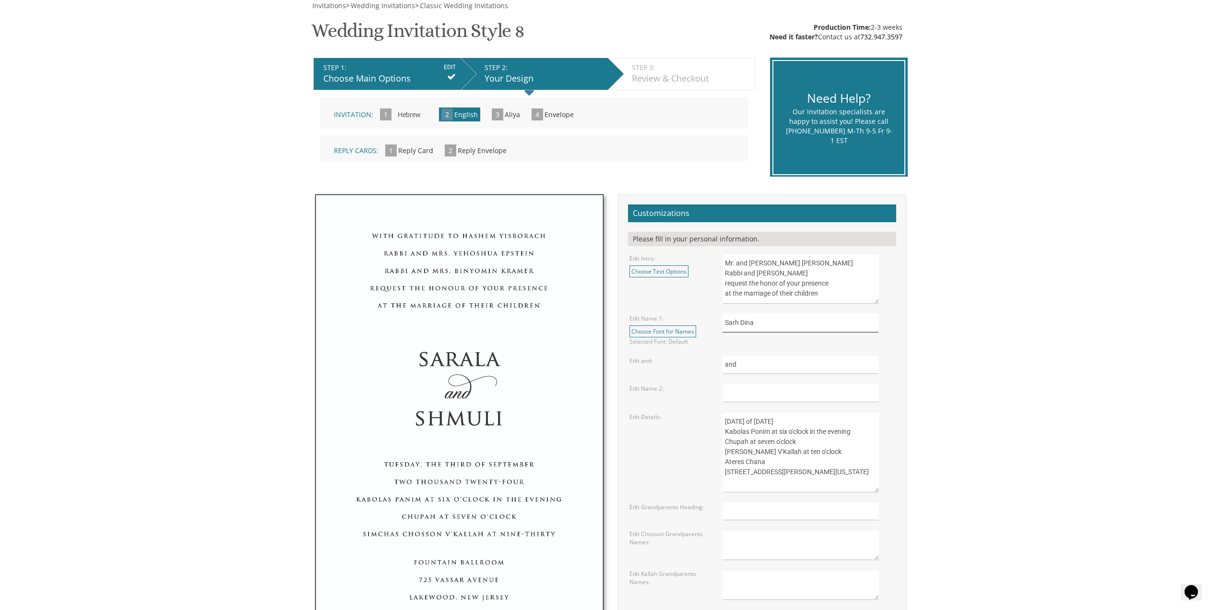
click at [733, 324] on input "Sarh Dina" at bounding box center [800, 322] width 156 height 19
type input "Sarah Dina"
click at [765, 387] on input "text" at bounding box center [800, 392] width 156 height 19
type input "Nosson"
click at [735, 419] on textarea "Sunday, the eighth of May, 2016 Kabolas Ponim at six o'clock in the evening Chu…" at bounding box center [800, 452] width 156 height 81
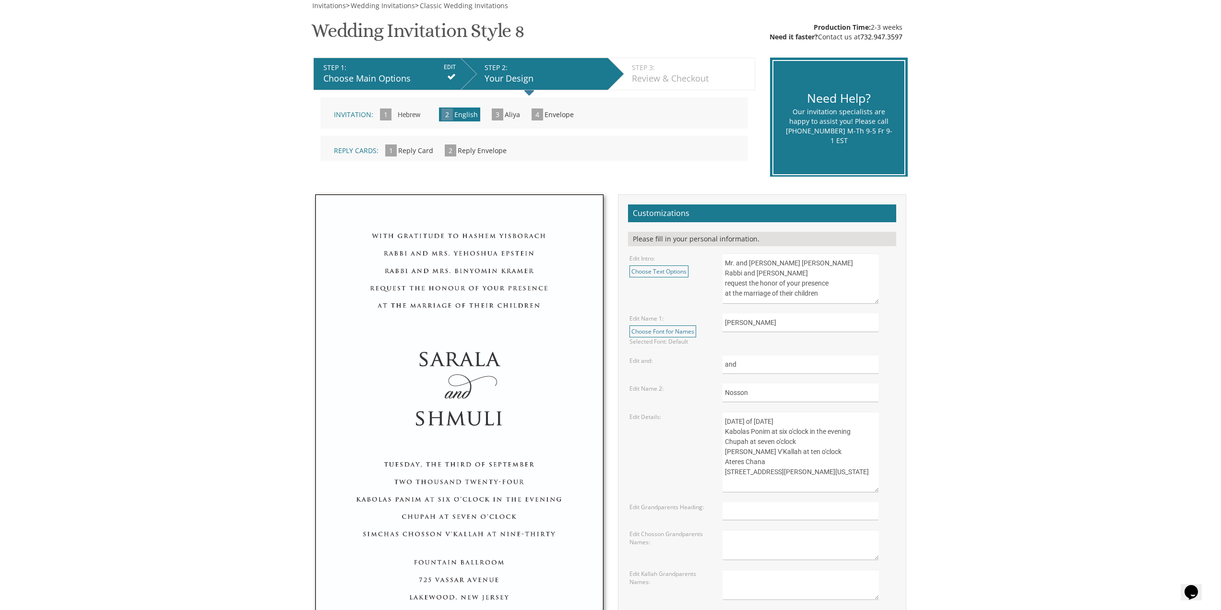
click at [735, 419] on textarea "Sunday, the eighth of May, 2016 Kabolas Ponim at six o'clock in the evening Chu…" at bounding box center [800, 452] width 156 height 81
click at [776, 420] on textarea "Sunday, the eighth of May, 2016 Kabolas Ponim at six o'clock in the evening Chu…" at bounding box center [800, 452] width 156 height 81
click at [764, 472] on textarea "Sunday, the eighth of May, 2016 Kabolas Ponim at six o'clock in the evening Chu…" at bounding box center [800, 452] width 156 height 81
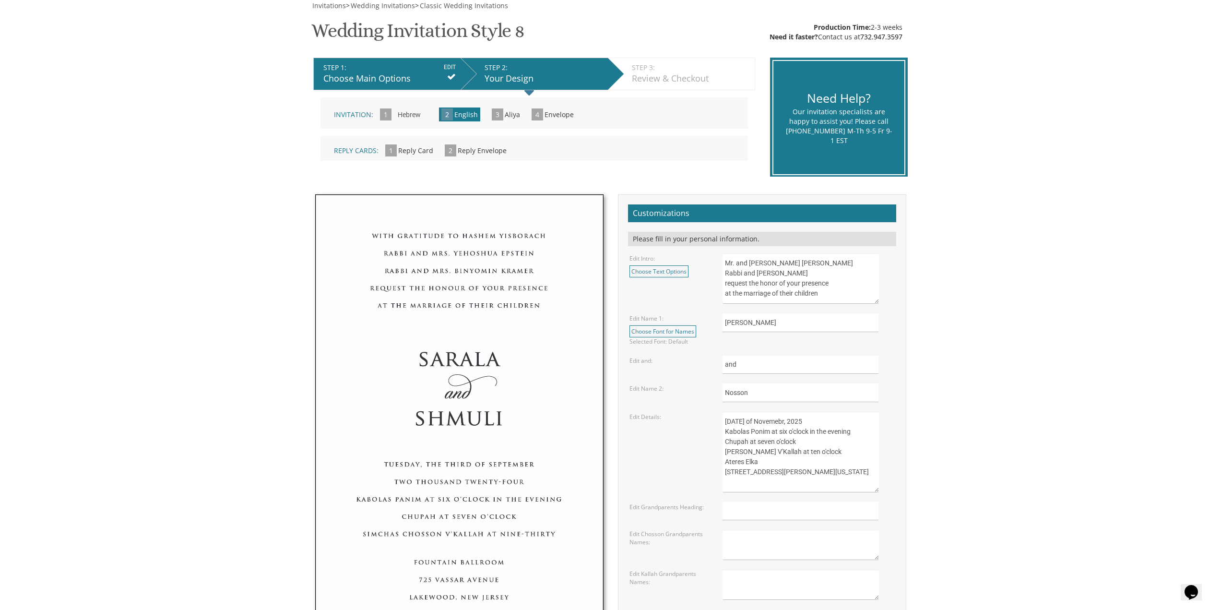
click at [764, 472] on textarea "Sunday, the eighth of May, 2016 Kabolas Ponim at six o'clock in the evening Chu…" at bounding box center [800, 452] width 156 height 81
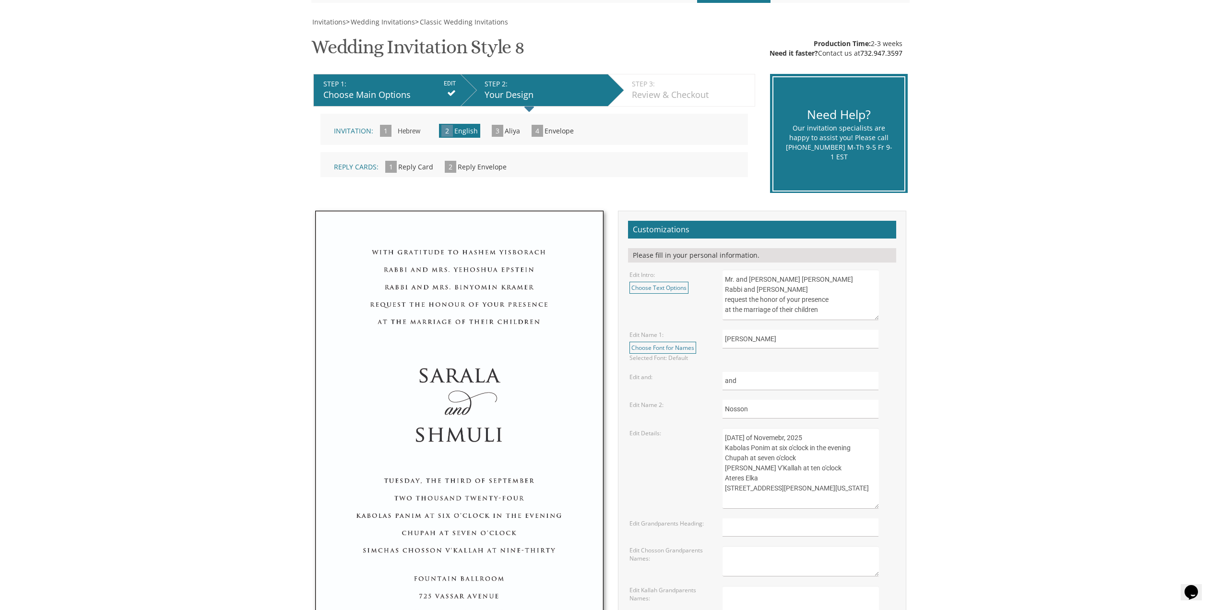
scroll to position [48, 0]
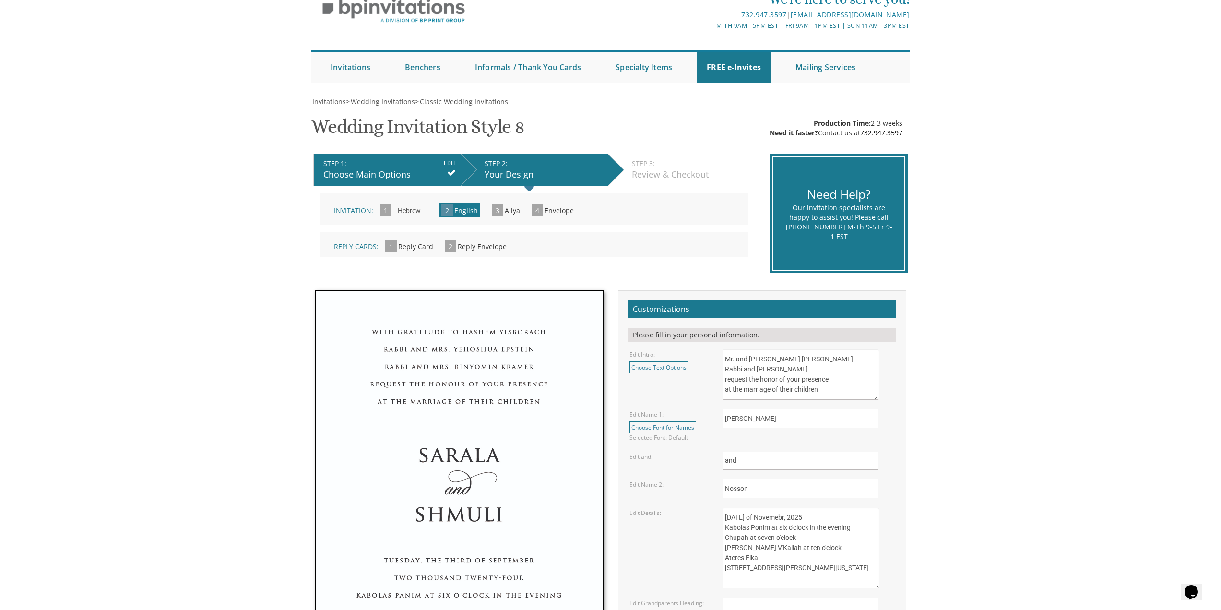
drag, startPoint x: 804, startPoint y: 574, endPoint x: 797, endPoint y: 569, distance: 8.6
click at [804, 574] on textarea "Sunday, the eighth of May, 2016 Kabolas Ponim at six o'clock in the evening Chu…" at bounding box center [800, 548] width 156 height 81
drag, startPoint x: 790, startPoint y: 566, endPoint x: 718, endPoint y: 566, distance: 72.0
click at [718, 565] on div "Sunday, the eighth of May, 2016 Kabolas Ponim at six o'clock in the evening Chu…" at bounding box center [808, 548] width 186 height 81
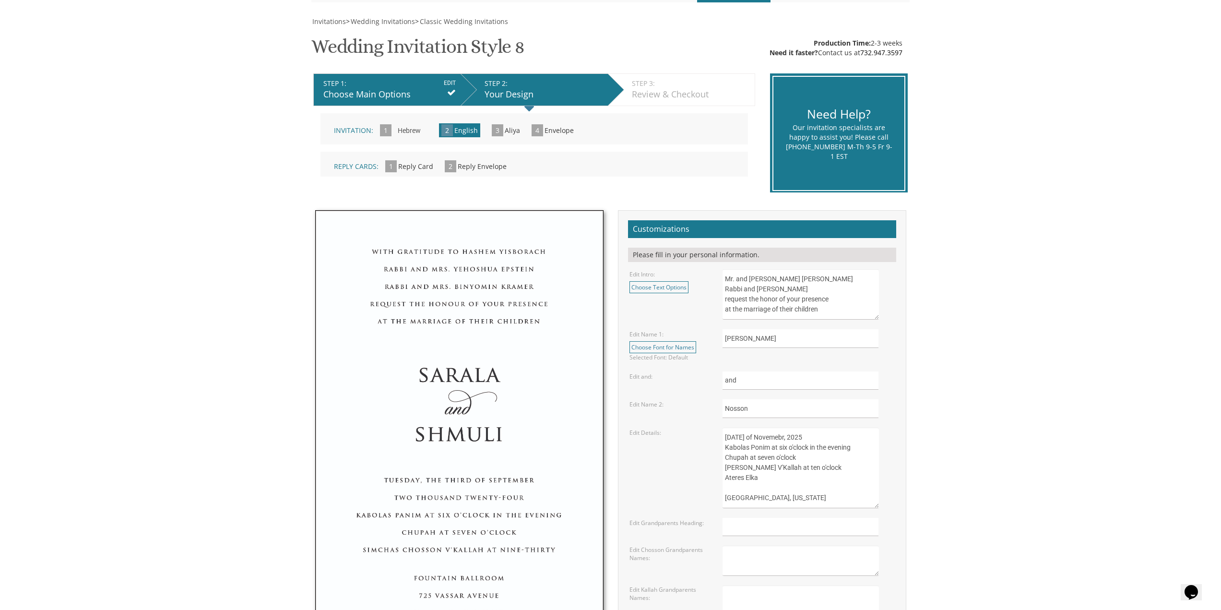
scroll to position [192, 0]
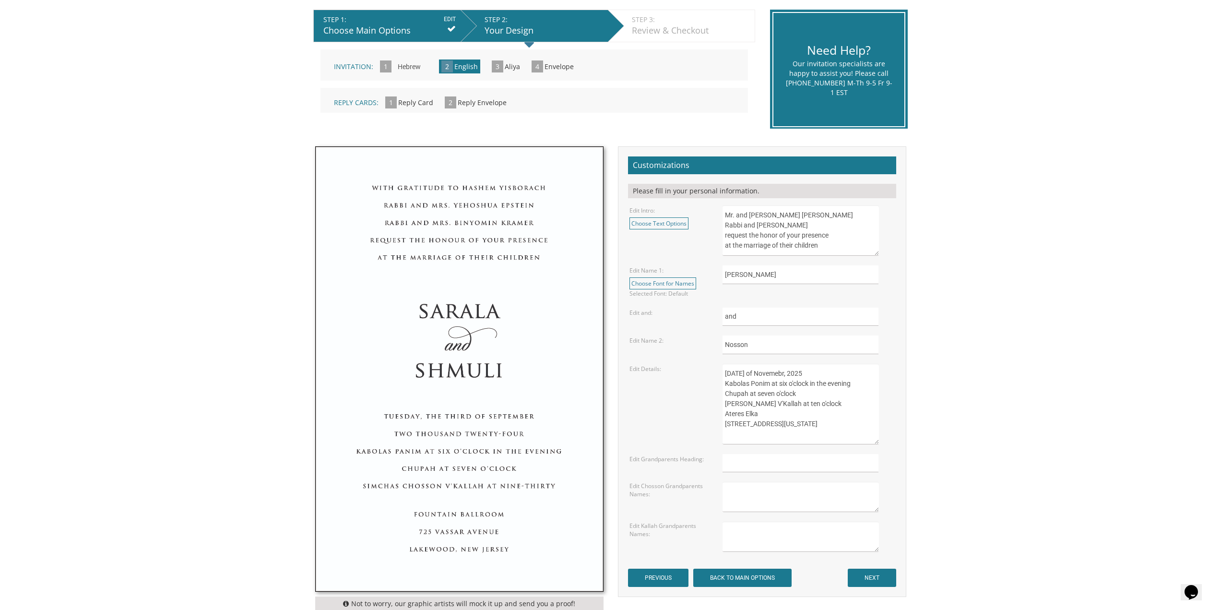
type textarea "Monday, the third of Novemebr, 2025 Kabolas Ponim at six o'clock in the evening…"
click at [834, 458] on input "text" at bounding box center [800, 463] width 156 height 19
click at [859, 575] on input "NEXT" at bounding box center [872, 577] width 48 height 18
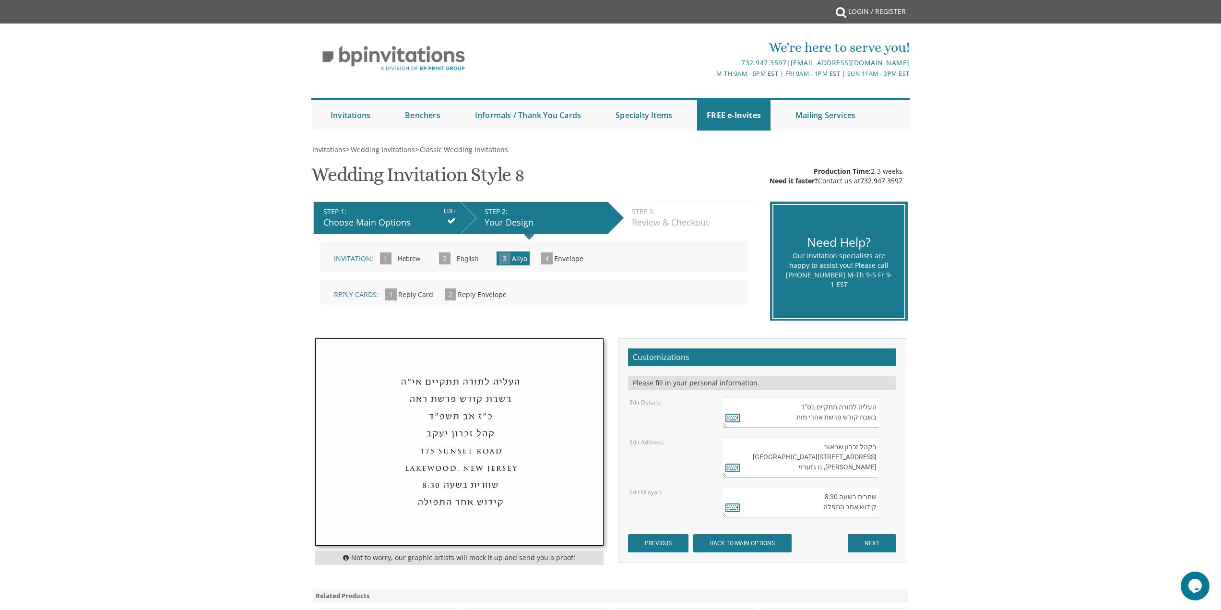
drag, startPoint x: 819, startPoint y: 418, endPoint x: 789, endPoint y: 418, distance: 30.7
click at [789, 418] on textarea "העליה לתורה תתקיים בס"ד בשבת קודש פרשת אחרי מות" at bounding box center [800, 412] width 156 height 30
click at [732, 418] on icon at bounding box center [732, 417] width 14 height 13
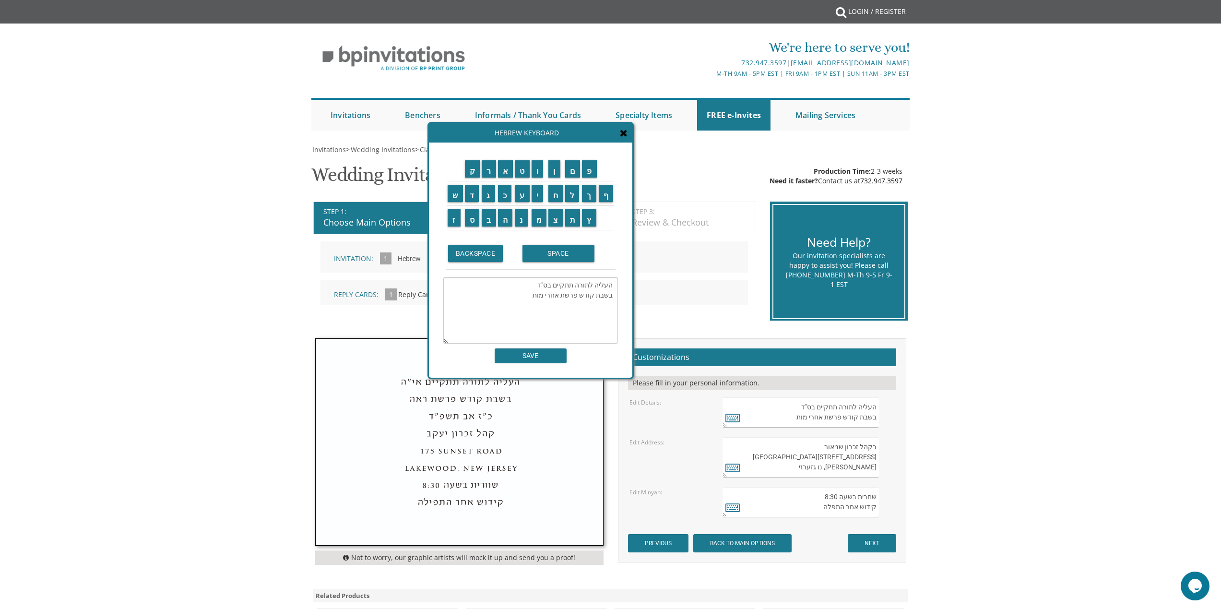
click at [521, 299] on textarea "העליה לתורה תתקיים בס"ד בשבת קודש פרשת אחרי מות" at bounding box center [530, 310] width 175 height 66
drag, startPoint x: 521, startPoint y: 299, endPoint x: 549, endPoint y: 297, distance: 28.4
click at [549, 297] on textarea "העליה לתורה תתקיים בס"ד בשבת קודש פרשת אחרי מות" at bounding box center [530, 310] width 175 height 66
click at [575, 195] on input "ל" at bounding box center [572, 193] width 14 height 17
click at [584, 195] on input "ך" at bounding box center [589, 193] width 14 height 17
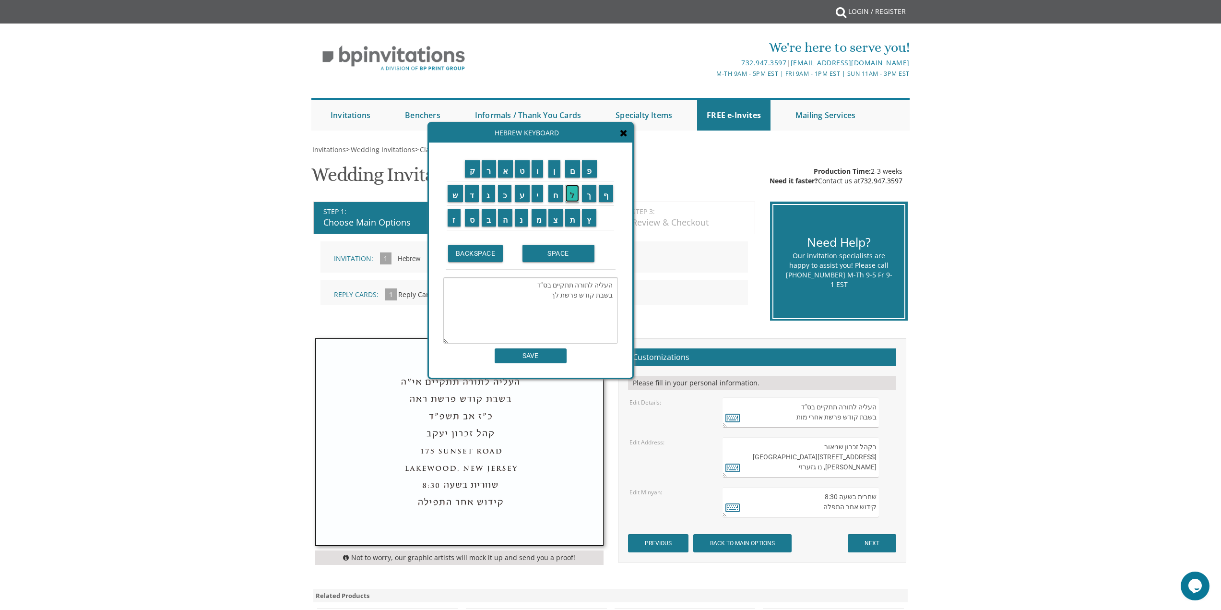
click at [577, 197] on input "ל" at bounding box center [572, 193] width 14 height 17
click at [592, 194] on input "ך" at bounding box center [589, 193] width 14 height 17
type textarea "העליה לתורה תתקיים בס"ד בשבת קודש פרשת לך לך"
click at [547, 353] on input "SAVE" at bounding box center [531, 355] width 72 height 15
type textarea "העליה לתורה תתקיים בס"ד בשבת קודש פרשת לך לך"
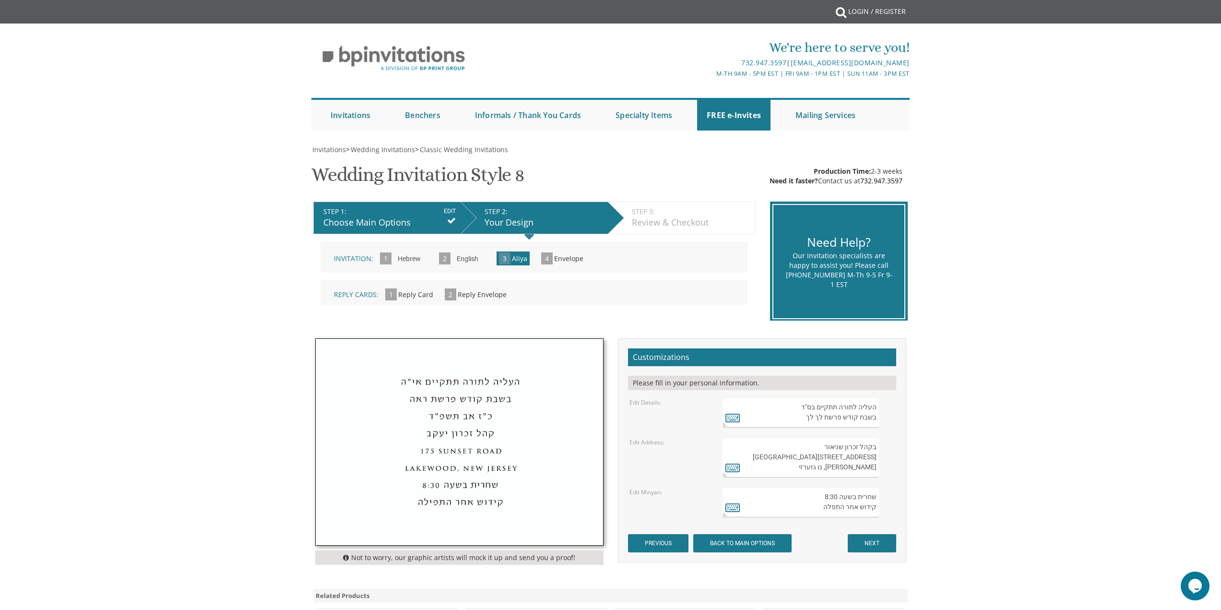
click at [830, 461] on textarea "בקהל זכרון שניאור [STREET_ADDRESS][GEOGRAPHIC_DATA][PERSON_NAME], נו גזערזי" at bounding box center [800, 457] width 156 height 40
click at [830, 461] on textarea "בקהל זכרון שניאור 282 Oak Knoll Road לייקוואוד, נו גזערזי" at bounding box center [800, 457] width 156 height 40
click at [838, 451] on textarea "בקהל זכרון שניאור 282 Oak Knoll Road לייקוואוד, נו גזערזי" at bounding box center [800, 457] width 156 height 40
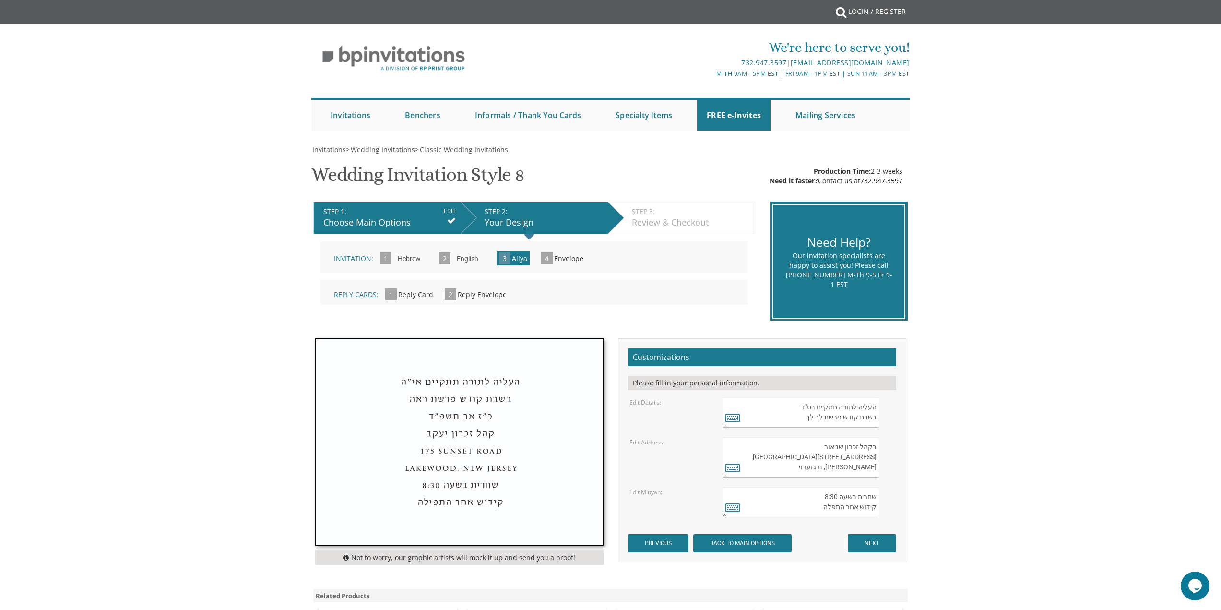
click at [838, 451] on textarea "בקהל זכרון שניאור 282 Oak Knoll Road לייקוואוד, נו גזערזי" at bounding box center [800, 457] width 156 height 40
click at [838, 452] on textarea "בקהל זכרון שניאור 282 Oak Knoll Road לייקוואוד, נו גזערזי" at bounding box center [800, 457] width 156 height 40
click at [859, 508] on textarea "שחרית בשעה 8:30 קידוש אחר התפלה" at bounding box center [800, 502] width 156 height 30
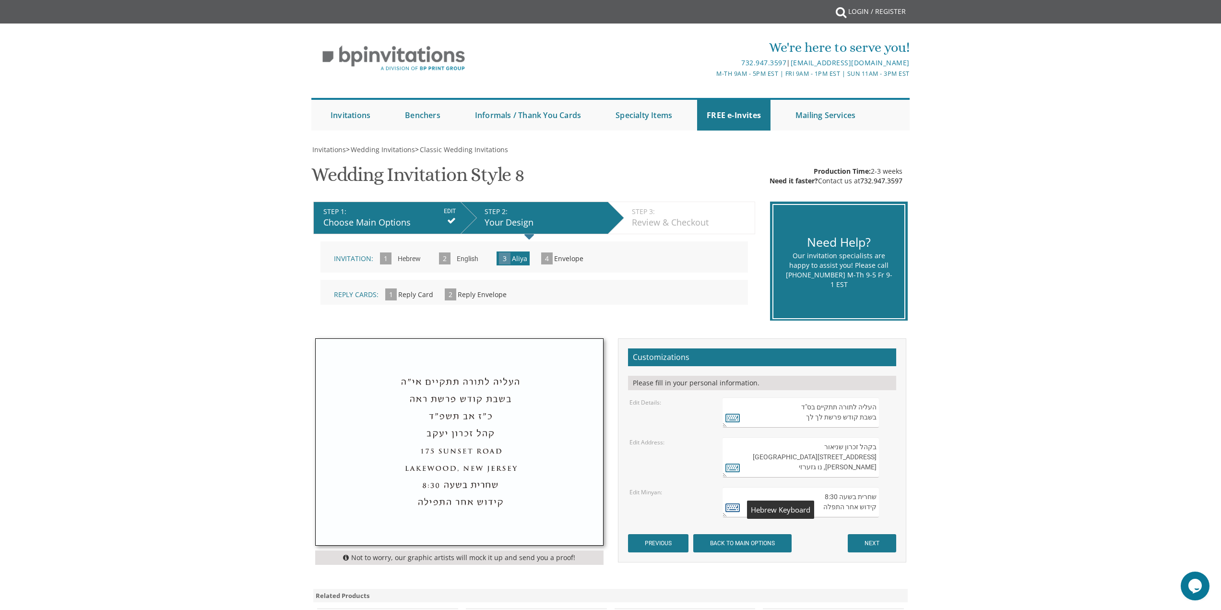
click at [736, 509] on icon at bounding box center [732, 506] width 14 height 13
type textarea "שחרית בשעה 8:30 קידוש אחר התפלה"
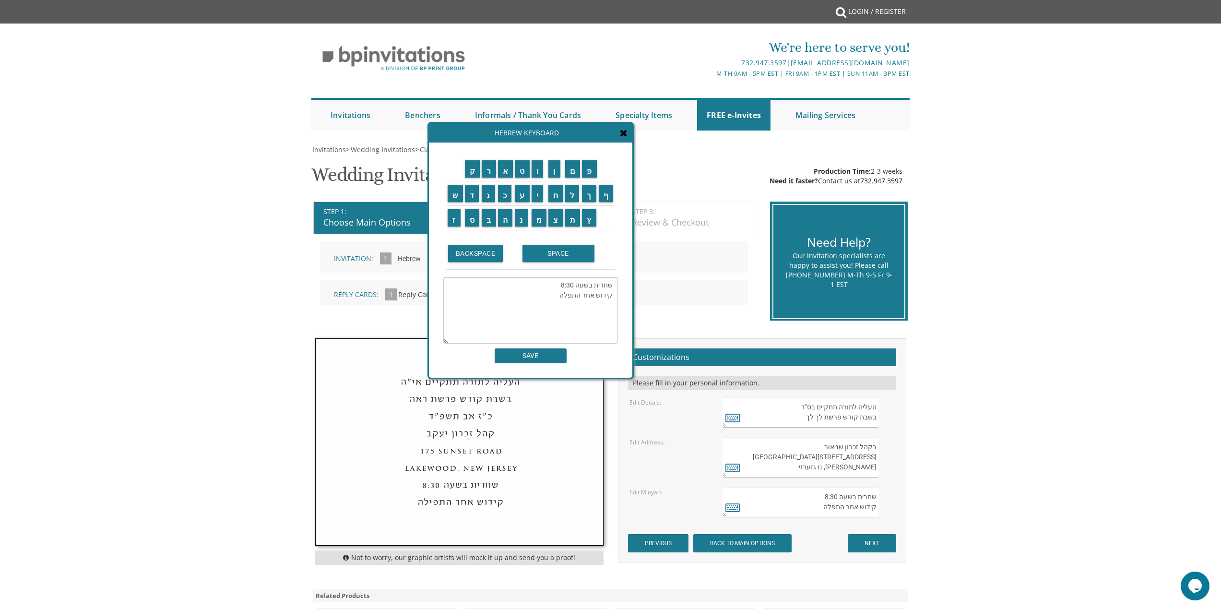
click at [595, 294] on textarea "שחרית בשעה 8:30 קידוש אחר התפלה" at bounding box center [530, 310] width 175 height 66
click at [627, 140] on div "Hebrew Keyboard" at bounding box center [530, 132] width 203 height 19
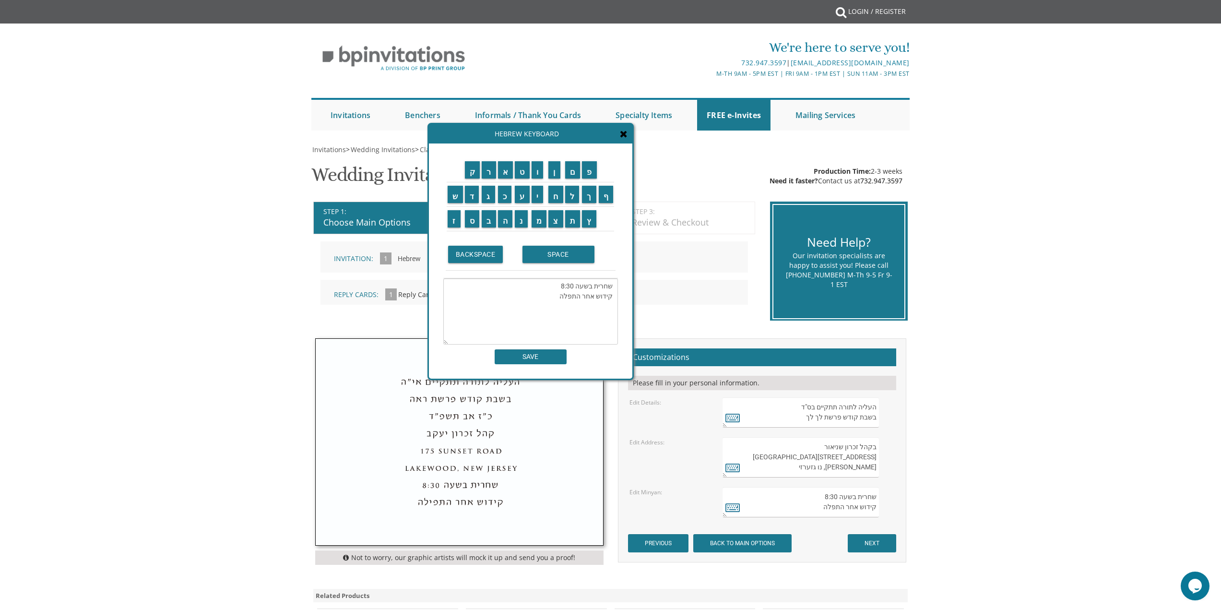
click at [625, 132] on icon at bounding box center [624, 134] width 8 height 10
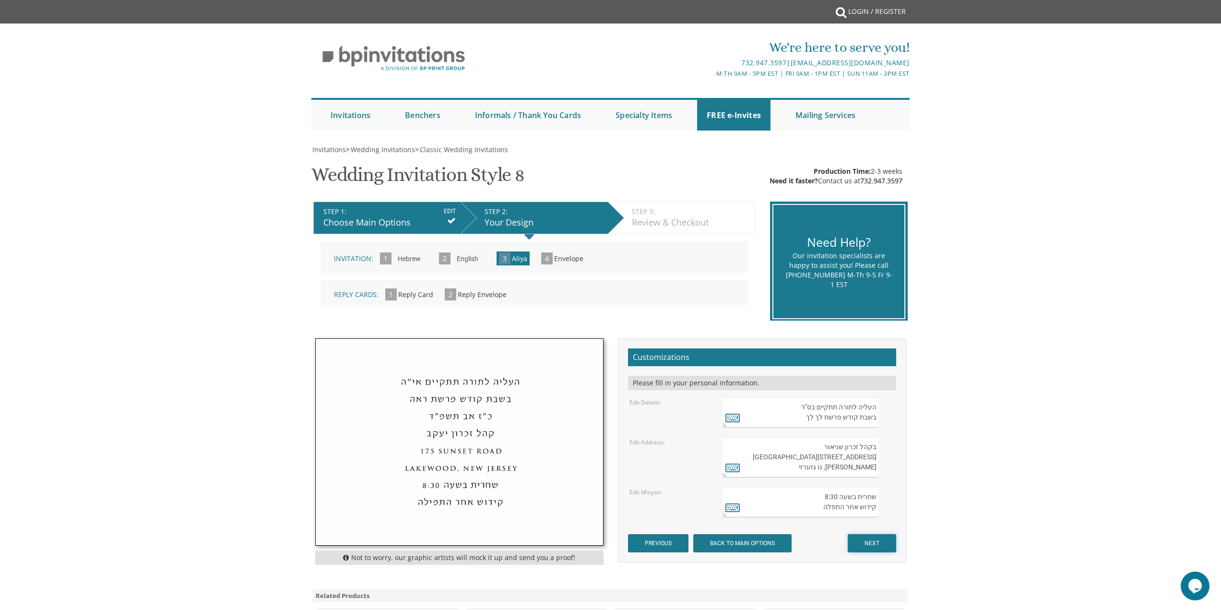
click at [858, 537] on input "NEXT" at bounding box center [872, 543] width 48 height 18
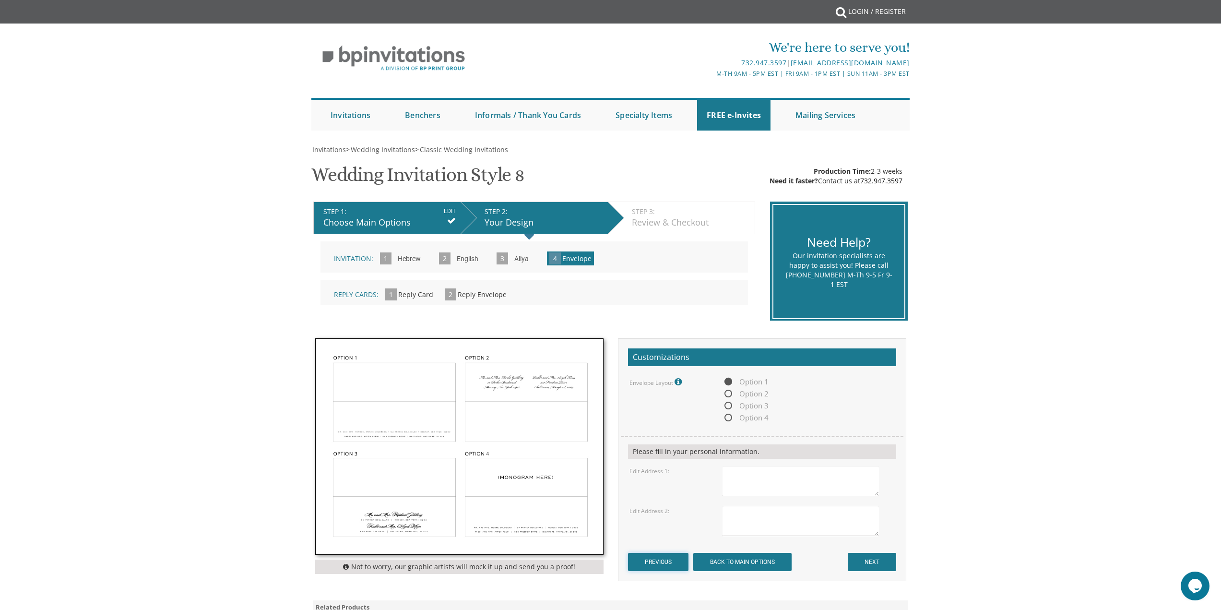
click at [663, 563] on input "PREVIOUS" at bounding box center [658, 562] width 60 height 18
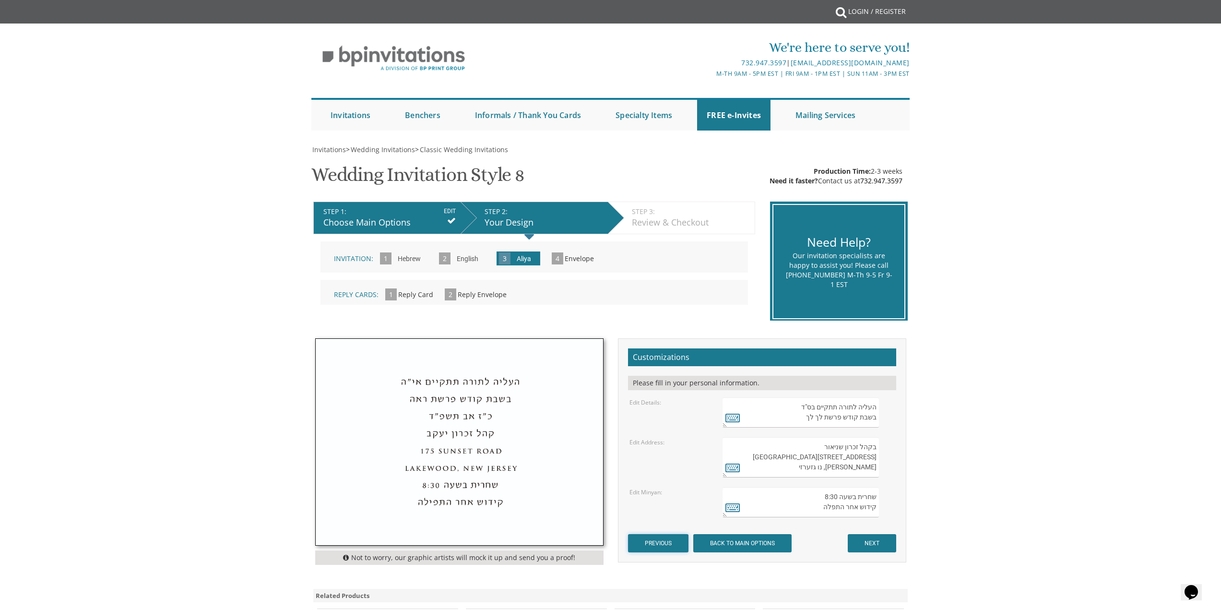
click at [668, 544] on input "PREVIOUS" at bounding box center [658, 543] width 60 height 18
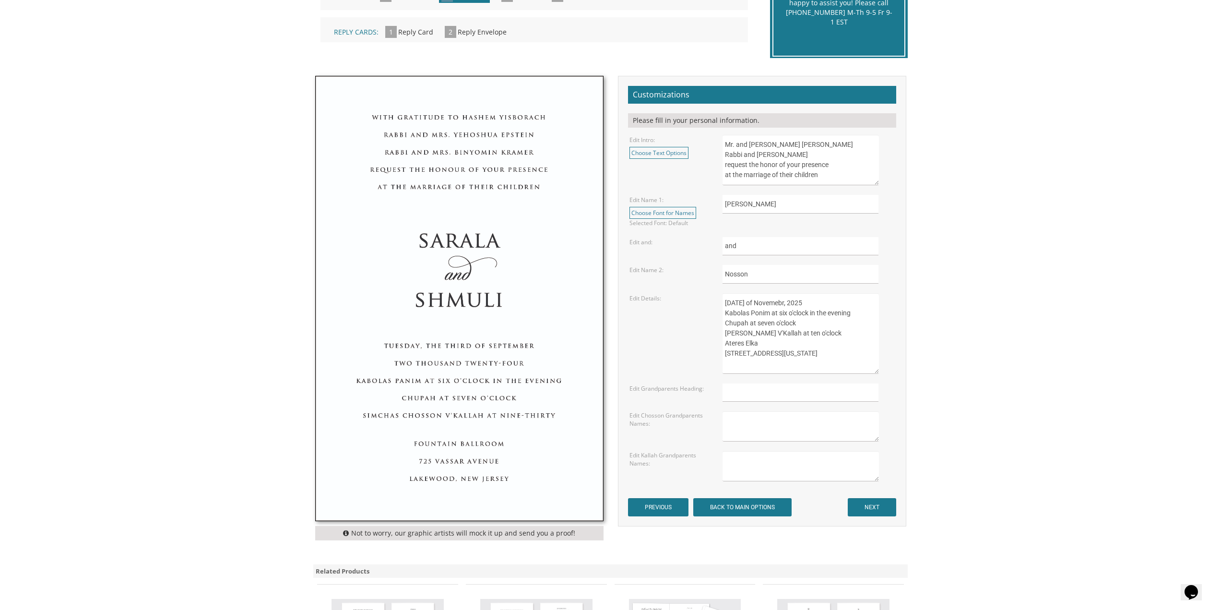
scroll to position [288, 0]
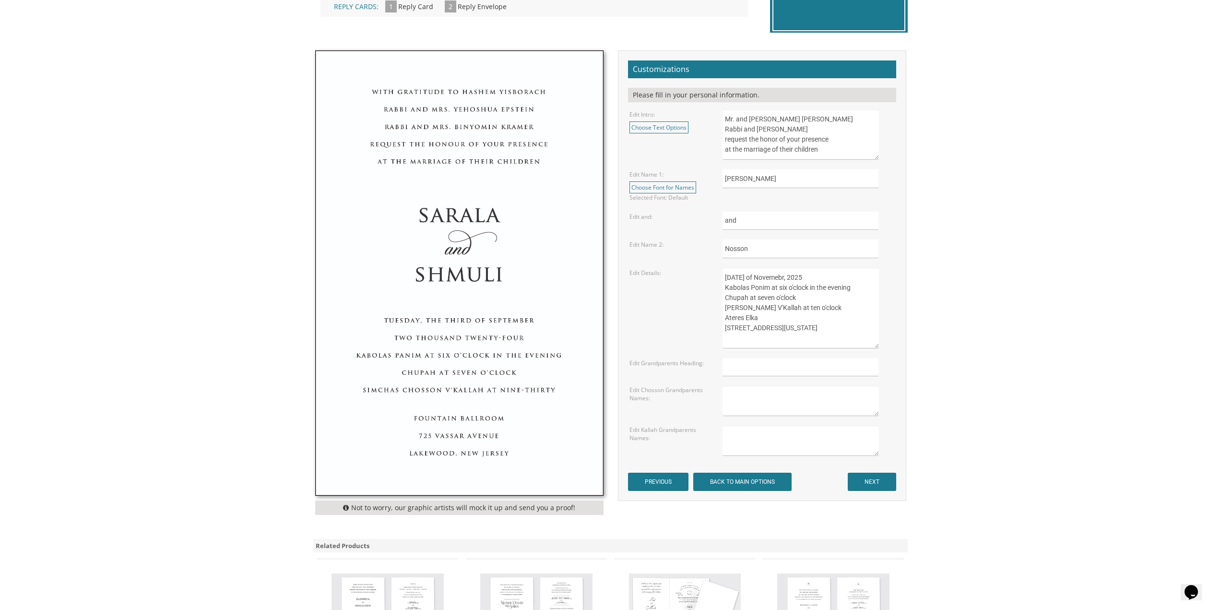
click at [755, 128] on textarea "Mr. and [PERSON_NAME] [PERSON_NAME] Rabbi and [PERSON_NAME] request the honor o…" at bounding box center [800, 134] width 156 height 50
click at [776, 130] on textarea "Mr. and [PERSON_NAME] [PERSON_NAME] Rabbi and [PERSON_NAME] request the honor o…" at bounding box center [800, 134] width 156 height 50
drag, startPoint x: 827, startPoint y: 139, endPoint x: 658, endPoint y: 58, distance: 188.0
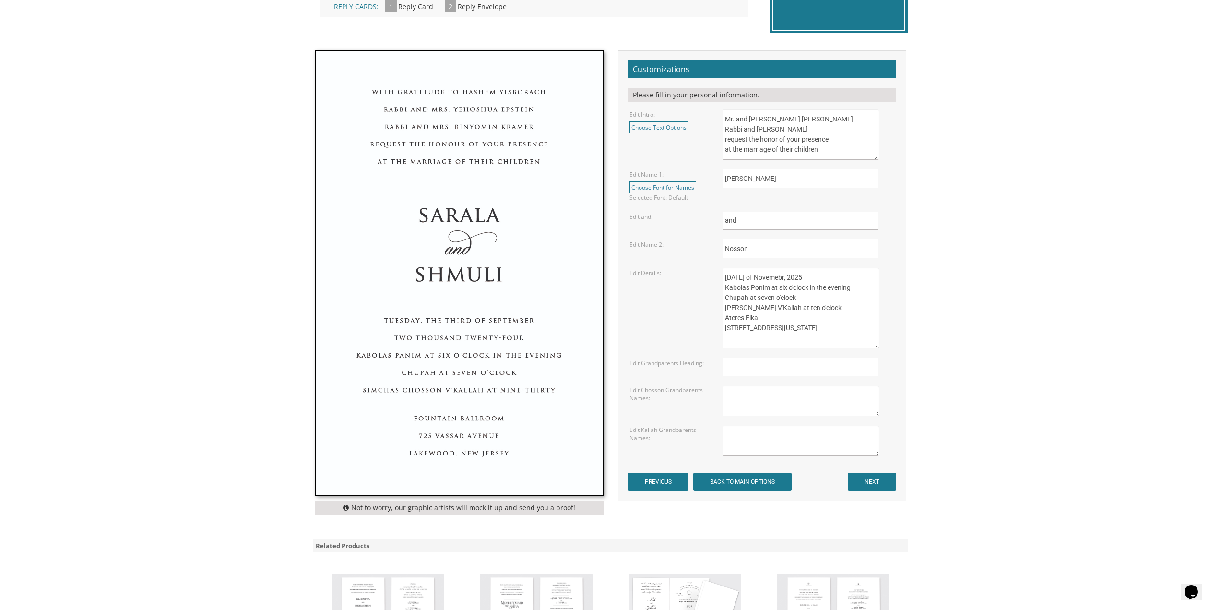
click at [658, 58] on div "Customizations Please fill in your personal information. Edit Intro: Choose Tex…" at bounding box center [762, 275] width 288 height 450
click at [784, 145] on textarea "Mr. and [PERSON_NAME] [PERSON_NAME] Rabbi and [PERSON_NAME] request the honor o…" at bounding box center [800, 134] width 156 height 50
click at [727, 116] on textarea "Mr. and [PERSON_NAME] [PERSON_NAME] Rabbi and [PERSON_NAME] request the honor o…" at bounding box center [800, 134] width 156 height 50
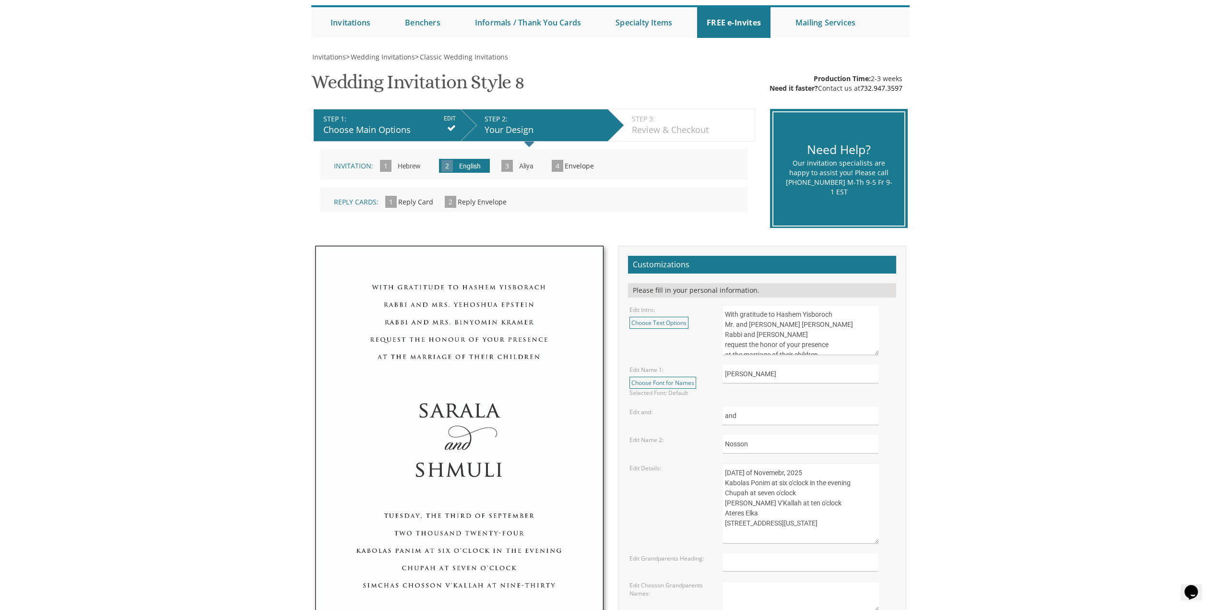
scroll to position [48, 0]
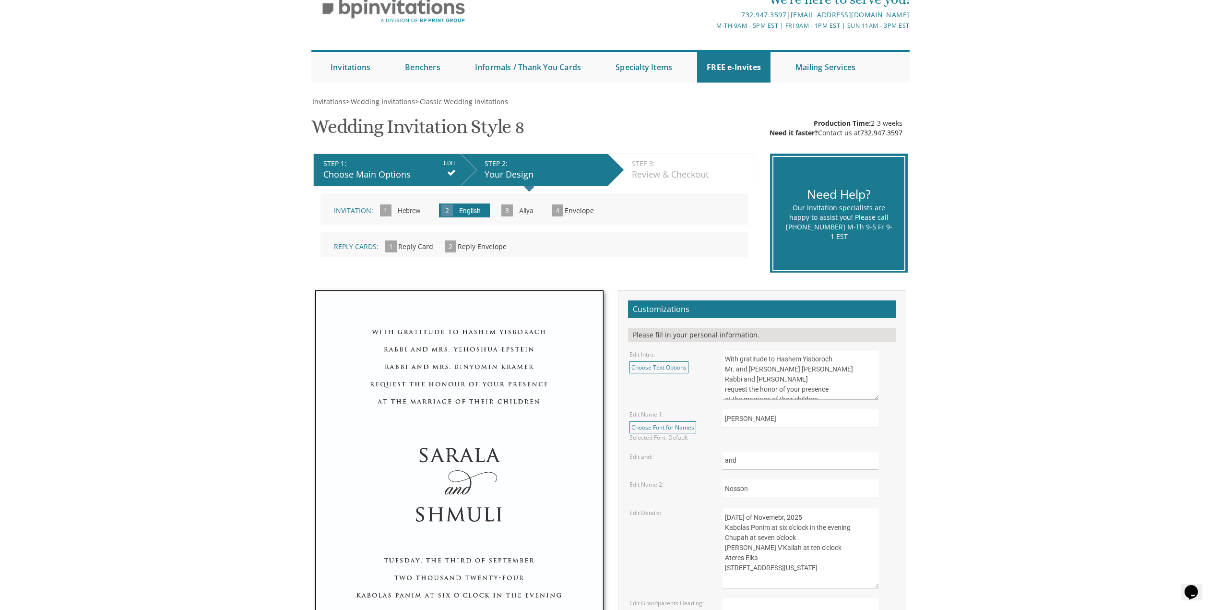
click at [805, 367] on textarea "Mr. and [PERSON_NAME] [PERSON_NAME] Rabbi and [PERSON_NAME] request the honor o…" at bounding box center [800, 374] width 156 height 50
click at [805, 368] on textarea "Mr. and [PERSON_NAME] [PERSON_NAME] Rabbi and [PERSON_NAME] request the honor o…" at bounding box center [800, 374] width 156 height 50
click at [805, 368] on textarea "Mr. and Mrs. Isser Zalmen Rubelow Rabbi and Mrs. Yitzchok Yosef Borchardt reque…" at bounding box center [800, 374] width 156 height 50
click at [809, 361] on textarea "Mr. and Mrs. Isser Zalmen Rubelow Rabbi and Mrs. Yitzchok Yosef Borchardt reque…" at bounding box center [800, 374] width 156 height 50
click at [836, 355] on textarea "Mr. and Mrs. Isser Zalmen Rubelow Rabbi and Mrs. Yitzchok Yosef Borchardt reque…" at bounding box center [800, 374] width 156 height 50
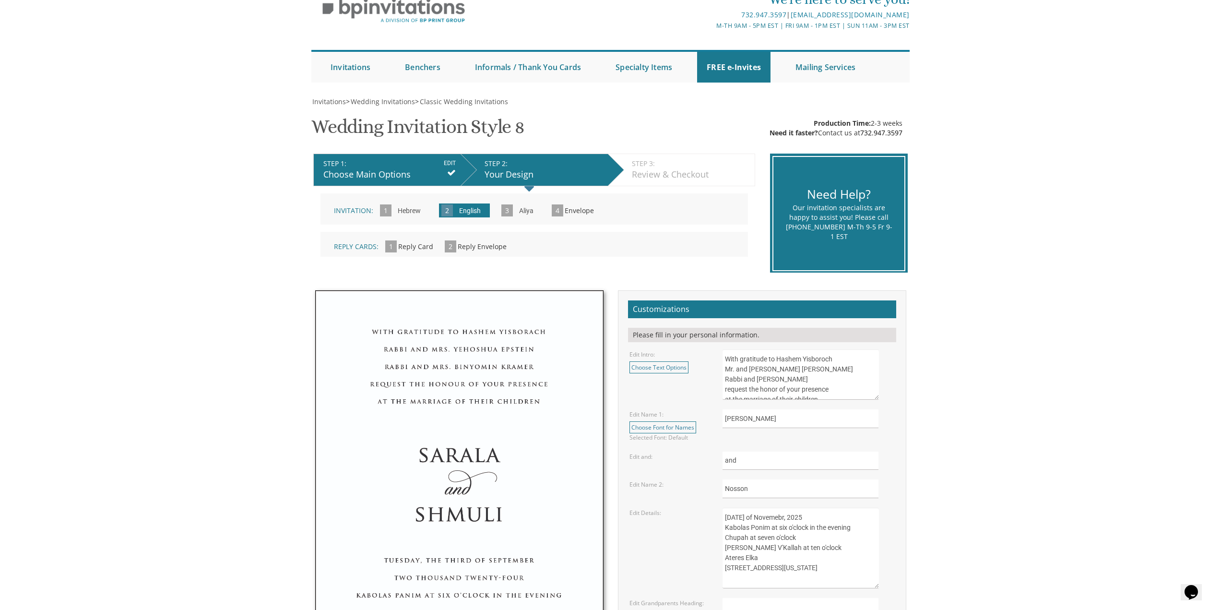
click at [826, 360] on textarea "Mr. and Mrs. Isser Zalmen Rubelow Rabbi and Mrs. Yitzchok Yosef Borchardt reque…" at bounding box center [800, 374] width 156 height 50
type textarea "With gratitude to Hashem Yisborach Mr. and Mrs. Isser Zalmen Rubelow Rabbi and …"
click at [867, 447] on form "Customizations Please fill in your personal information. Edit Intro: Choose Tex…" at bounding box center [762, 515] width 268 height 430
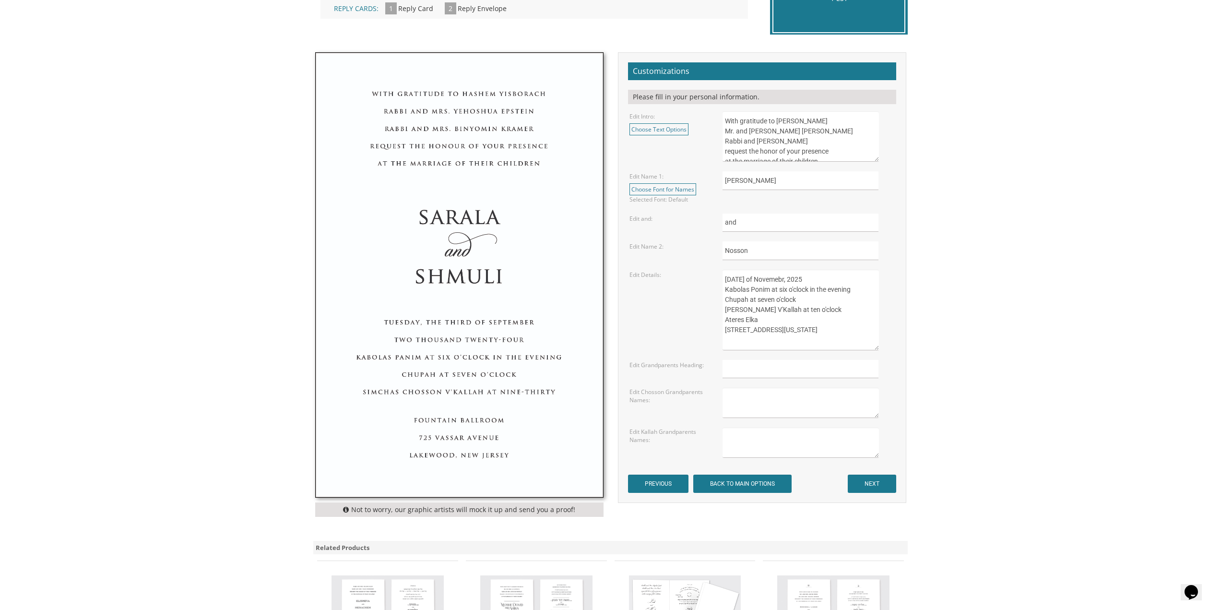
scroll to position [336, 0]
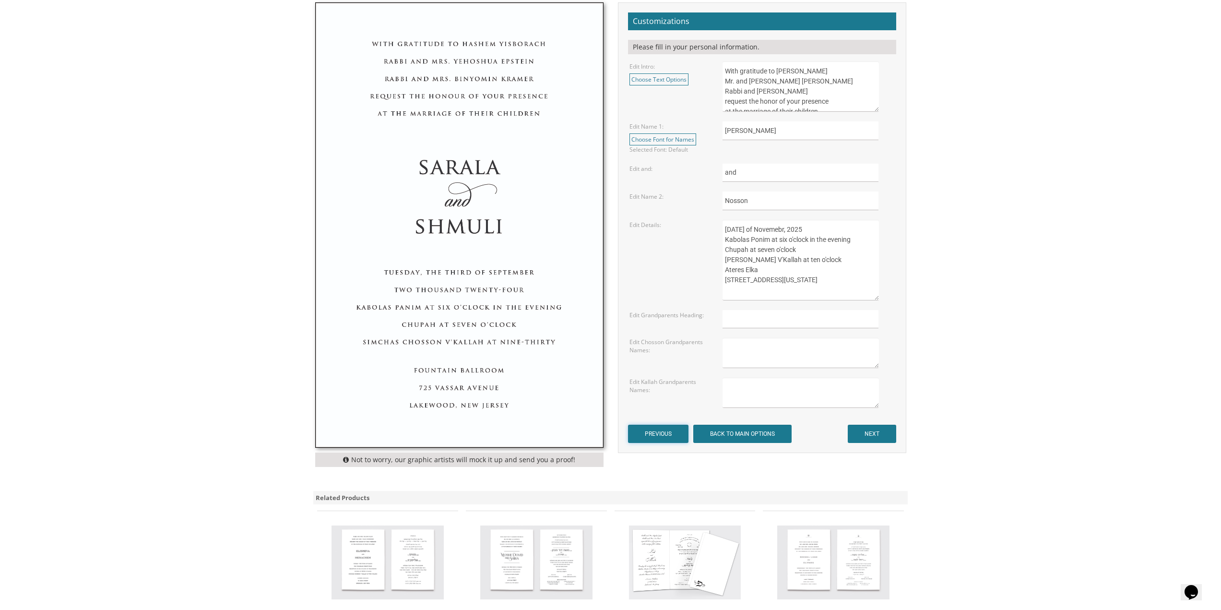
click at [649, 436] on input "PREVIOUS" at bounding box center [658, 434] width 60 height 18
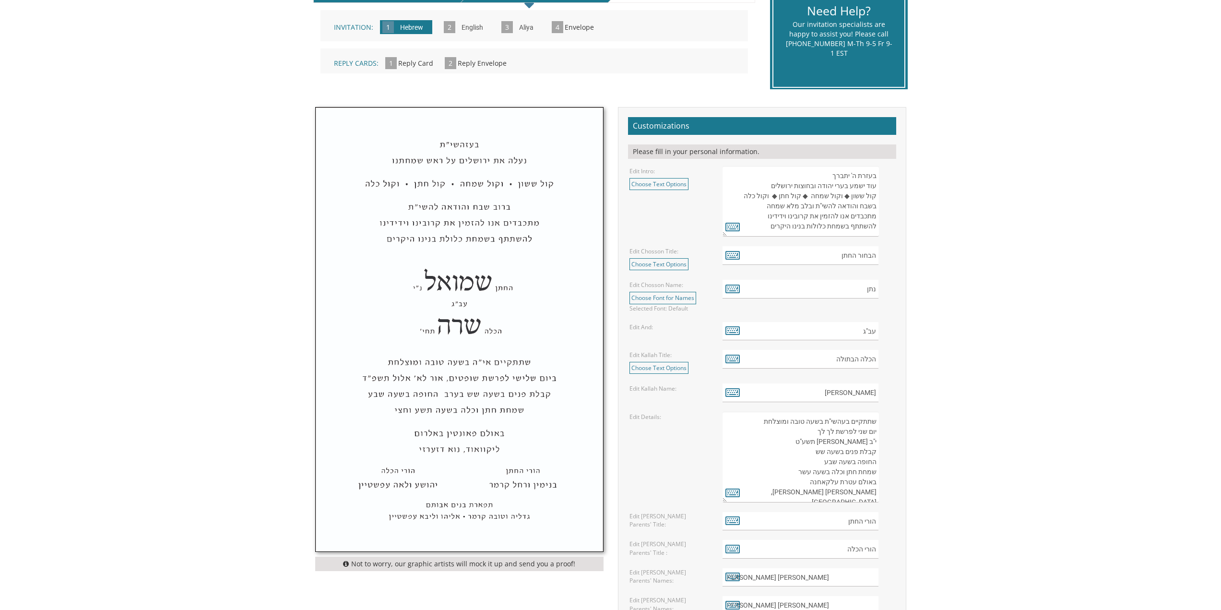
scroll to position [240, 0]
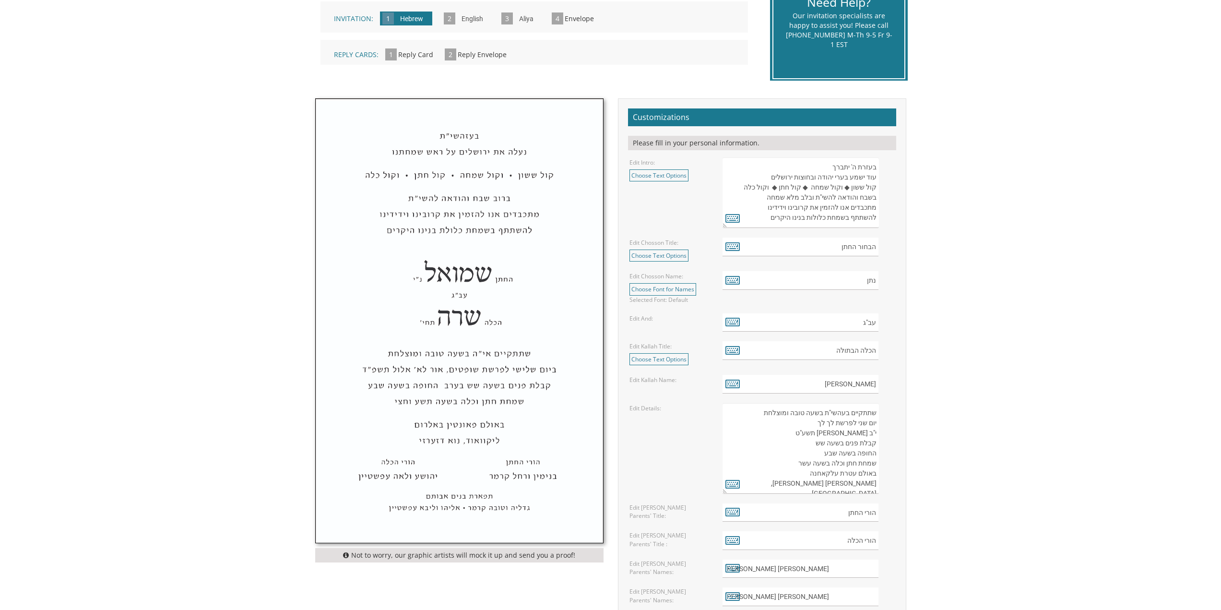
click at [843, 189] on textarea "בעזרת ה' יתברך עוד ישמע בערי יהודה ובחוצות ירושלים קול ששון ◆ וקול שמחה ◆ קול ח…" at bounding box center [800, 192] width 156 height 71
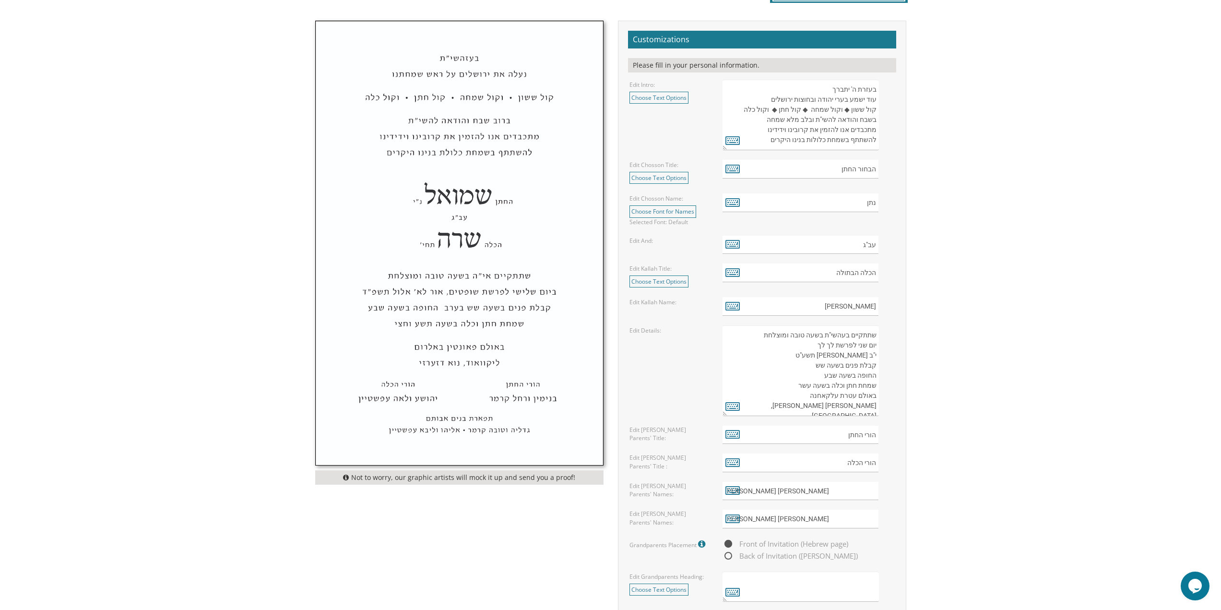
scroll to position [336, 0]
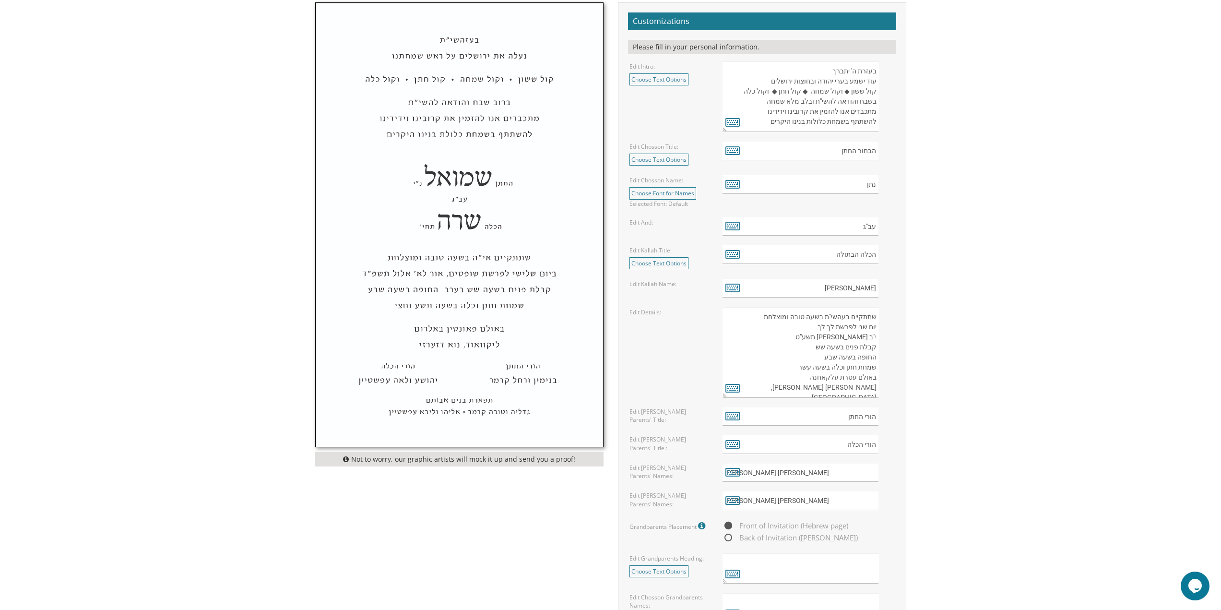
click at [822, 329] on textarea "שתתקיים בעהשי"ת בשעה טובה ומוצלחת יום שני לפרשת לך לך י"ב מרחשון תשע"ט קבלת פני…" at bounding box center [800, 352] width 156 height 91
drag, startPoint x: 830, startPoint y: 327, endPoint x: 816, endPoint y: 329, distance: 14.5
click at [816, 329] on textarea "שתתקיים בעהשי"ת בשעה טובה ומוצלחת יום שני לפרשת לך לך י"ב מרחשון תשע"ט קבלת פני…" at bounding box center [800, 352] width 156 height 91
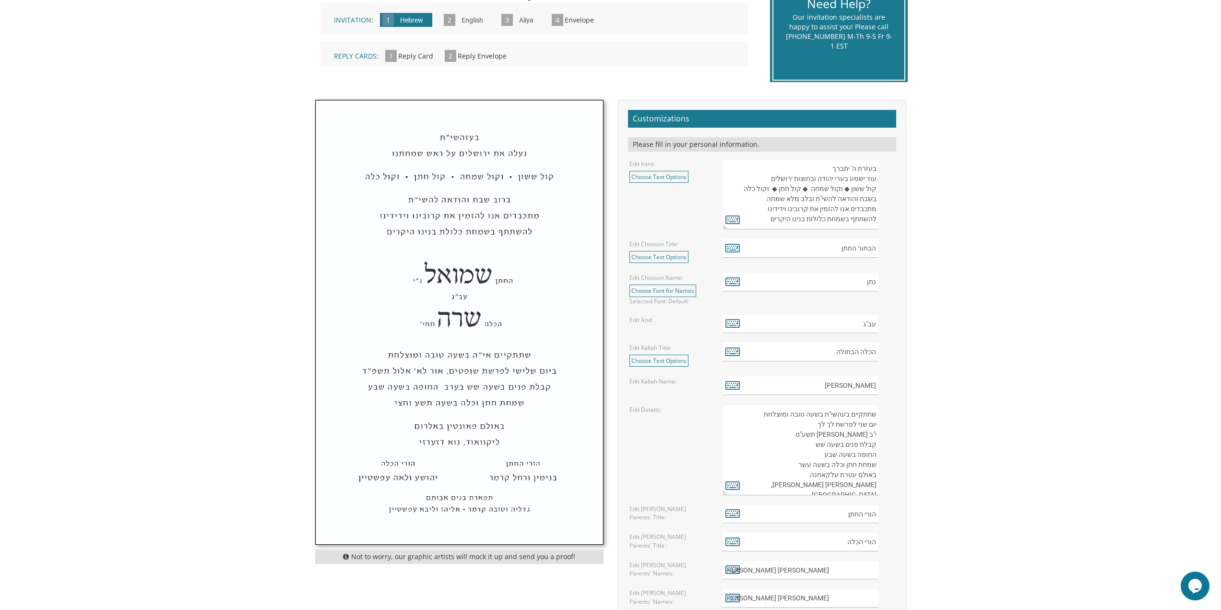
scroll to position [240, 0]
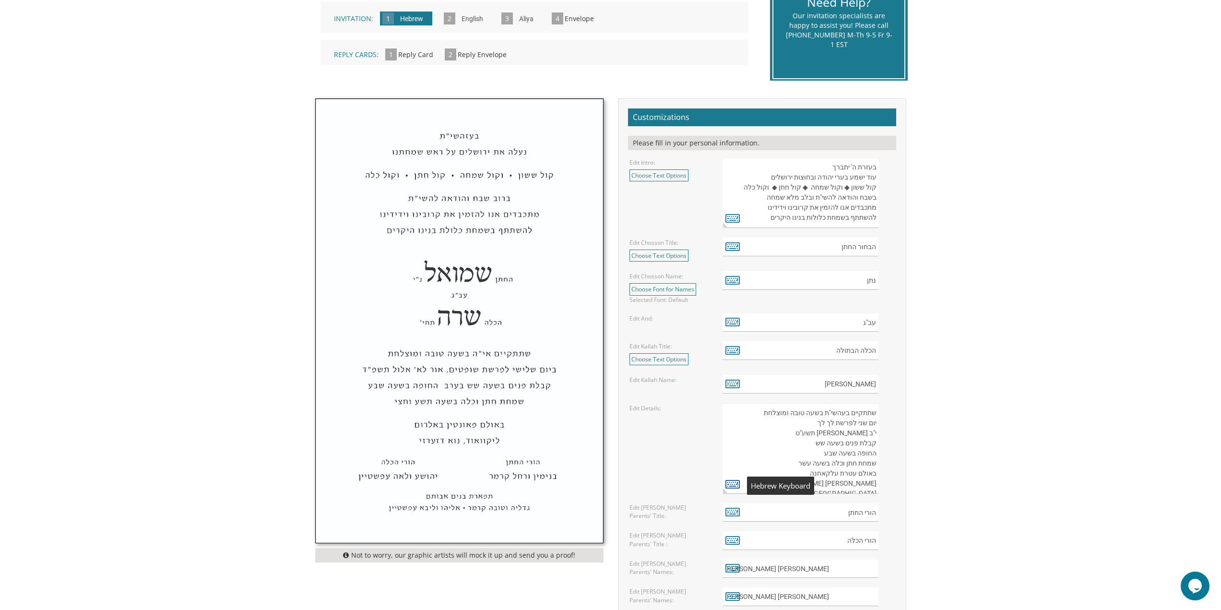
click at [731, 484] on icon at bounding box center [732, 483] width 14 height 13
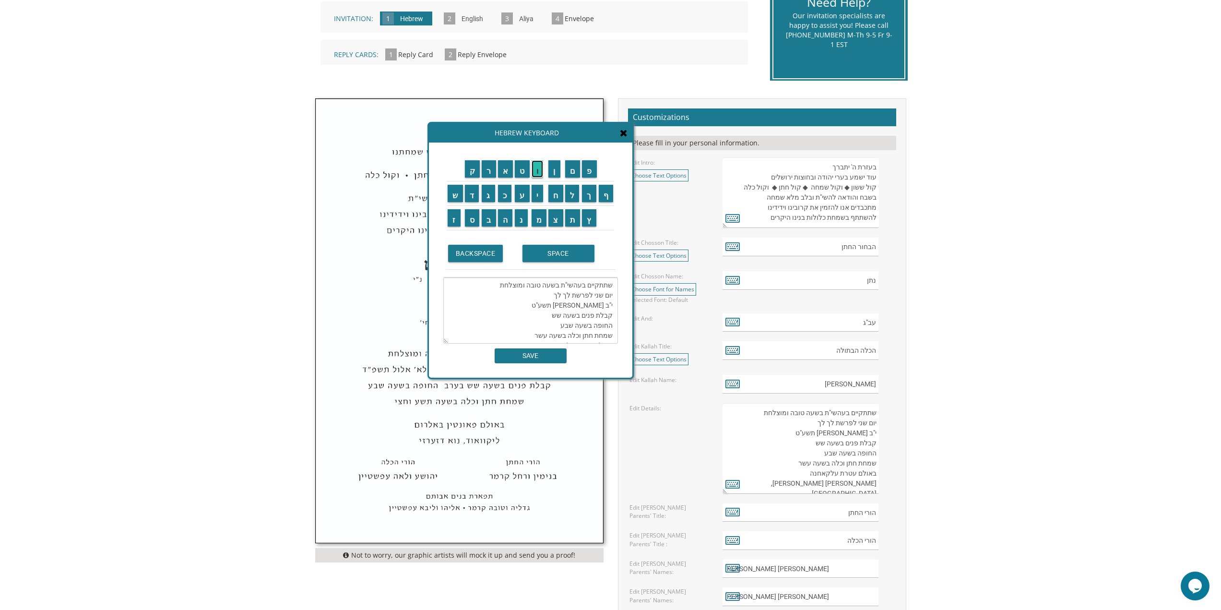
click at [539, 169] on input "ו" at bounding box center [538, 168] width 12 height 17
drag, startPoint x: 566, startPoint y: 293, endPoint x: 548, endPoint y: 297, distance: 18.3
click at [548, 297] on textarea "שתתקיים בעהשי"ת בשעה טובה ומוצלחת יום שני לפרשת לך לך י"ב מרחשון תשע"ט קבלת פני…" at bounding box center [530, 310] width 175 height 66
click at [537, 171] on input "ו" at bounding box center [538, 168] width 12 height 17
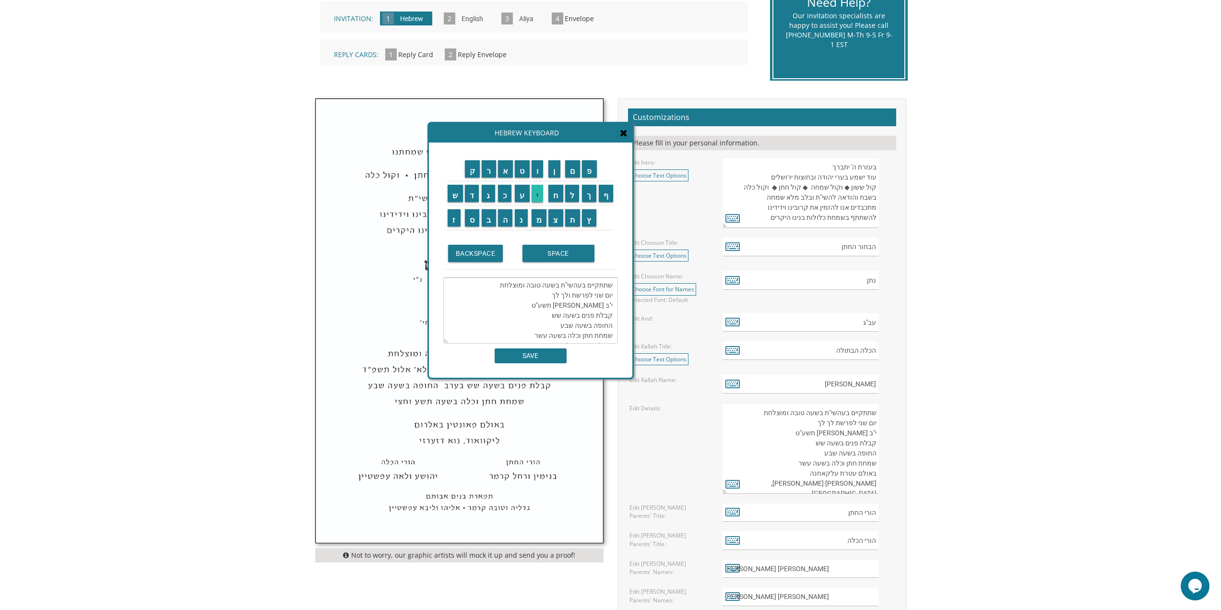
scroll to position [20, 0]
click at [541, 195] on input "י" at bounding box center [538, 193] width 12 height 17
click at [491, 166] on input "ר" at bounding box center [489, 168] width 14 height 17
click at [503, 172] on input "א" at bounding box center [505, 168] width 15 height 17
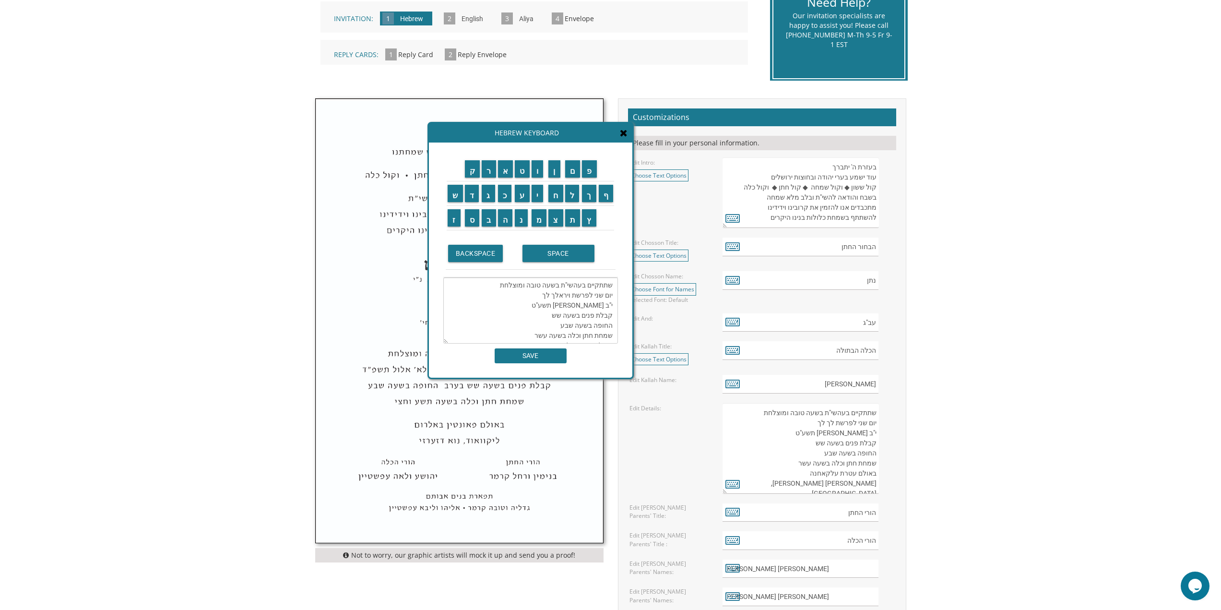
click at [544, 297] on textarea "שתתקיים בעהשי"ת בשעה טובה ומוצלחת יום שני לפרשת ויראלך לך י"ב מרחשון תשע"ט קבלת…" at bounding box center [530, 310] width 175 height 66
click at [539, 296] on textarea "שתתקיים בעהשי"ת בשעה טובה ומוצלחת יום שני לפרשת ויראלך לך י"ב מרחשון תשע"ט קבלת…" at bounding box center [530, 310] width 175 height 66
click at [555, 307] on textarea "שתתקיים בעהשי"ת בשעה טובה ומוצלחת יום שני לפרשת וירא י"ב מרחשון תשע"ט קבלת פנים…" at bounding box center [530, 310] width 175 height 66
click at [537, 178] on td "ו" at bounding box center [539, 169] width 17 height 24
click at [537, 177] on input "ו" at bounding box center [538, 168] width 12 height 17
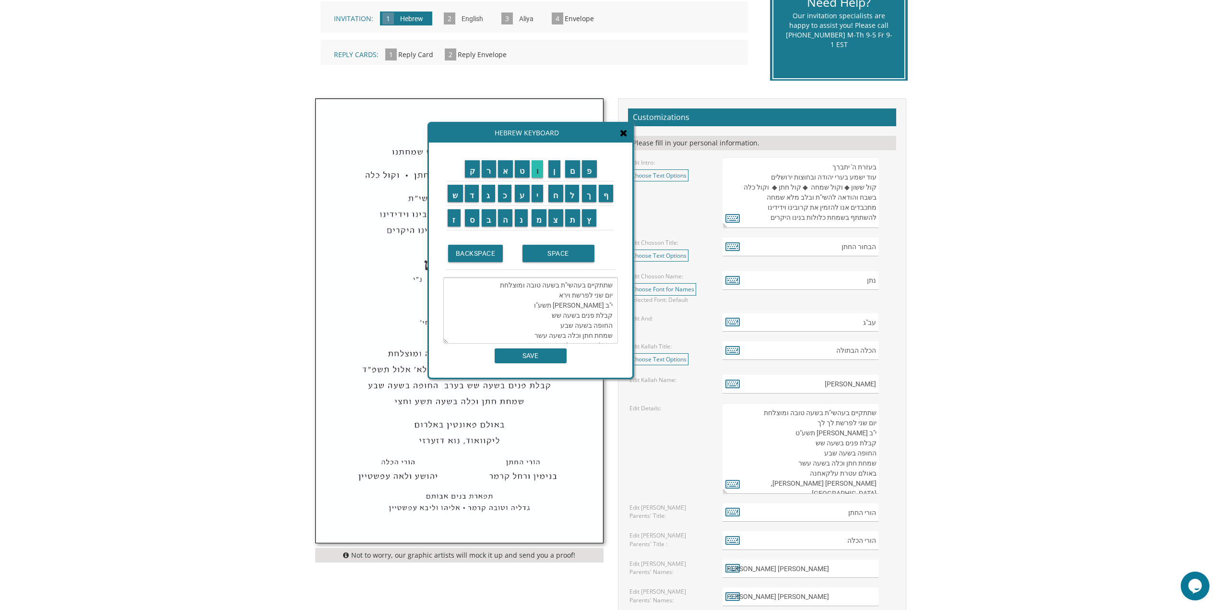
scroll to position [20, 0]
click at [593, 173] on input "פ" at bounding box center [589, 168] width 15 height 17
type textarea "שתתקיים בעהשי"ת בשעה טובה ומוצלחת יום שני לפרשת וירא י"ב מרחשון תשפ"ו קבלת פנים…"
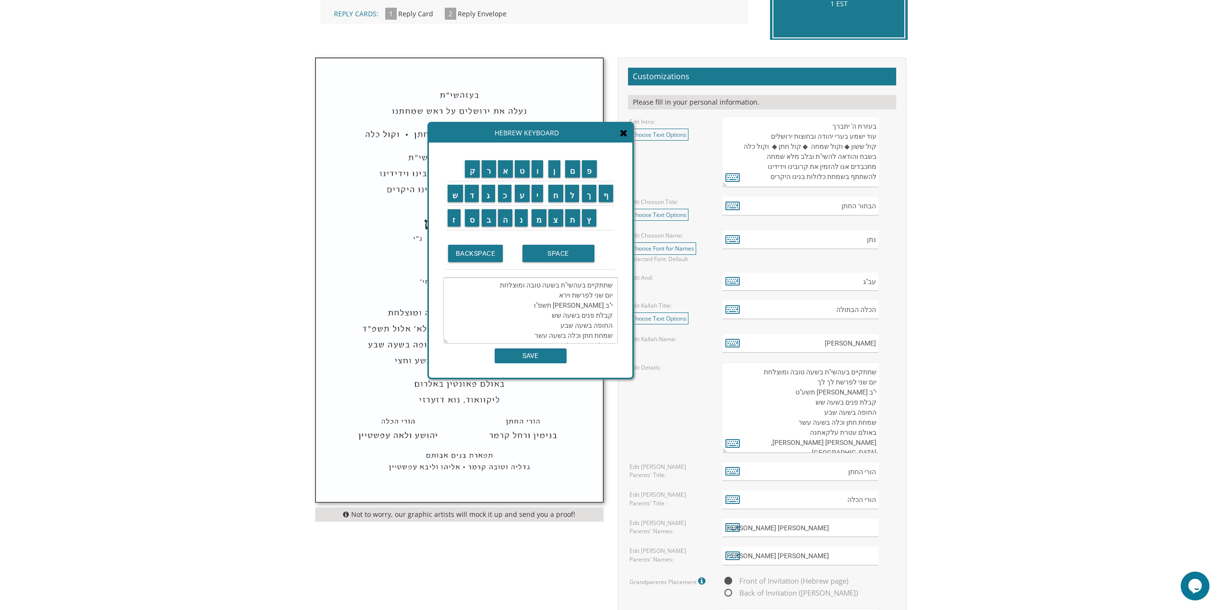
scroll to position [384, 0]
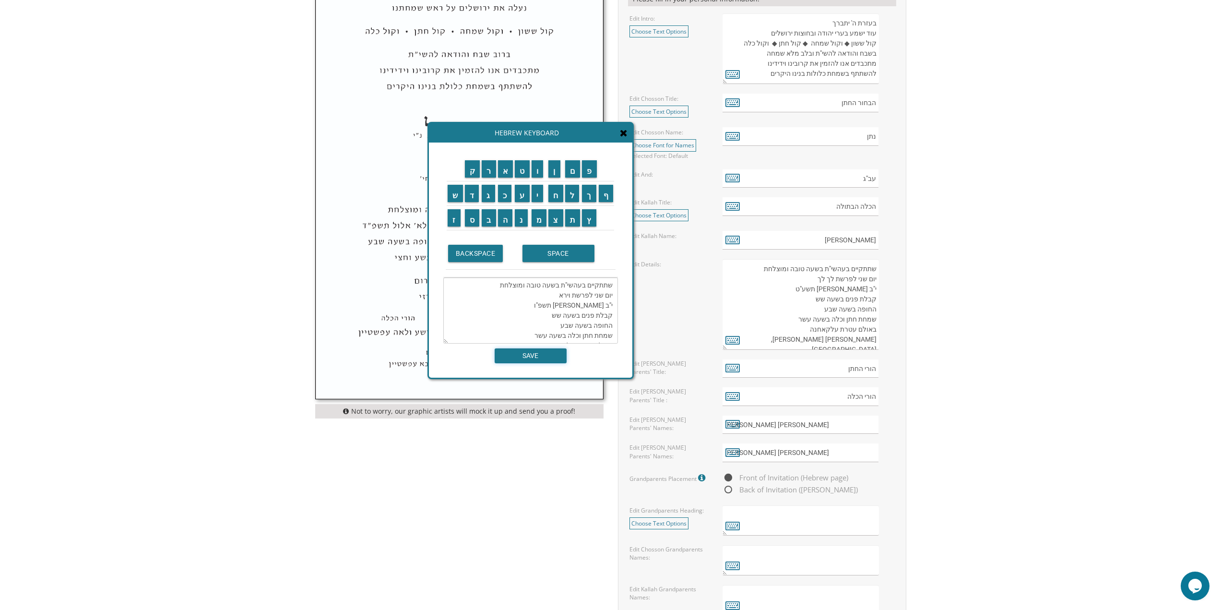
click at [551, 355] on input "SAVE" at bounding box center [531, 355] width 72 height 15
type textarea "שתתקיים בעהשי"ת בשעה טובה ומוצלחת יום שני לפרשת וירא י"ב מרחשון תשפ"ו קבלת פנים…"
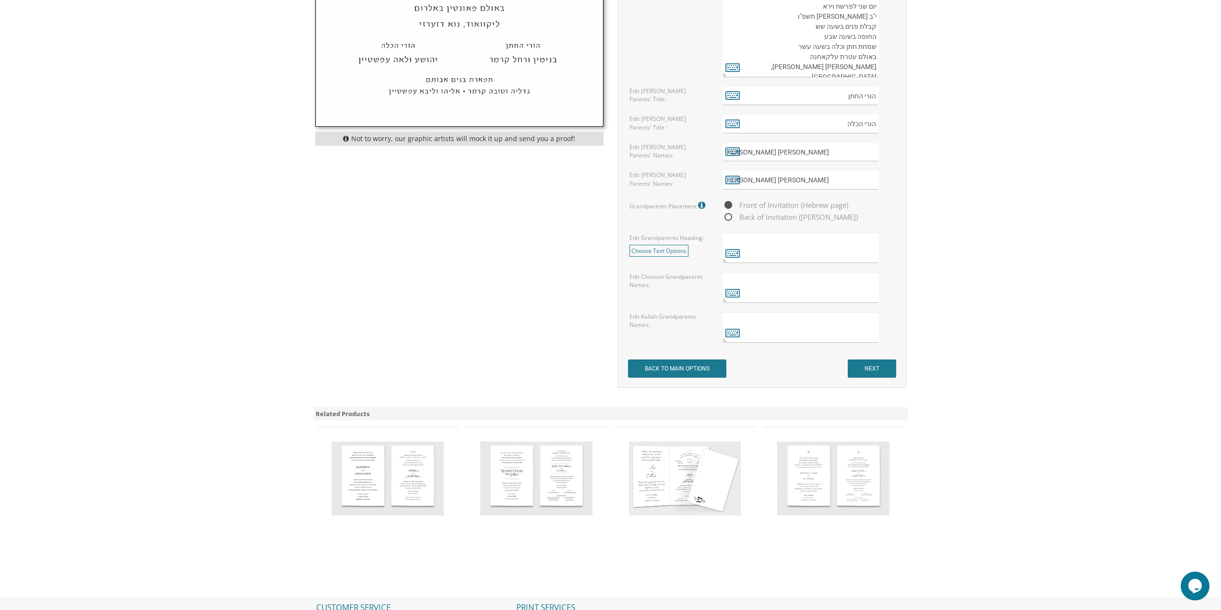
scroll to position [649, 0]
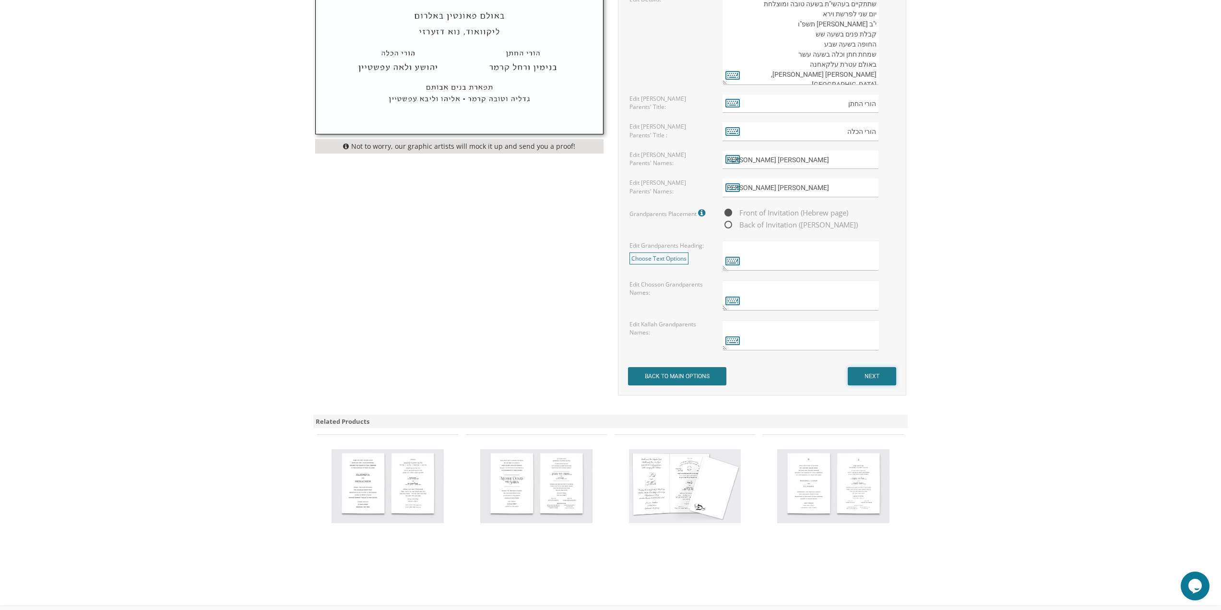
click at [870, 373] on input "NEXT" at bounding box center [872, 376] width 48 height 18
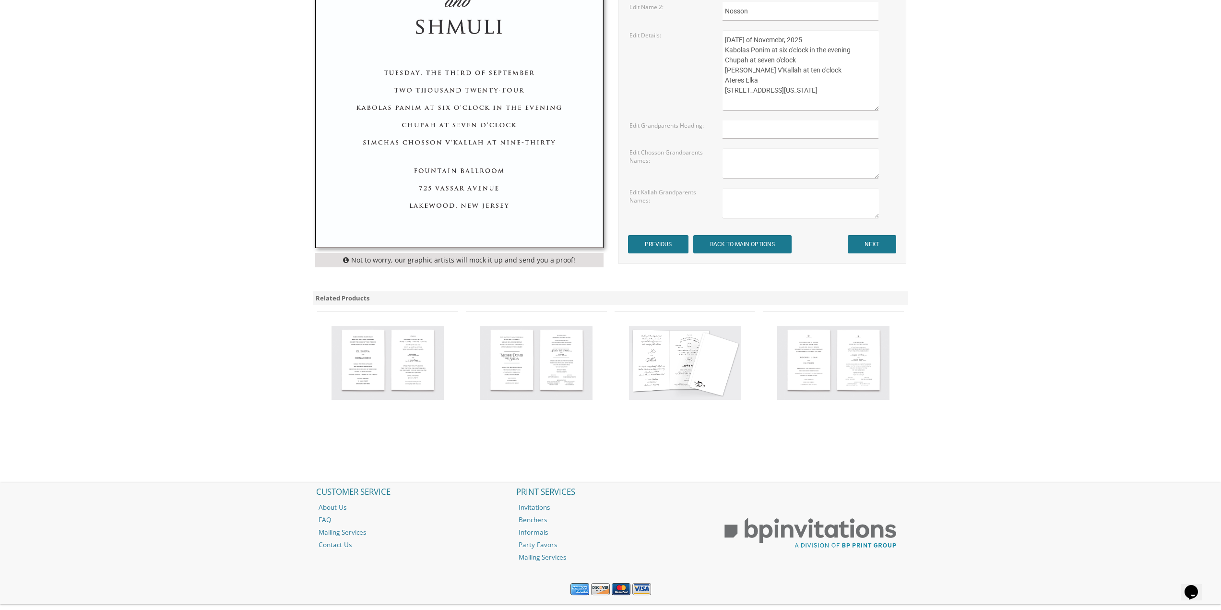
scroll to position [556, 0]
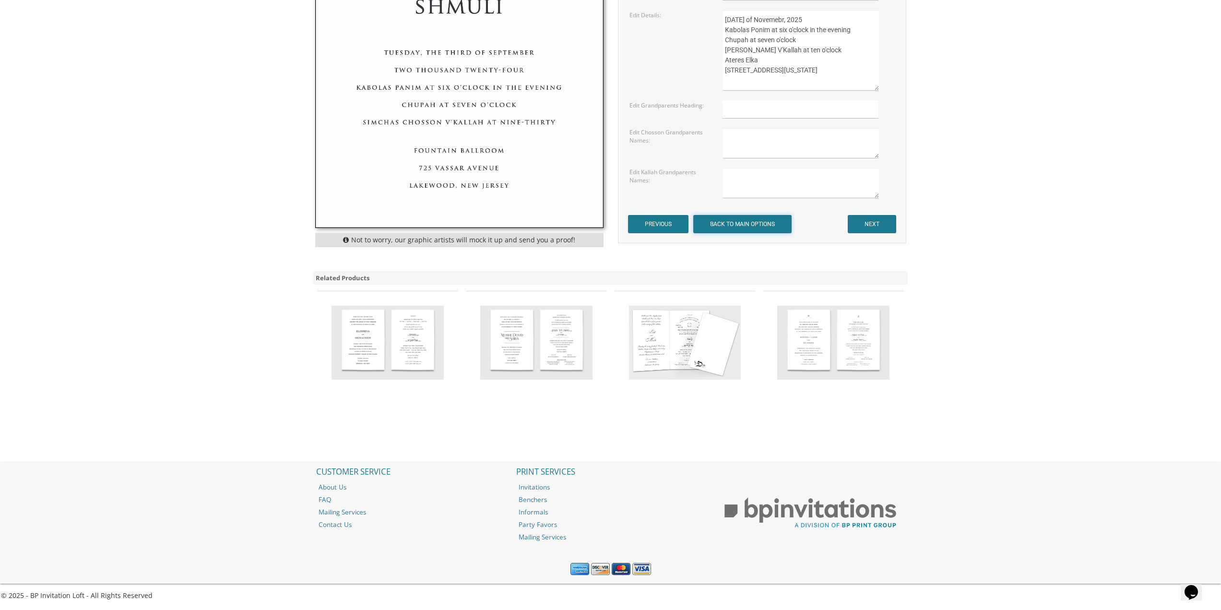
click at [736, 219] on input "BACK TO MAIN OPTIONS" at bounding box center [742, 224] width 98 height 18
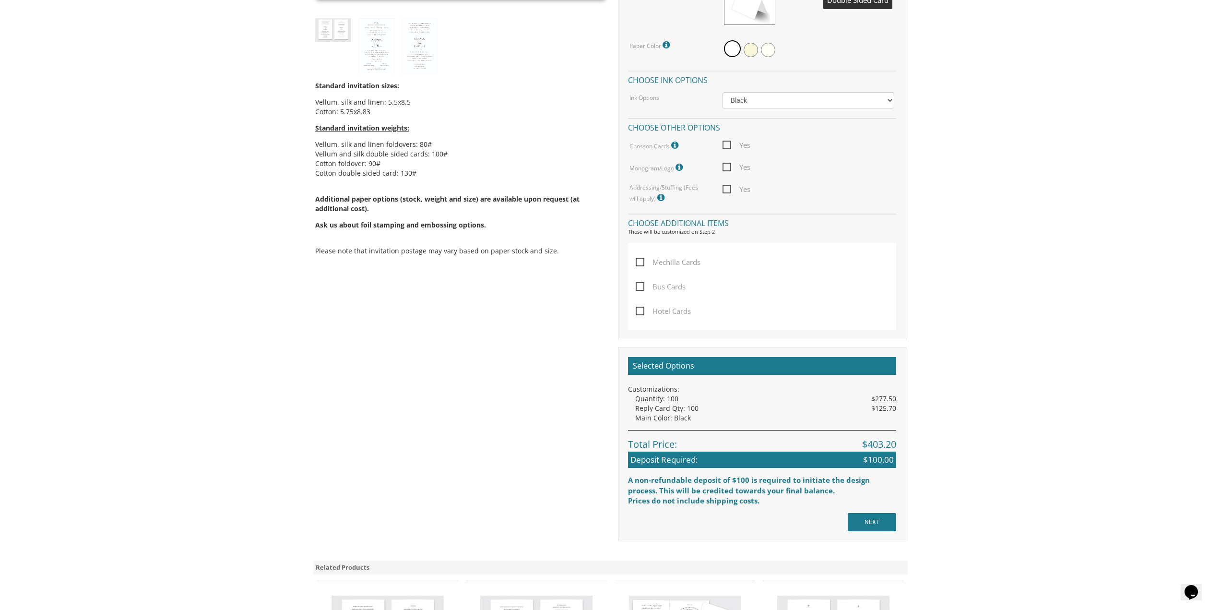
scroll to position [480, 0]
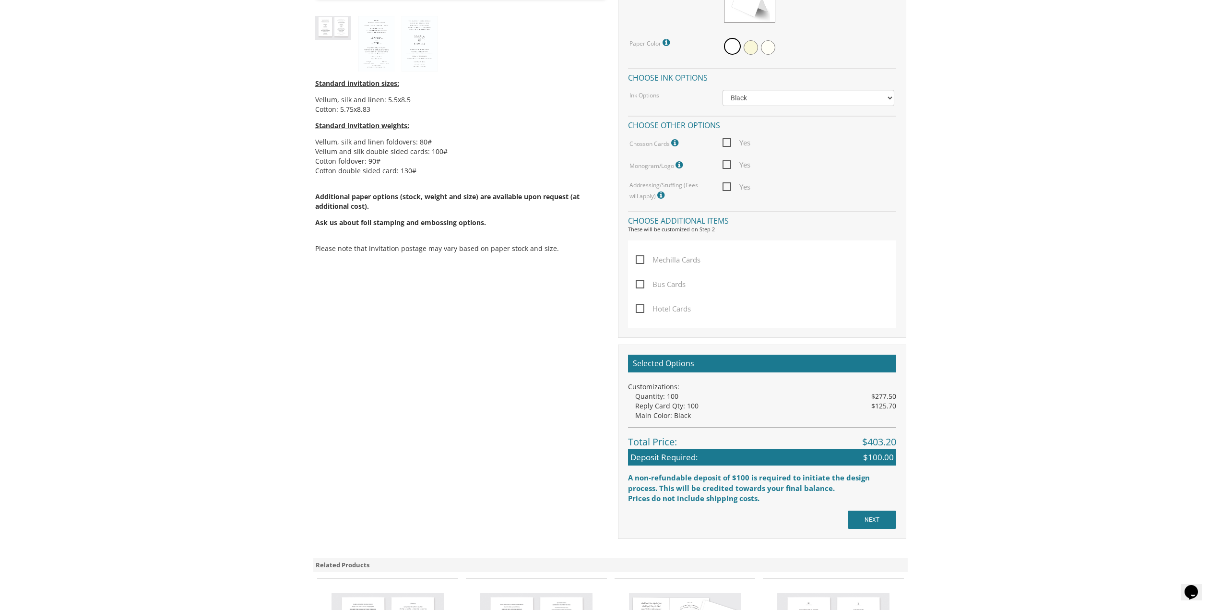
click at [726, 142] on span "Yes" at bounding box center [736, 143] width 28 height 12
click at [726, 142] on input "Yes" at bounding box center [725, 142] width 6 height 6
checkbox input "true"
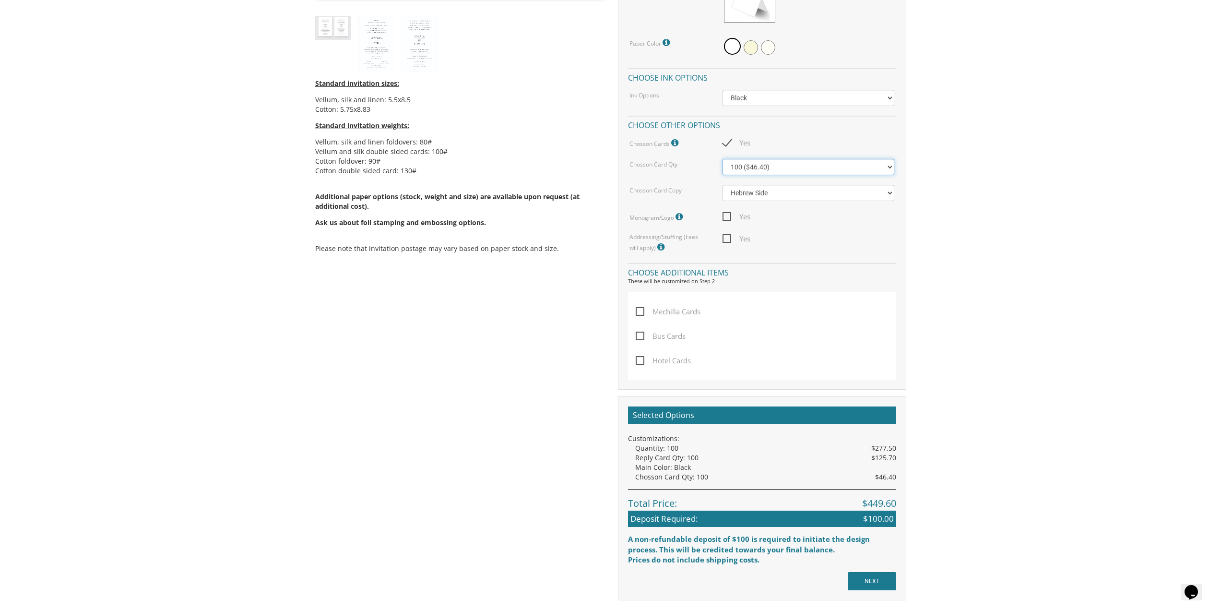
click at [780, 171] on select "100 ($46.40) 200 ($55.20) 300 ($61.85)" at bounding box center [808, 167] width 172 height 16
click at [790, 191] on select "Hebrew Side English Side" at bounding box center [808, 193] width 172 height 16
click at [722, 185] on select "Hebrew Side English Side" at bounding box center [808, 193] width 172 height 16
click at [786, 192] on select "Hebrew Side English Side" at bounding box center [808, 193] width 172 height 16
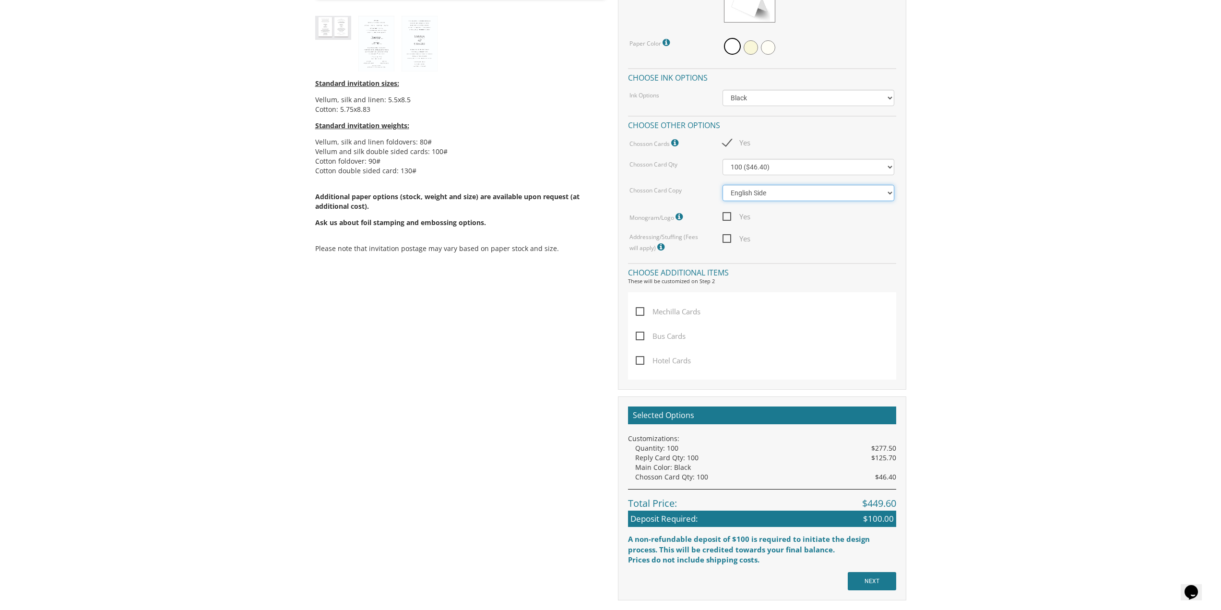
select select "Hebrew Side"
click at [722, 185] on select "Hebrew Side English Side" at bounding box center [808, 193] width 172 height 16
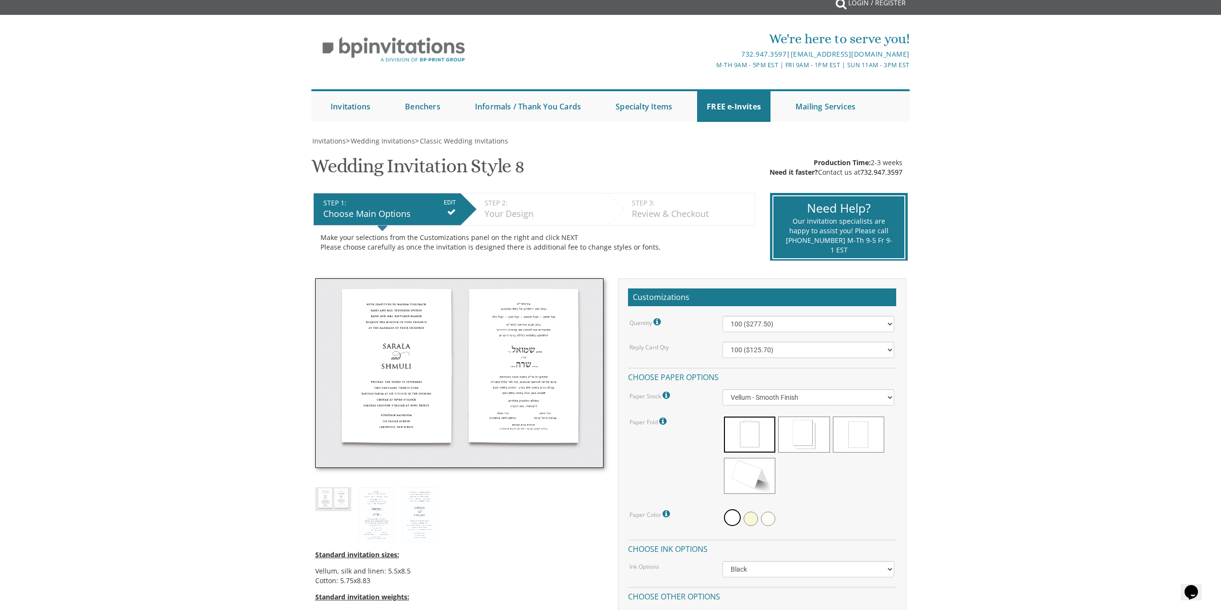
scroll to position [0, 0]
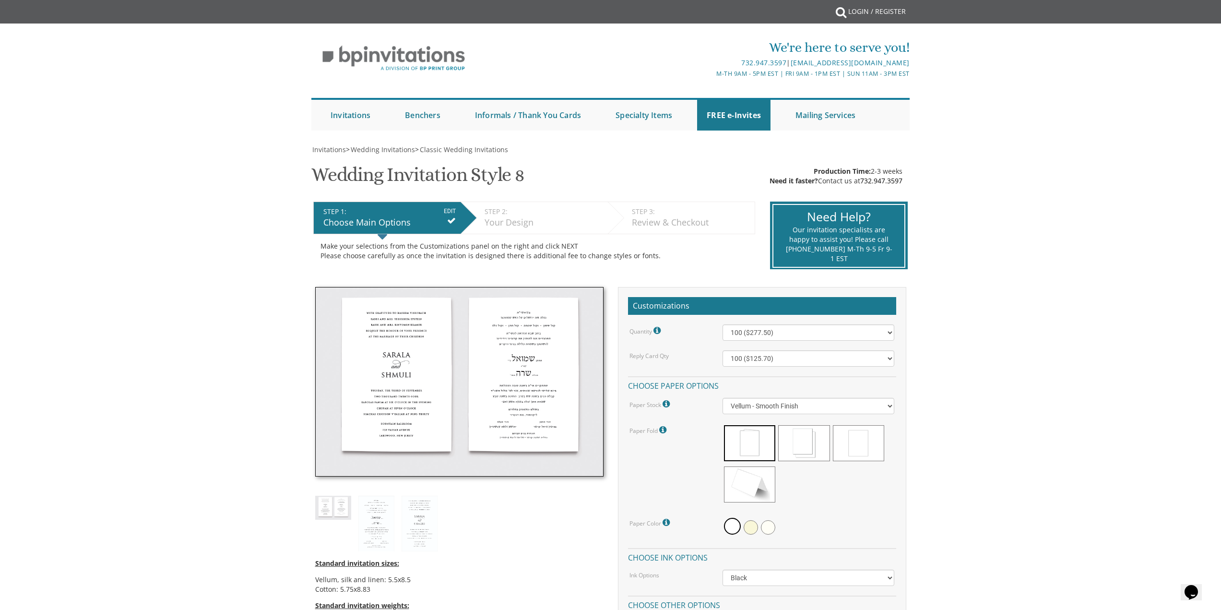
click at [871, 165] on div "Invitations > Wedding Invitations > Classic Wedding Invitations Wedding Invitat…" at bounding box center [610, 617] width 598 height 945
click at [898, 169] on div "Production Time: 2-3 weeks Need it faster? Contact us at 732.947.3597" at bounding box center [835, 175] width 133 height 19
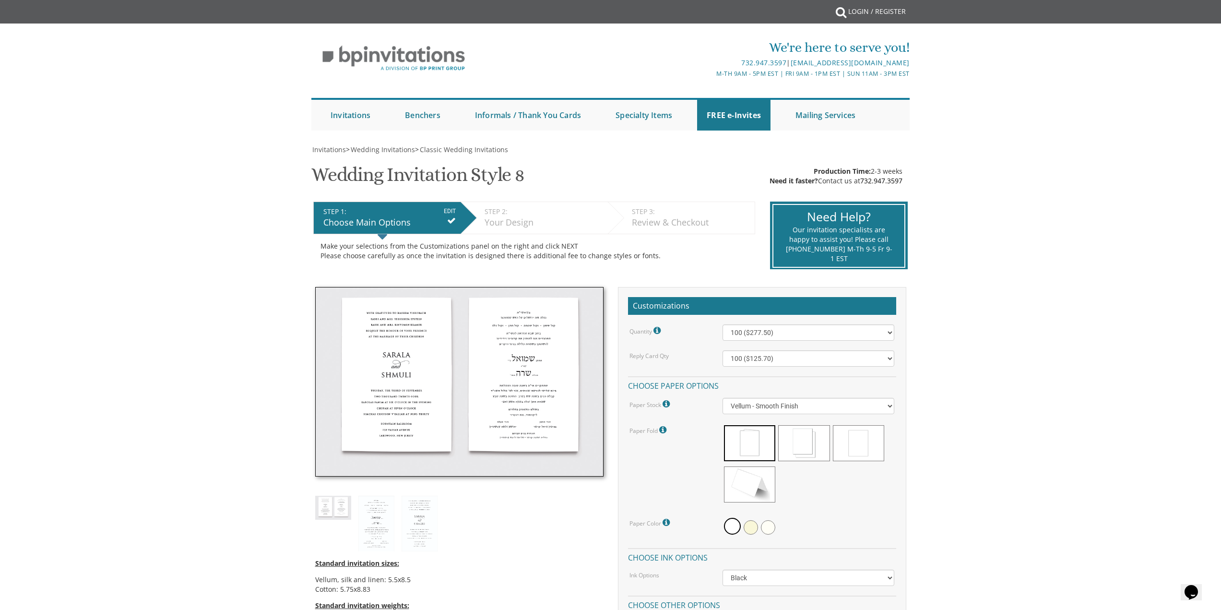
click at [898, 176] on div "Production Time: 2-3 weeks Need it faster? Contact us at 732.947.3597" at bounding box center [835, 175] width 133 height 19
click at [898, 176] on link "732.947.3597" at bounding box center [881, 180] width 42 height 9
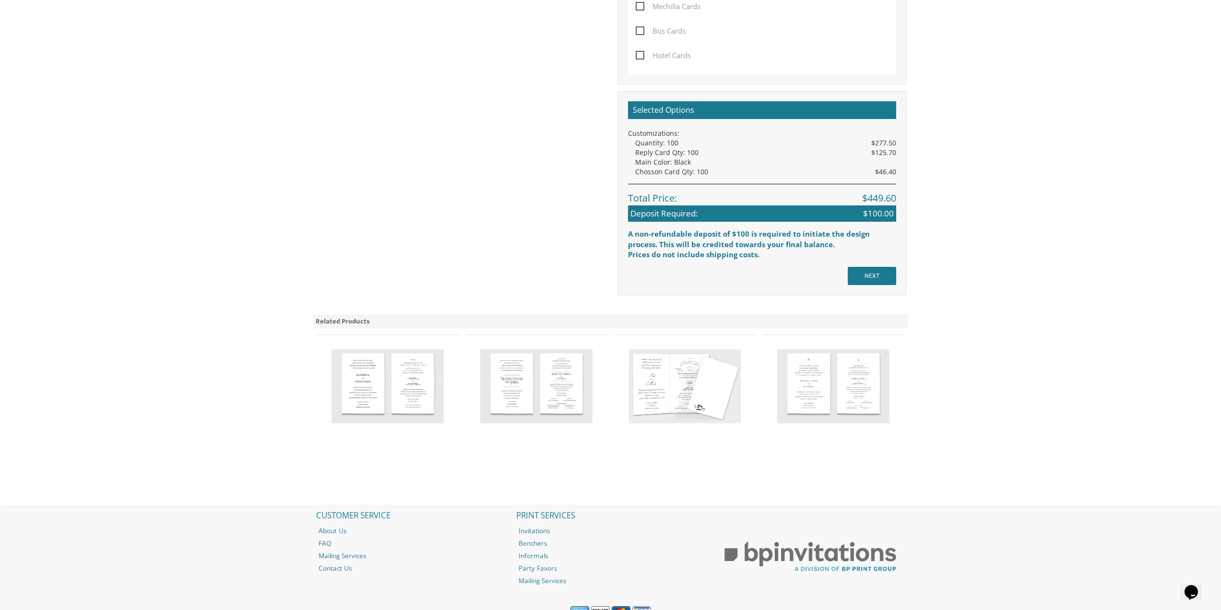
scroll to position [781, 0]
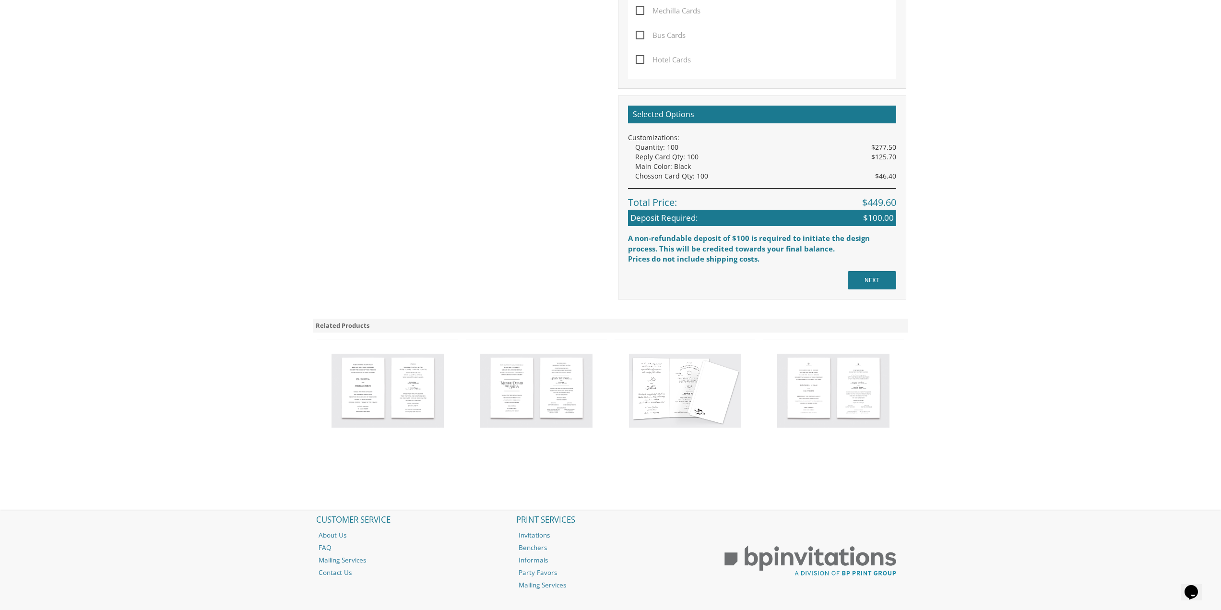
drag, startPoint x: 777, startPoint y: 176, endPoint x: 1182, endPoint y: 90, distance: 413.8
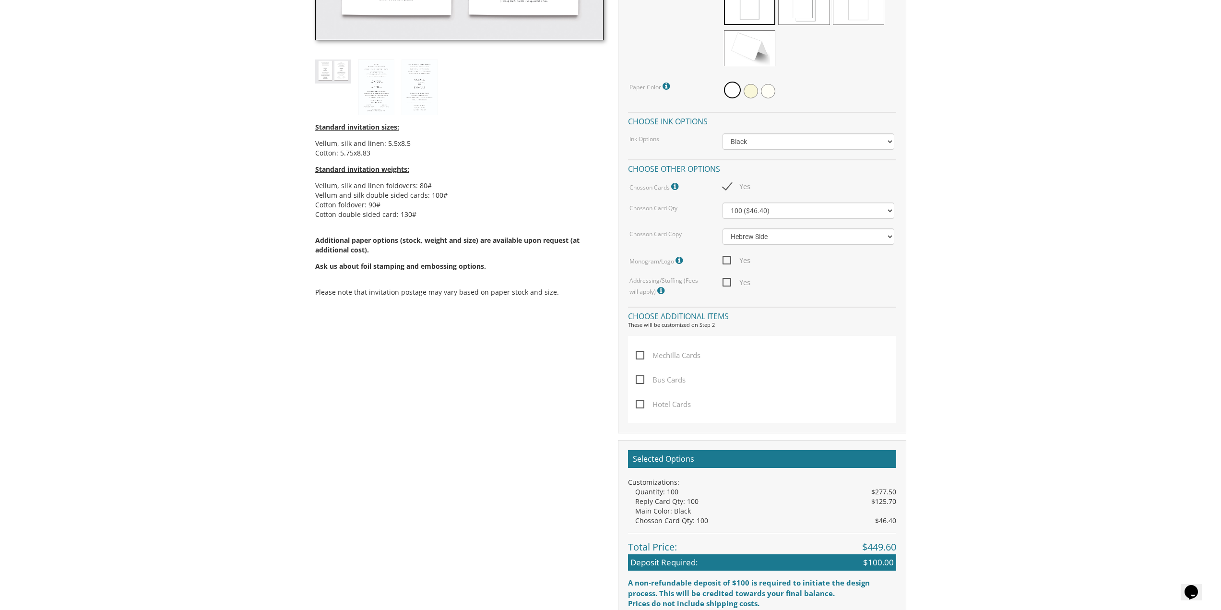
scroll to position [384, 0]
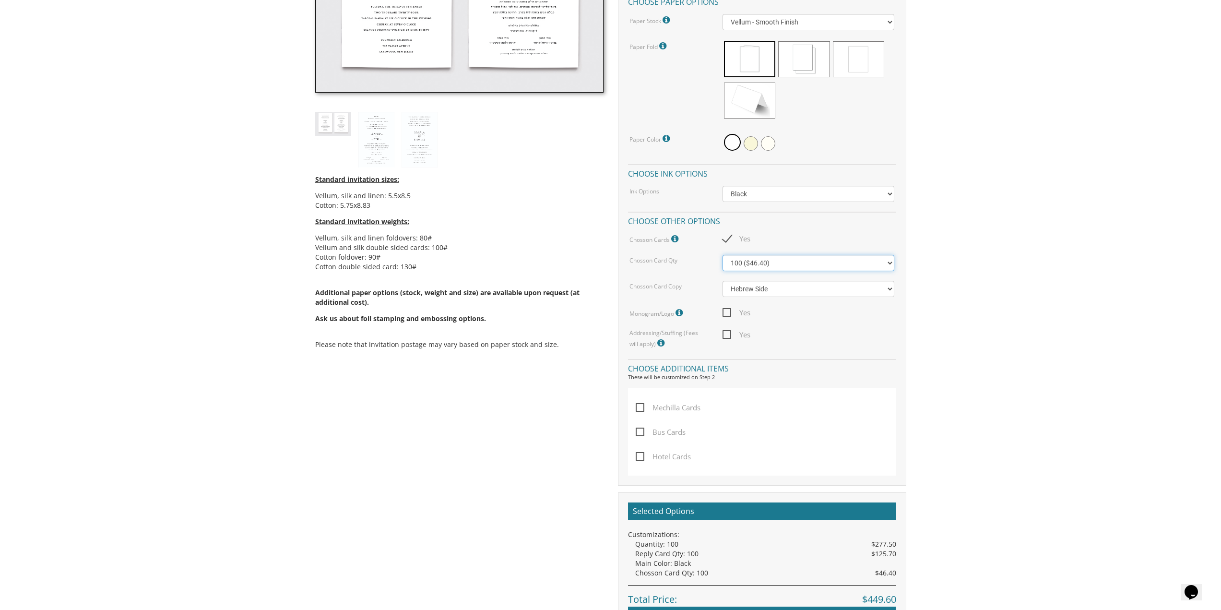
click at [739, 262] on select "100 ($46.40) 200 ($55.20) 300 ($61.85)" at bounding box center [808, 263] width 172 height 16
click at [724, 234] on span "Yes" at bounding box center [736, 239] width 28 height 12
click at [724, 235] on input "Yes" at bounding box center [725, 238] width 6 height 6
checkbox input "false"
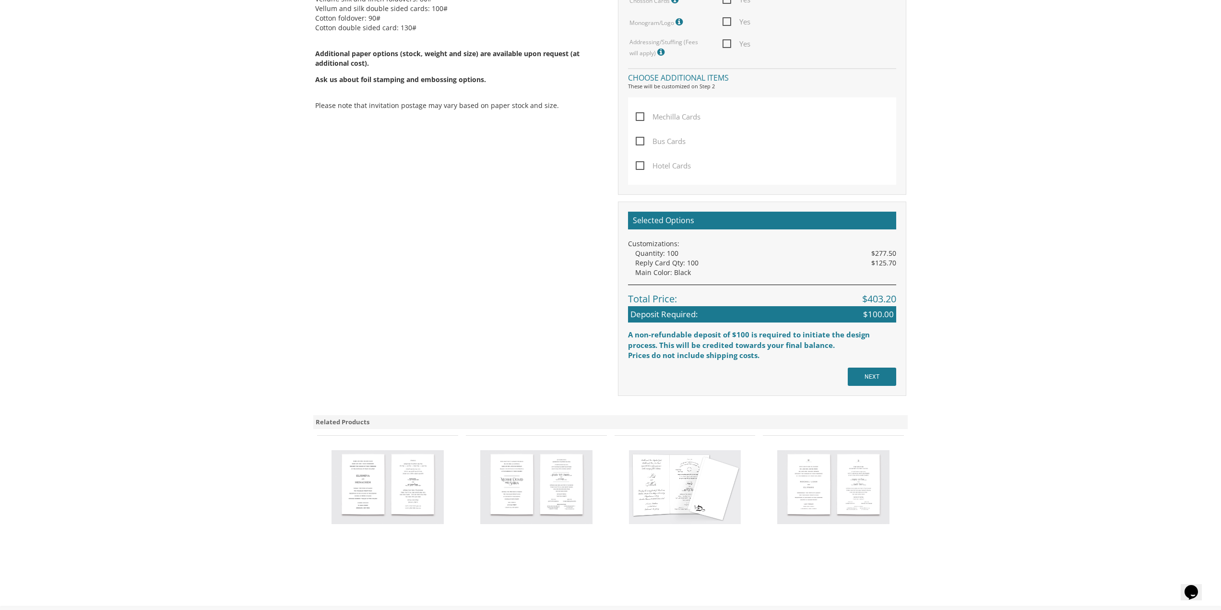
scroll to position [672, 0]
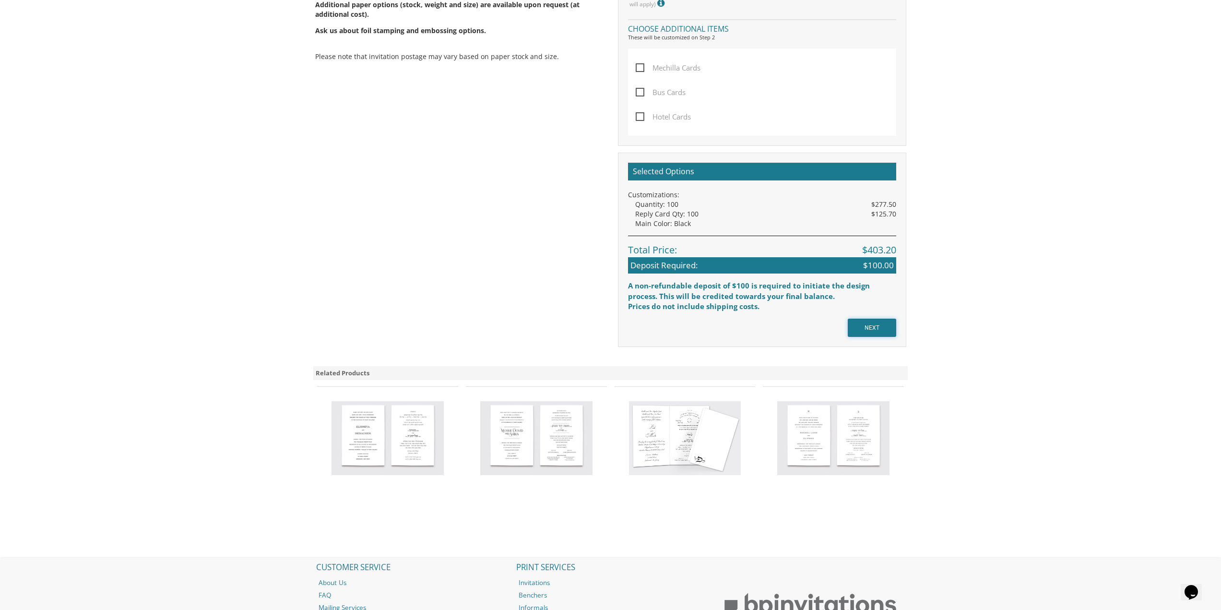
click at [865, 331] on input "NEXT" at bounding box center [872, 328] width 48 height 18
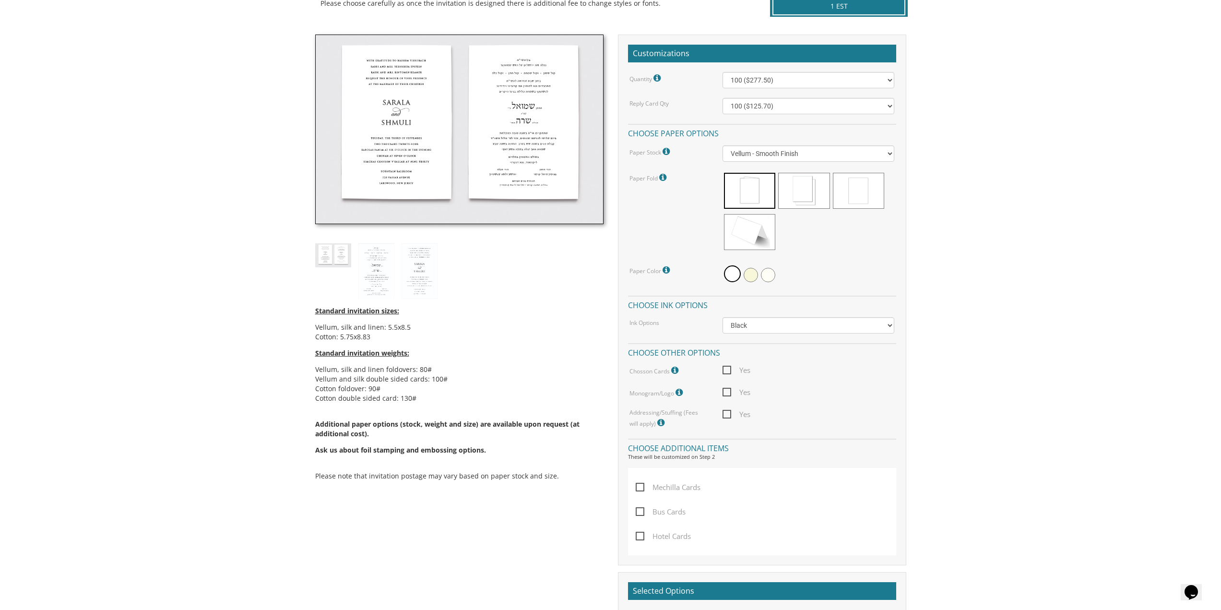
scroll to position [192, 0]
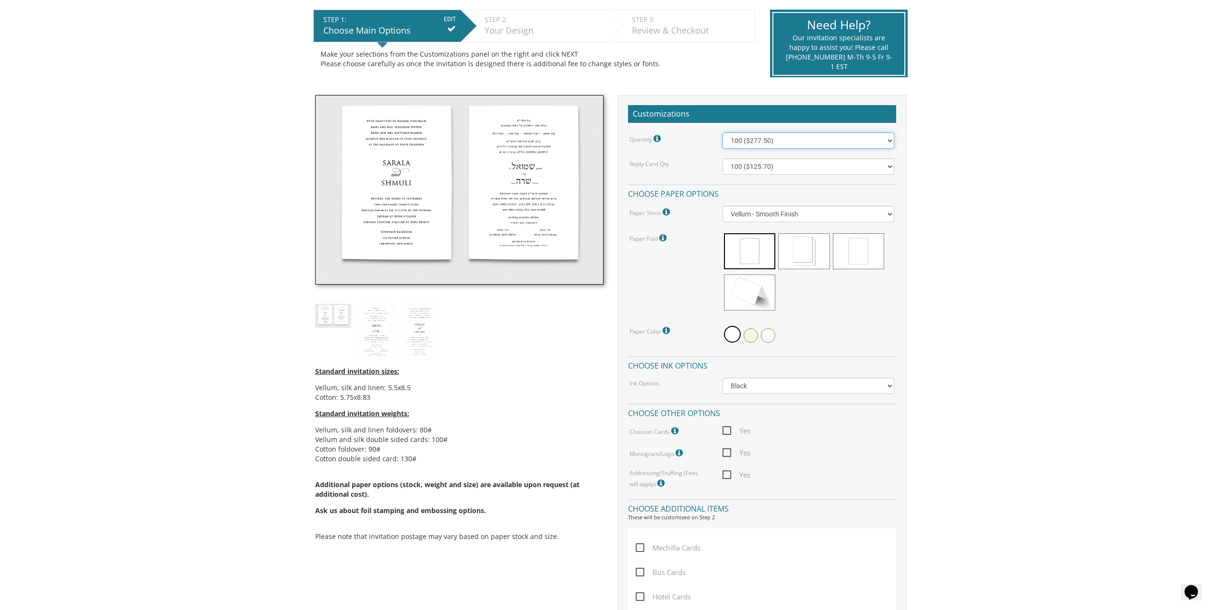
click at [773, 139] on select "100 ($277.50) 200 ($330.45) 300 ($380.65) 400 ($432.70) 500 ($482.10) 600 ($534…" at bounding box center [808, 140] width 172 height 16
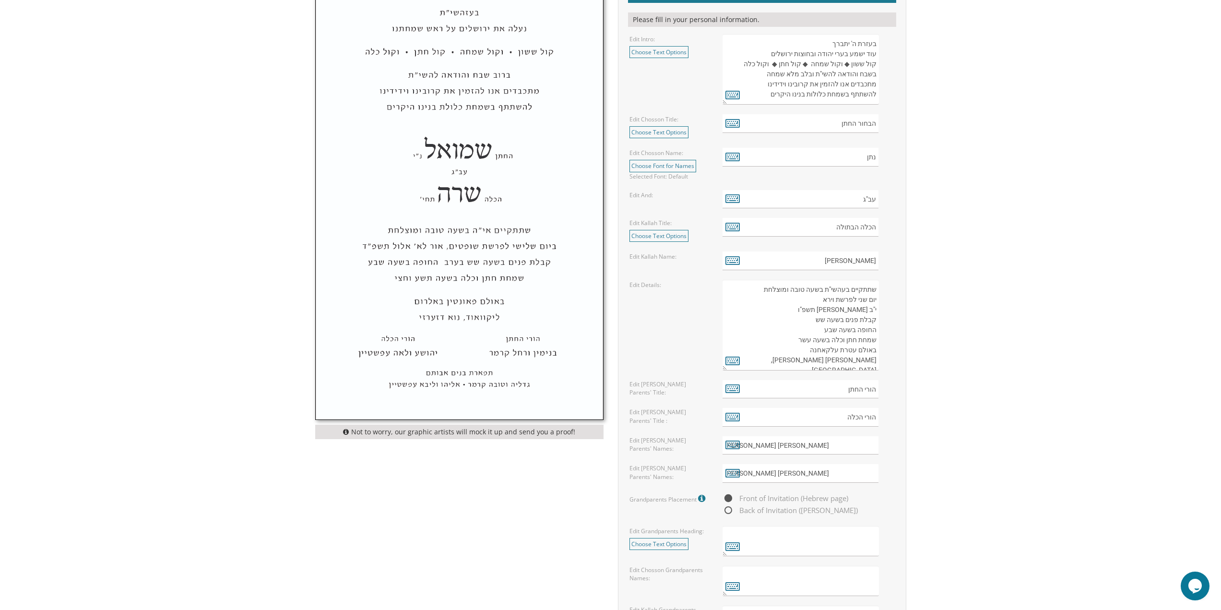
scroll to position [576, 0]
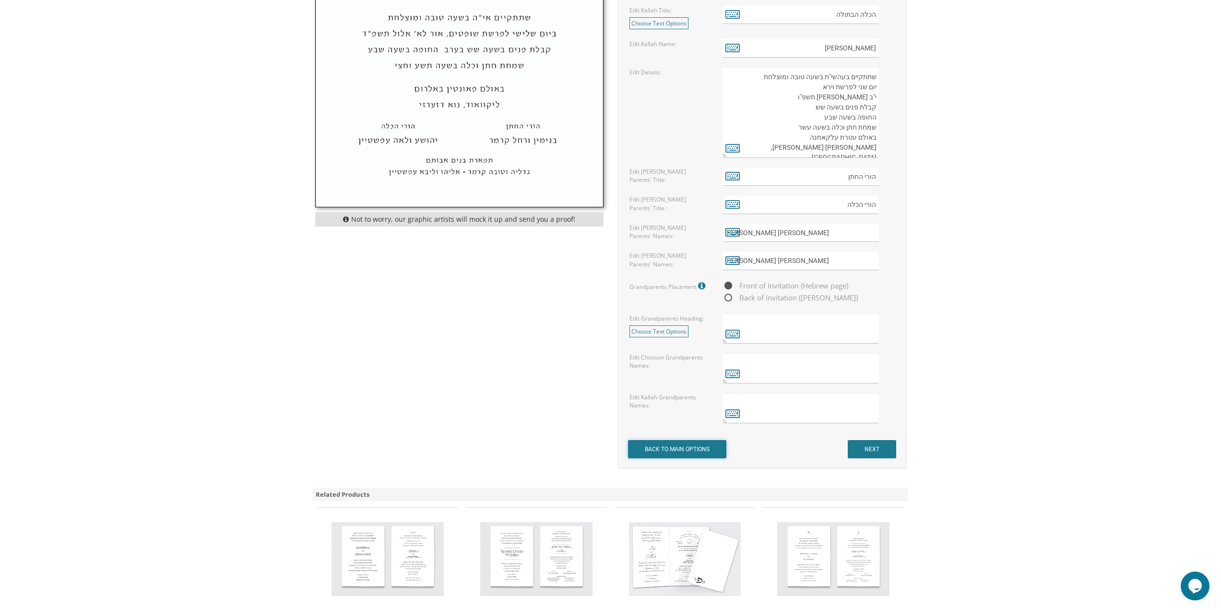
click at [701, 448] on input "BACK TO MAIN OPTIONS" at bounding box center [677, 449] width 98 height 18
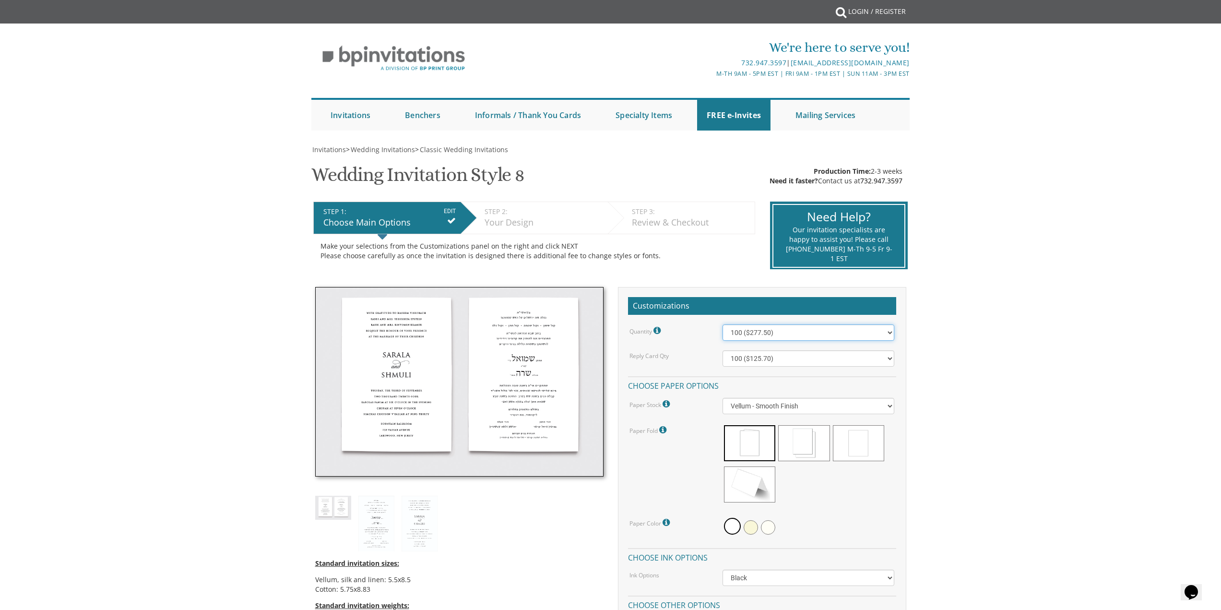
click at [797, 335] on select "100 ($277.50) 200 ($330.45) 300 ($380.65) 400 ($432.70) 500 ($482.10) 600 ($534…" at bounding box center [808, 332] width 172 height 16
select select "500"
click at [722, 324] on select "100 ($277.50) 200 ($330.45) 300 ($380.65) 400 ($432.70) 500 ($482.10) 600 ($534…" at bounding box center [808, 332] width 172 height 16
click at [795, 355] on select "100 ($125.70) 200 ($150.60) 300 ($177.95) 400 ($270.70) 500 ($225.30) 600 ($249…" at bounding box center [808, 358] width 172 height 16
select select "300"
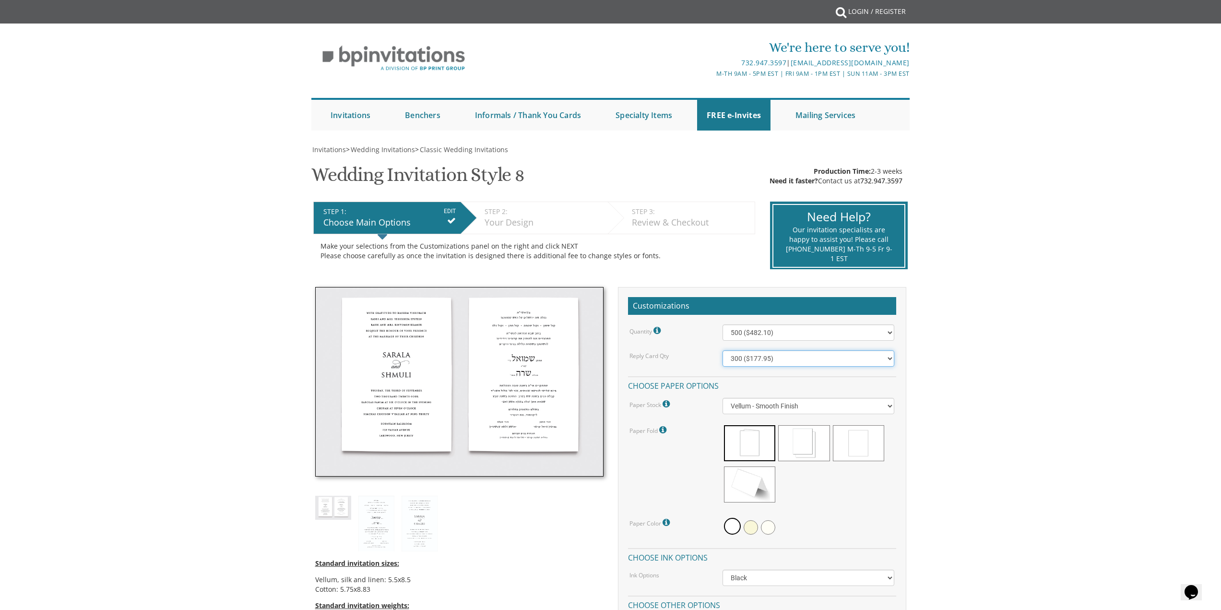
click at [722, 350] on select "100 ($125.70) 200 ($150.60) 300 ($177.95) 400 ($270.70) 500 ($225.30) 600 ($249…" at bounding box center [808, 358] width 172 height 16
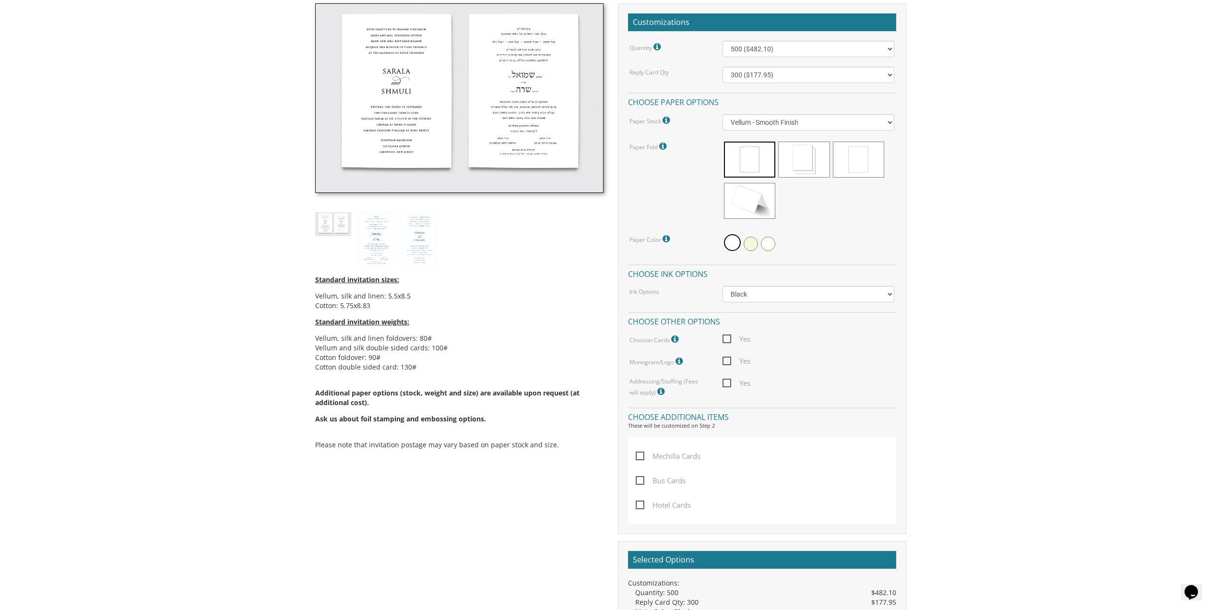
scroll to position [288, 0]
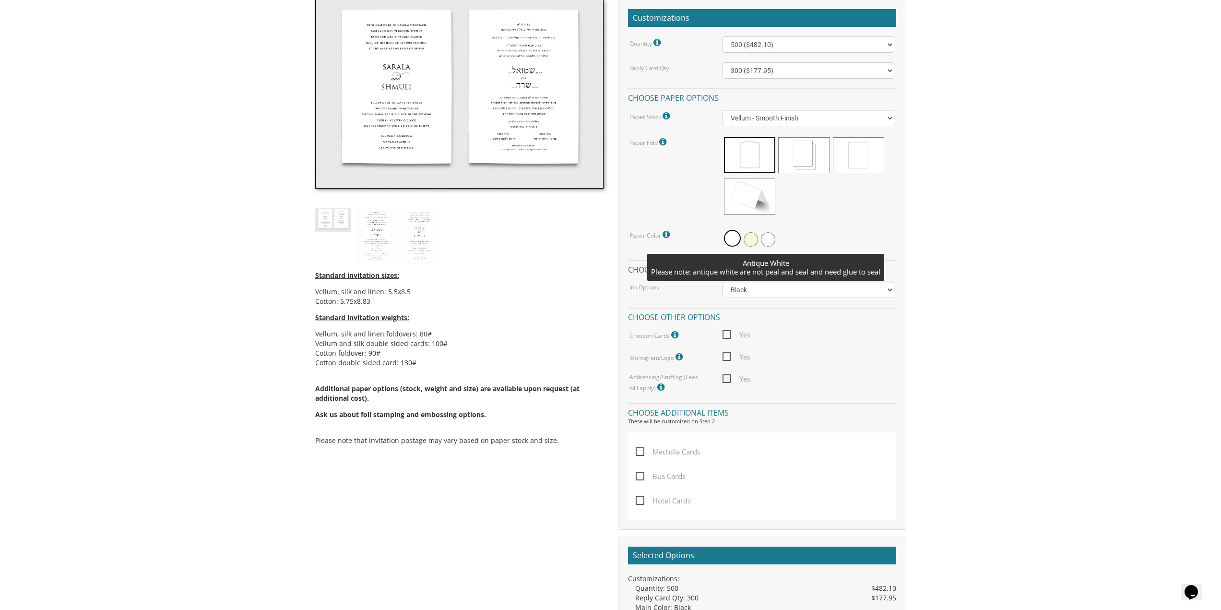
click at [771, 239] on span at bounding box center [768, 239] width 14 height 14
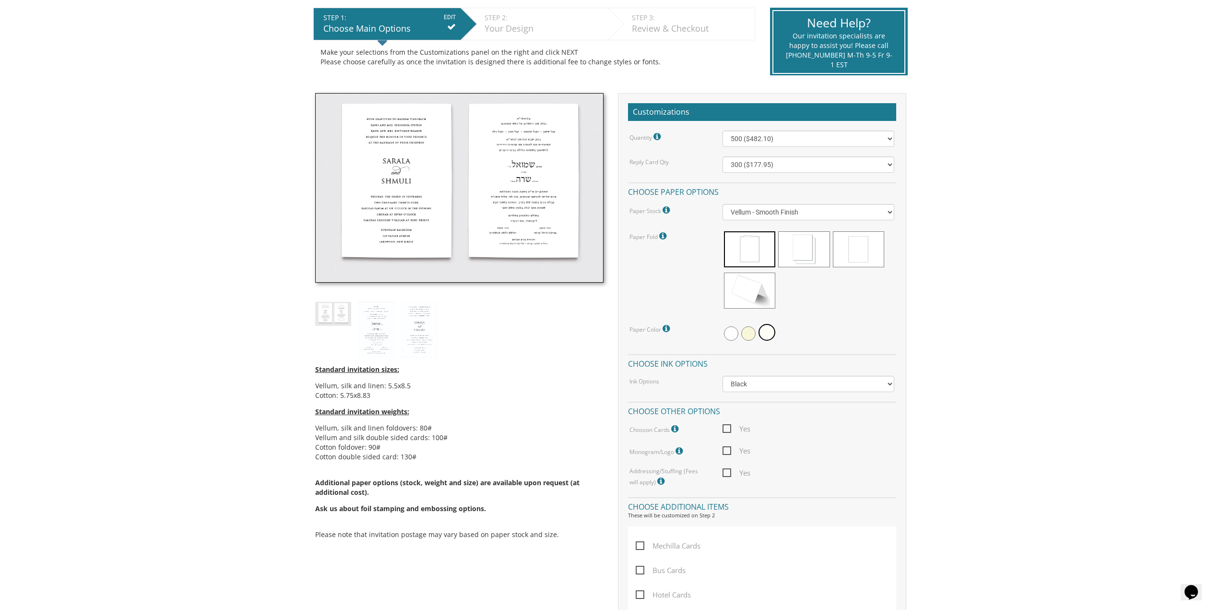
scroll to position [192, 0]
